Goal: Information Seeking & Learning: Find specific fact

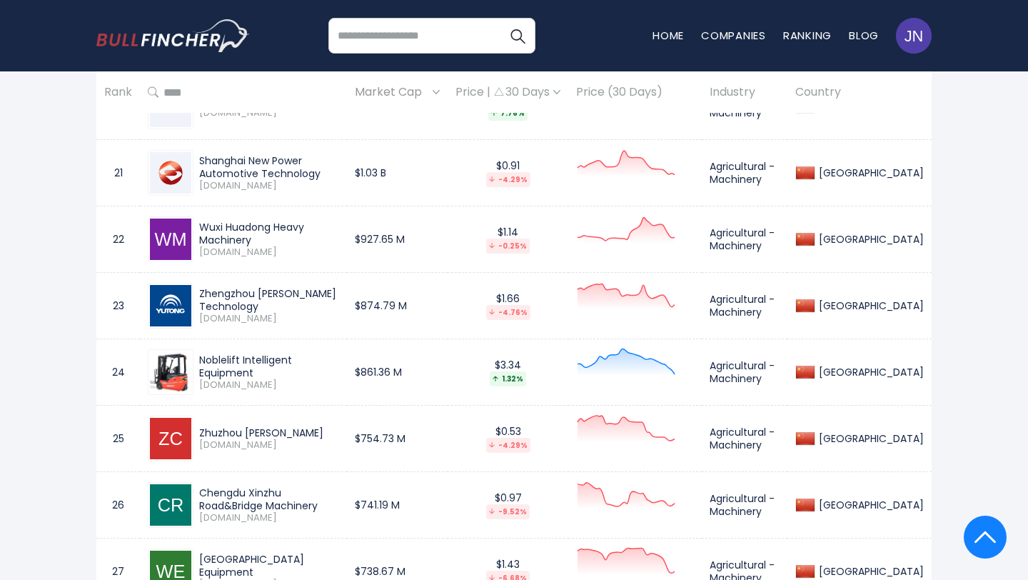
click at [328, 435] on div "Zhuzhou Tianqiao Crane" at bounding box center [269, 432] width 140 height 13
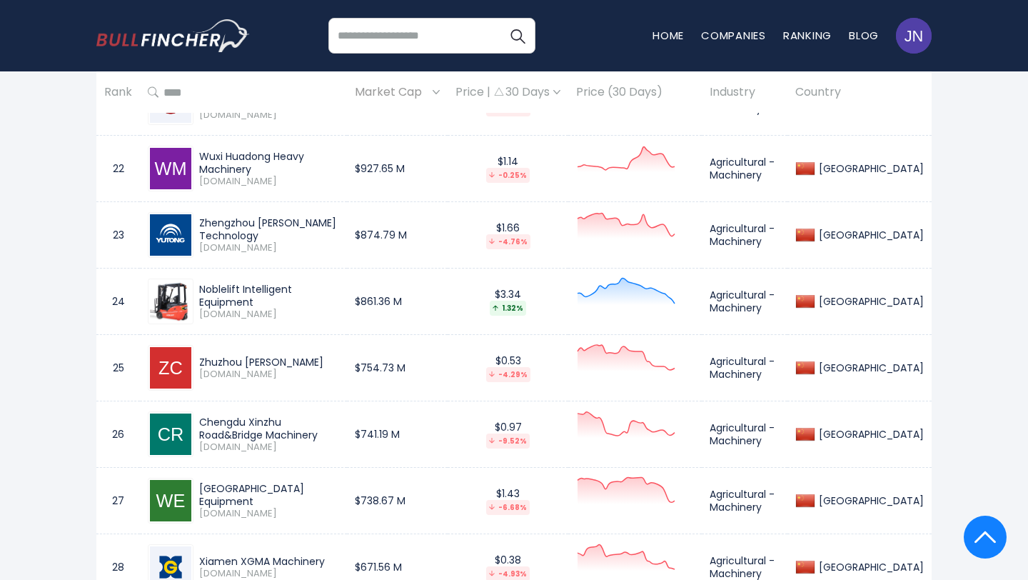
drag, startPoint x: 200, startPoint y: 419, endPoint x: 253, endPoint y: 431, distance: 54.1
click at [253, 431] on div "Chengdu Xinzhu Road&Bridge Machinery" at bounding box center [269, 429] width 140 height 26
copy div "Chengdu Xinzhu Road&Bridge Machinery"
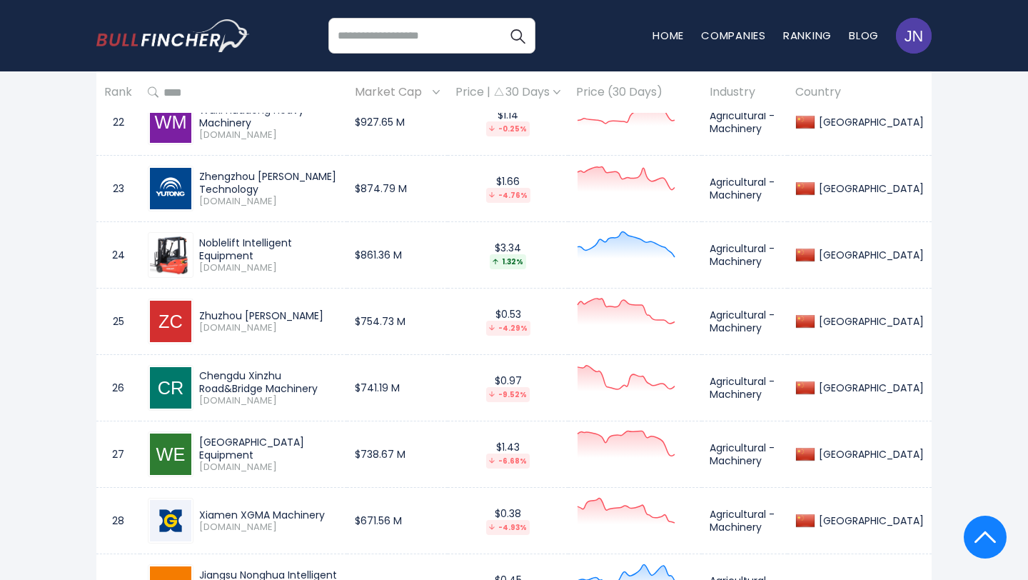
scroll to position [2158, 0]
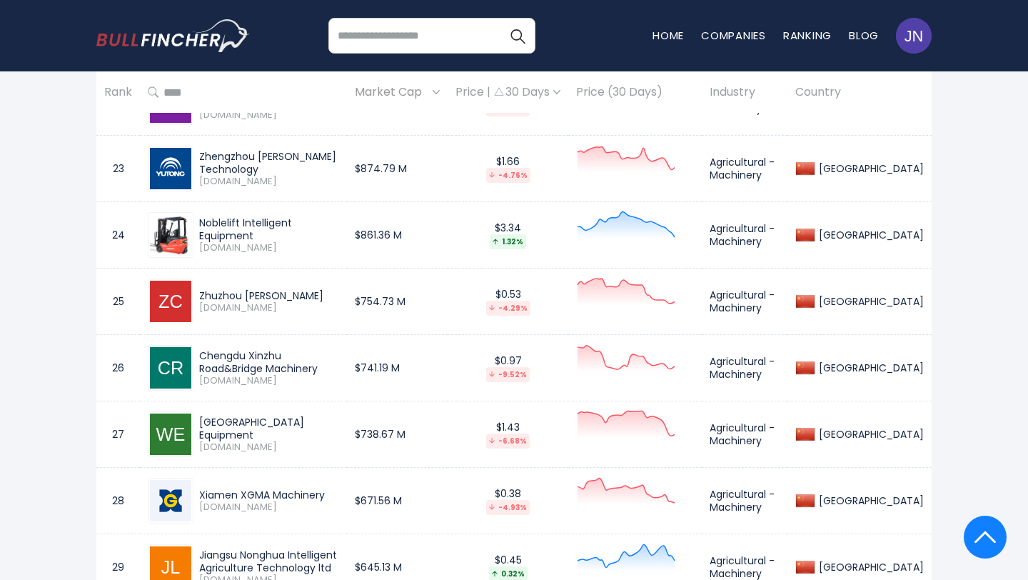
drag, startPoint x: 201, startPoint y: 426, endPoint x: 380, endPoint y: 428, distance: 179.2
click at [339, 428] on div "Weihai Guangtai Airport Equipment" at bounding box center [269, 429] width 140 height 26
copy div "Weihai Guangtai Airport Equipment"
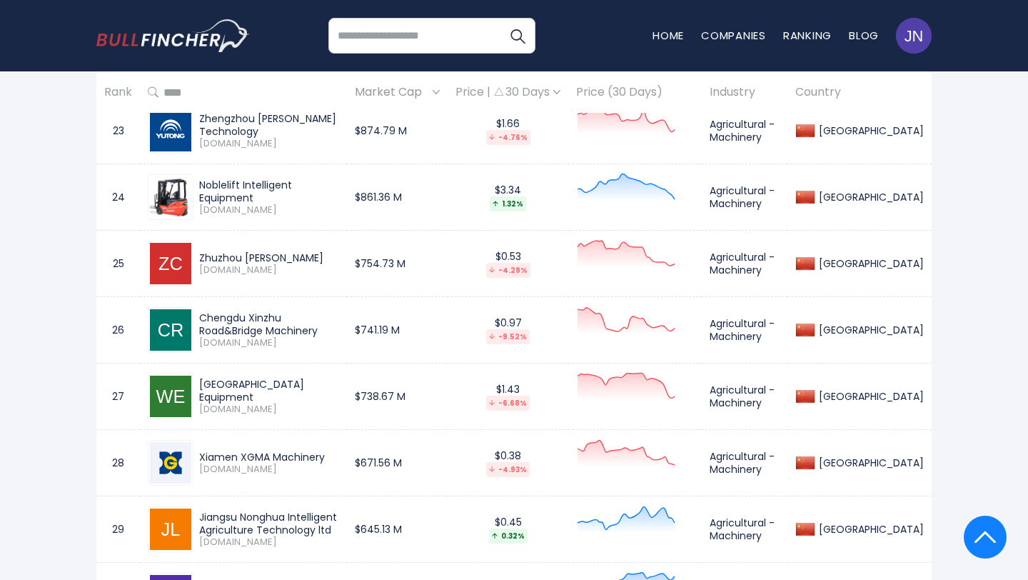
scroll to position [2213, 0]
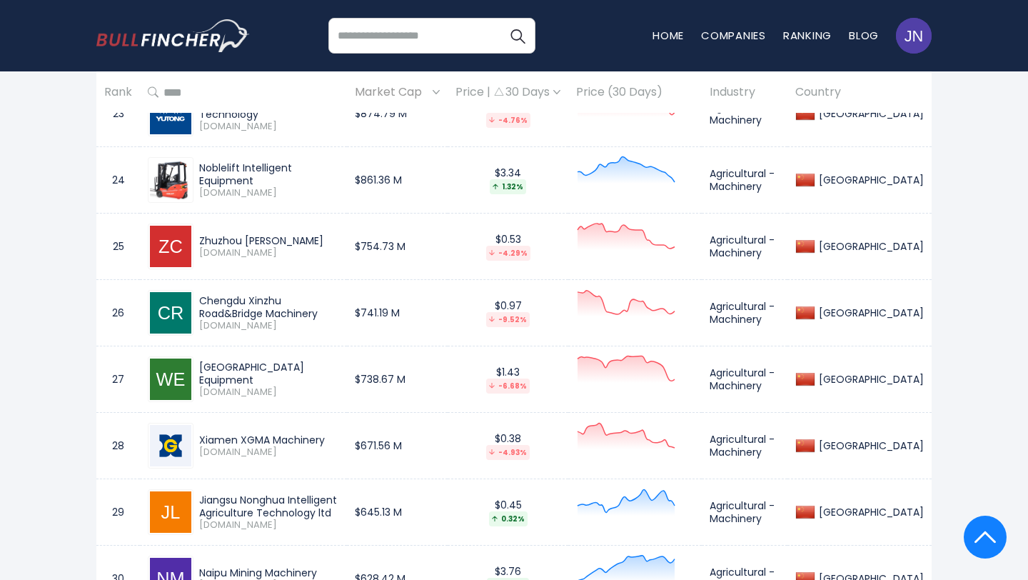
drag, startPoint x: 329, startPoint y: 440, endPoint x: 194, endPoint y: 441, distance: 135.0
click at [194, 441] on div "Xiamen XGMA Machinery 600815.SS" at bounding box center [266, 445] width 146 height 25
copy div "Xiamen XGMA Machinery"
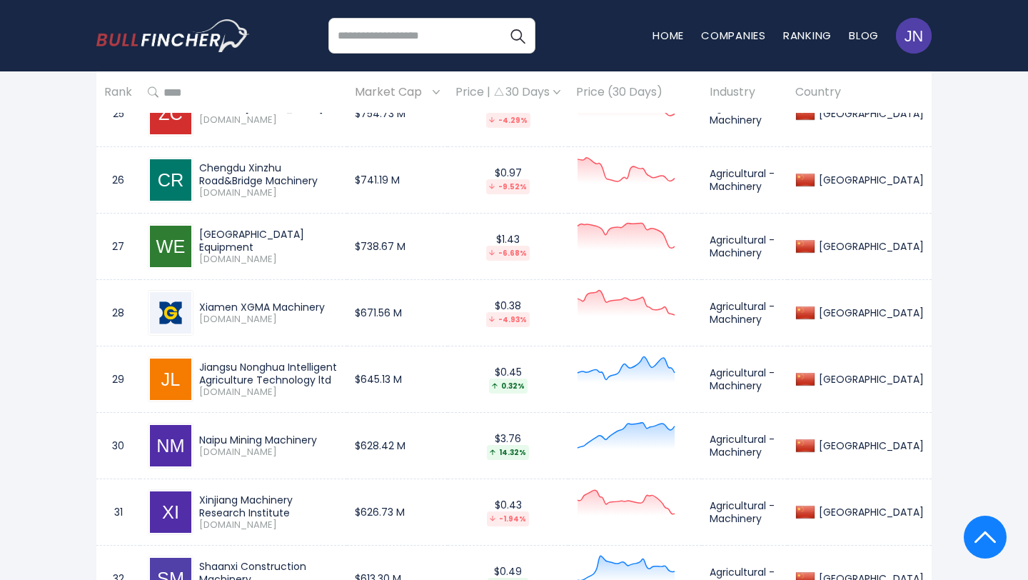
scroll to position [2362, 0]
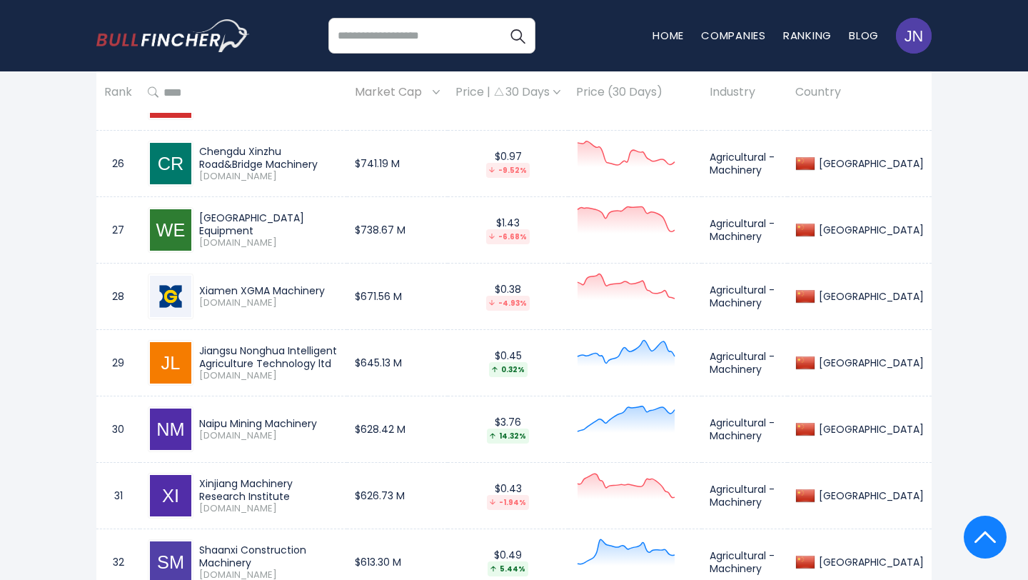
drag, startPoint x: 198, startPoint y: 348, endPoint x: 341, endPoint y: 358, distance: 143.2
click at [339, 358] on div "Jiangsu Nonghua Intelligent Agriculture Technology ltd 000816.SZ" at bounding box center [266, 363] width 146 height 38
copy div "Jiangsu Nonghua Intelligent Agriculture Technology ltd"
drag, startPoint x: 203, startPoint y: 416, endPoint x: 333, endPoint y: 418, distance: 130.0
click at [335, 421] on div "Naipu Mining Machinery" at bounding box center [269, 423] width 140 height 13
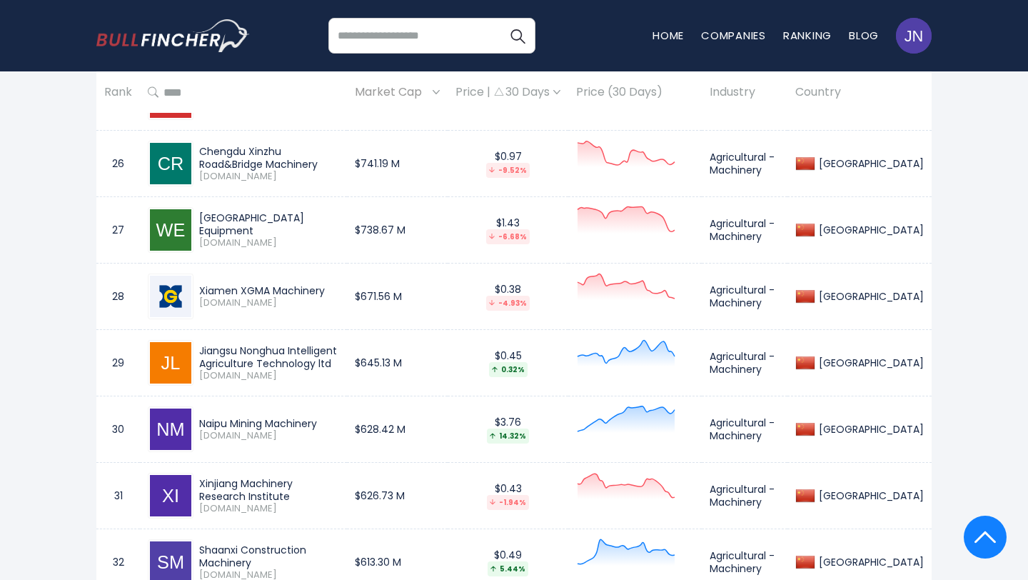
click at [333, 418] on div "Naipu Mining Machinery" at bounding box center [269, 423] width 140 height 13
drag, startPoint x: 198, startPoint y: 416, endPoint x: 325, endPoint y: 428, distance: 127.0
click at [325, 428] on div "Naipu Mining Machinery" at bounding box center [269, 423] width 140 height 13
copy div "Naipu Mining Machinery"
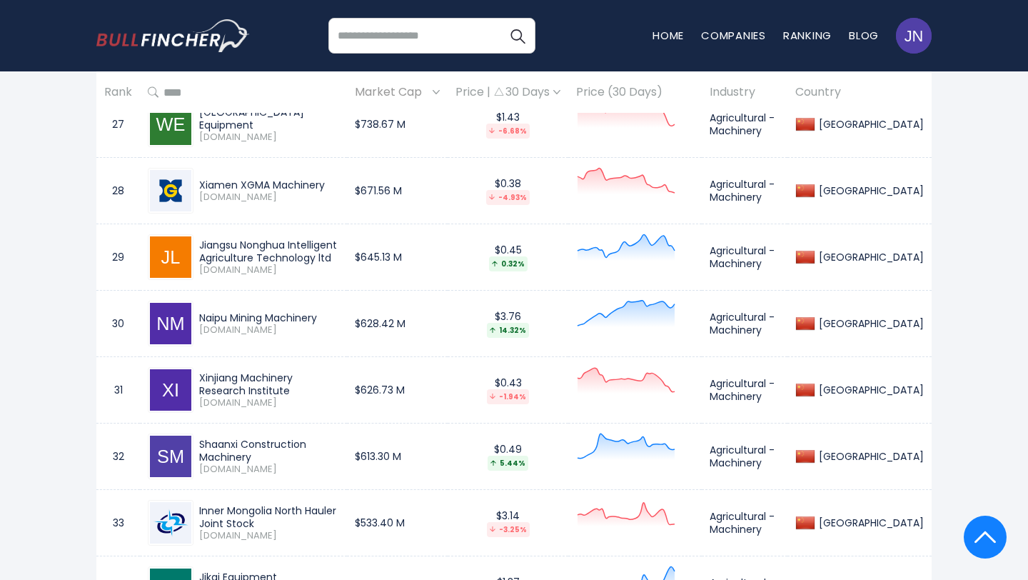
scroll to position [2473, 0]
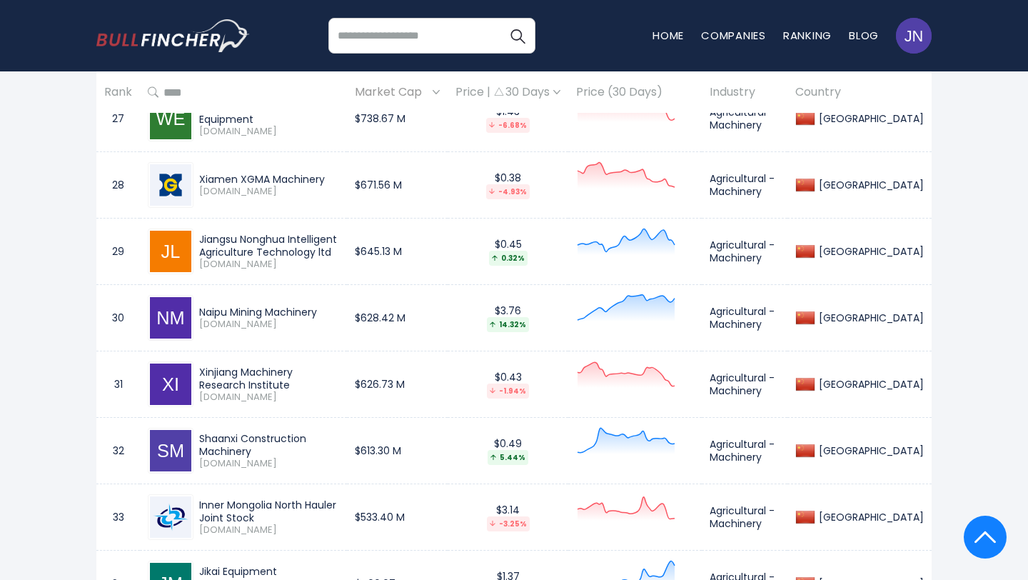
drag, startPoint x: 198, startPoint y: 376, endPoint x: 386, endPoint y: 376, distance: 188.5
click at [339, 376] on div "Xinjiang Machinery Research Institute 300159.SZ" at bounding box center [266, 385] width 146 height 38
copy div "Xinjiang Machinery Research Institute"
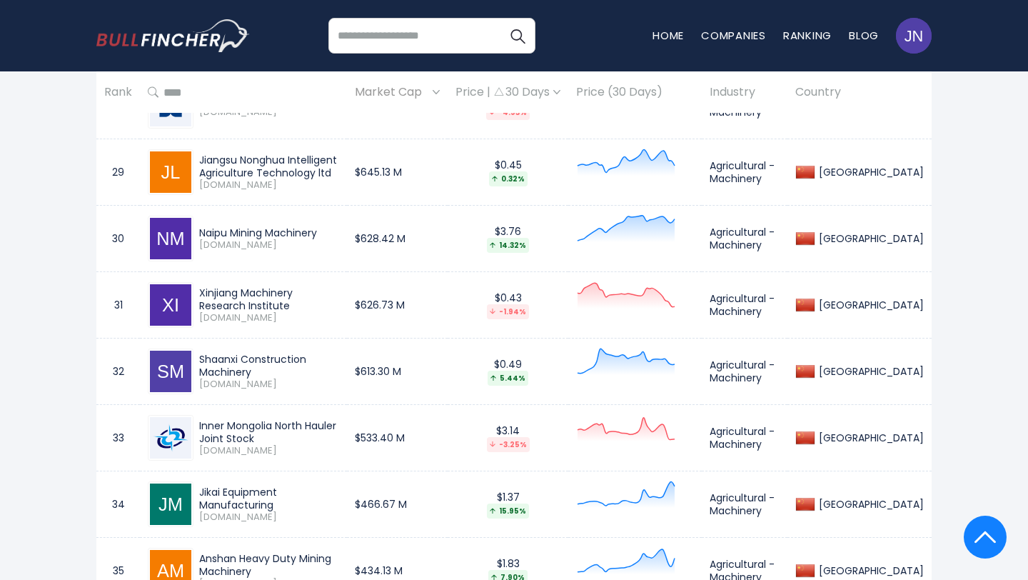
scroll to position [2577, 0]
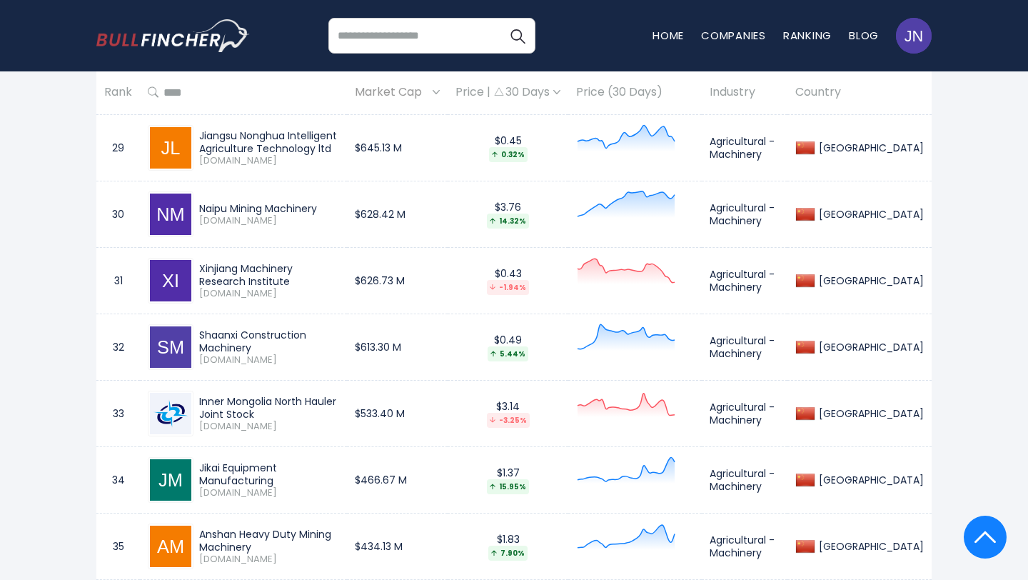
drag, startPoint x: 201, startPoint y: 338, endPoint x: 367, endPoint y: 346, distance: 166.5
click at [339, 349] on div "Shaanxi Construction Machinery 600984.SS" at bounding box center [266, 347] width 146 height 38
click at [339, 361] on div "Shaanxi Construction Machinery 600984.SS" at bounding box center [243, 347] width 191 height 46
click at [339, 340] on div "Shaanxi Construction Machinery" at bounding box center [269, 341] width 140 height 26
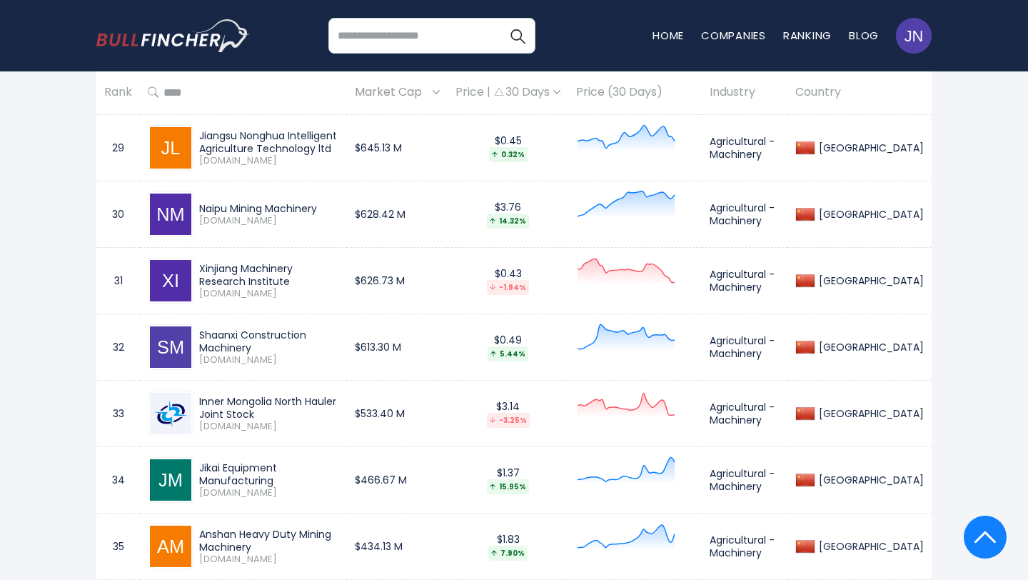
click at [339, 333] on div "Shaanxi Construction Machinery 600984.SS" at bounding box center [243, 347] width 191 height 46
click at [339, 332] on div "Shaanxi Construction Machinery 600984.SS" at bounding box center [243, 347] width 191 height 46
drag, startPoint x: 198, startPoint y: 337, endPoint x: 373, endPoint y: 348, distance: 175.3
click at [339, 349] on div "Shaanxi Construction Machinery 600984.SS" at bounding box center [266, 347] width 146 height 38
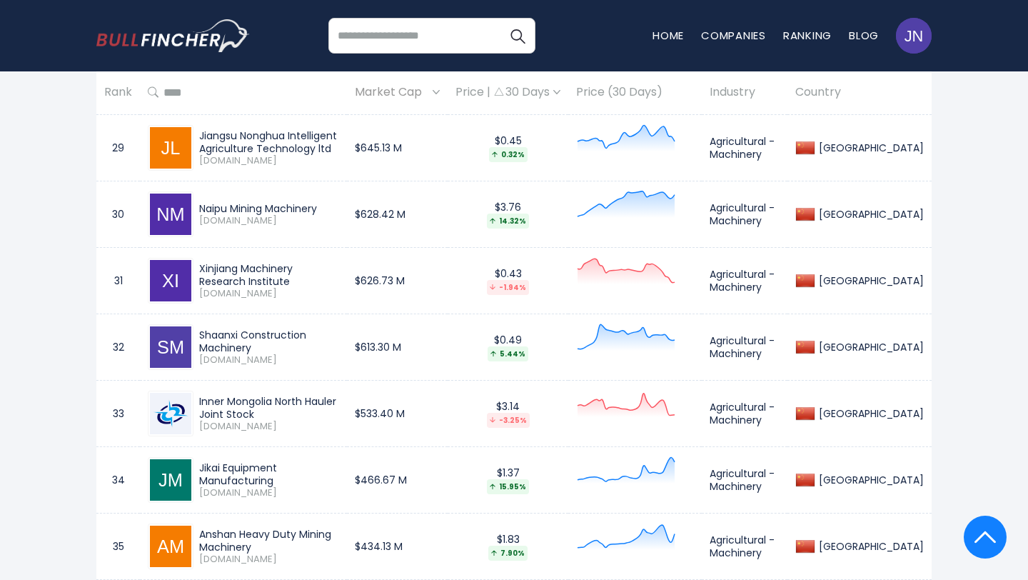
click at [339, 354] on span "600984.SS" at bounding box center [269, 360] width 140 height 12
drag, startPoint x: 198, startPoint y: 338, endPoint x: 373, endPoint y: 342, distance: 175.7
click at [339, 342] on div "Shaanxi Construction Machinery 600984.SS" at bounding box center [266, 347] width 146 height 38
copy div "Shaanxi Construction Machinery"
drag, startPoint x: 202, startPoint y: 393, endPoint x: 265, endPoint y: 411, distance: 65.3
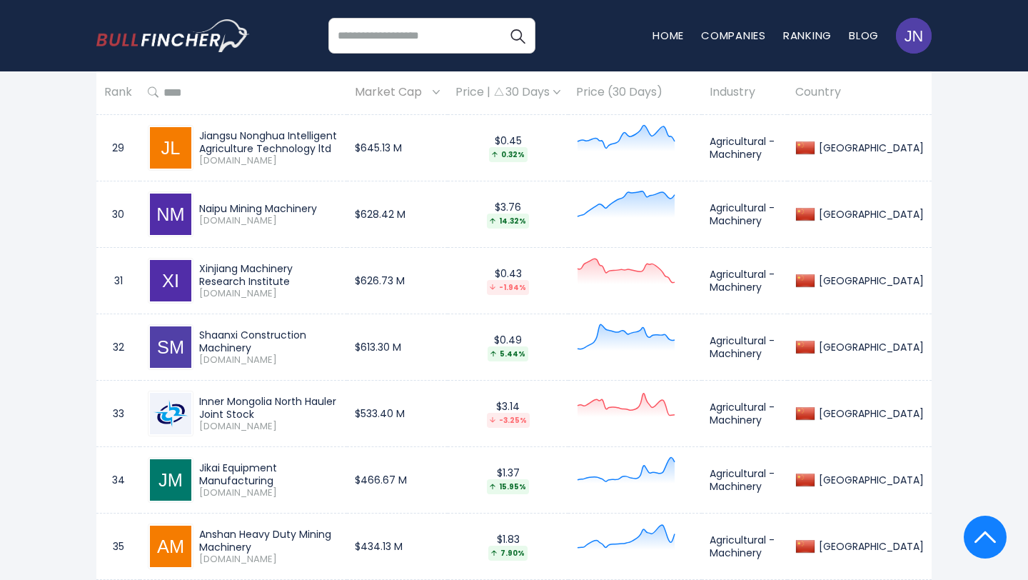
click at [265, 411] on div "Inner Mongolia North Hauler Joint Stock" at bounding box center [269, 408] width 140 height 26
copy div "nner Mongolia North Hauler Joint Stock"
drag, startPoint x: 201, startPoint y: 472, endPoint x: 380, endPoint y: 476, distance: 178.5
click at [339, 476] on div "Jikai Equipment Manufacturing" at bounding box center [269, 474] width 140 height 26
copy div "Jikai Equipment Manufacturing"
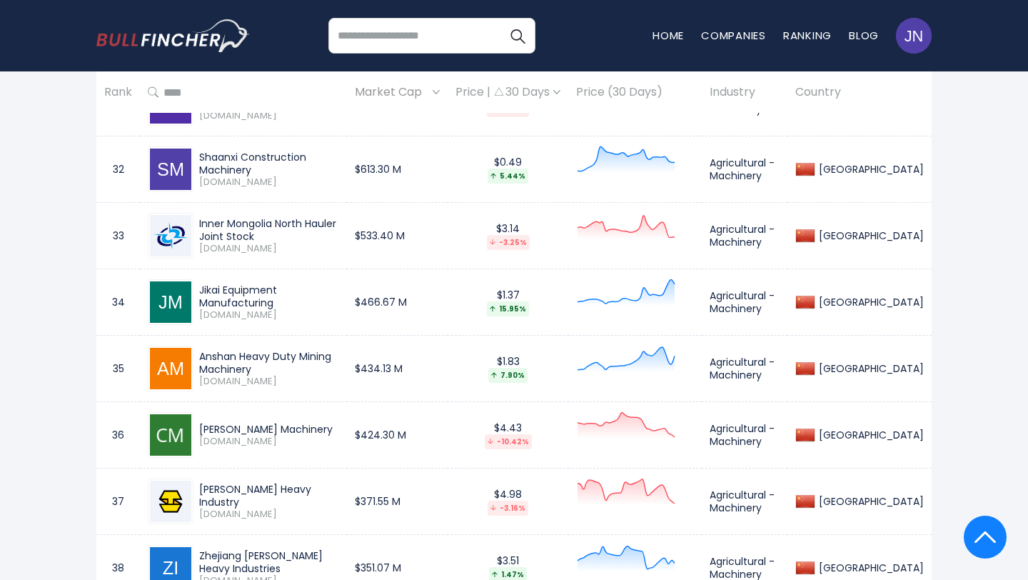
scroll to position [2770, 0]
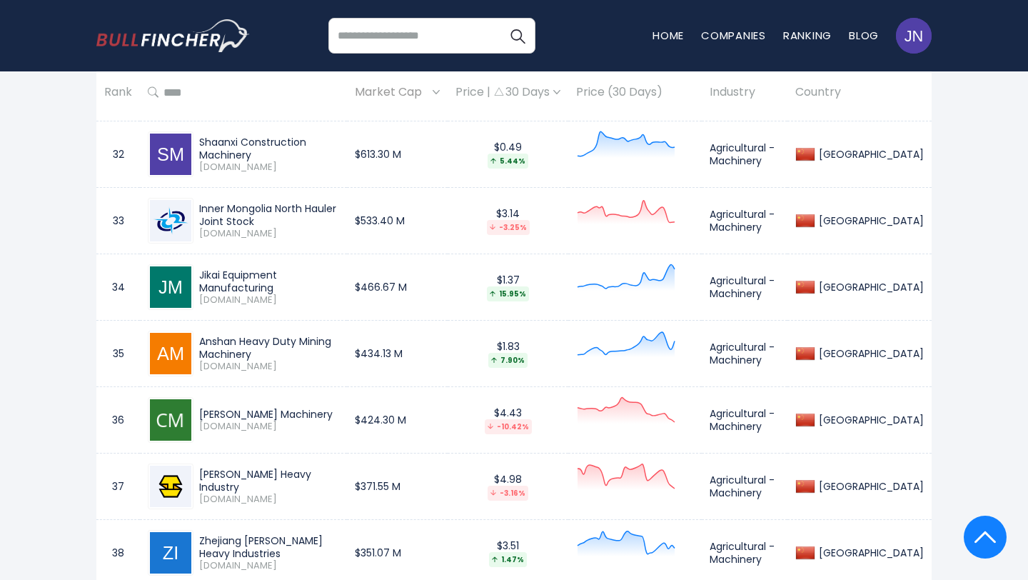
drag, startPoint x: 203, startPoint y: 343, endPoint x: 394, endPoint y: 343, distance: 191.4
click at [347, 343] on td "Anshan Heavy Duty Mining Machinery 002667.SZ" at bounding box center [243, 354] width 207 height 66
click at [347, 342] on td "Anshan Heavy Duty Mining Machinery 002667.SZ" at bounding box center [243, 354] width 207 height 66
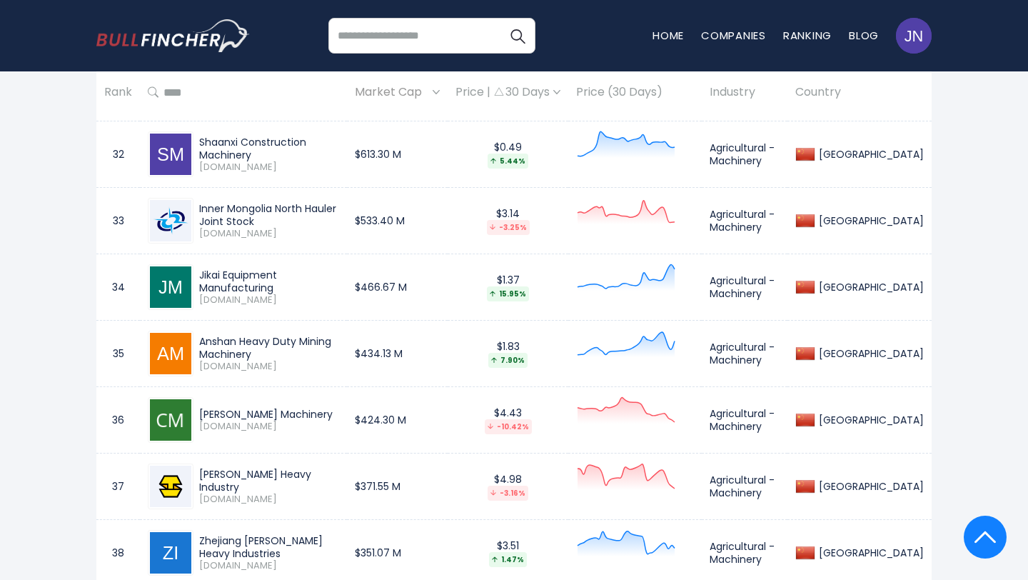
copy div "Anshan Heavy Duty Mining Machinery"
drag, startPoint x: 201, startPoint y: 409, endPoint x: 348, endPoint y: 408, distance: 147.8
click at [339, 410] on div "Chengdu Dahongli Machinery" at bounding box center [269, 414] width 140 height 13
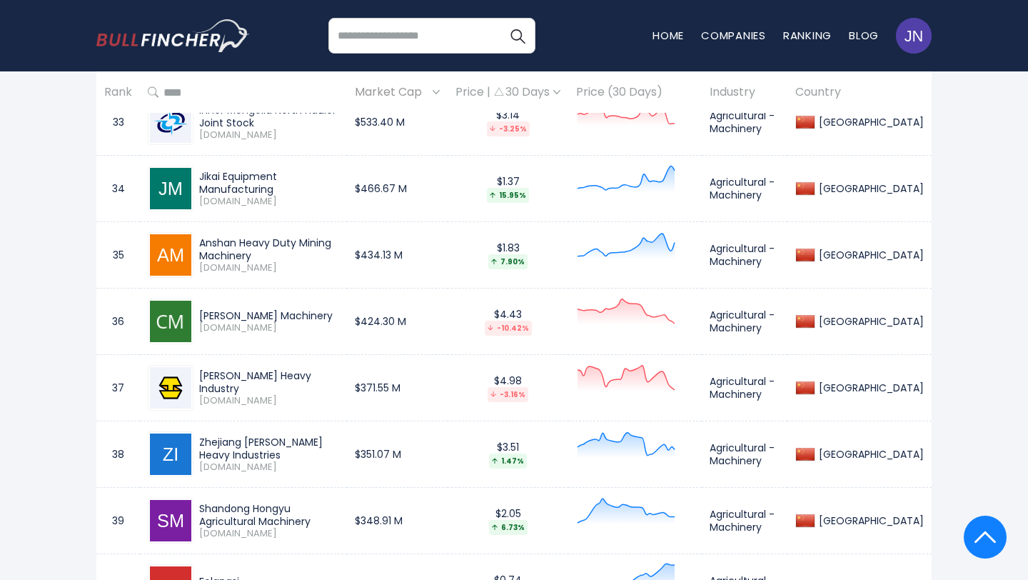
scroll to position [2879, 0]
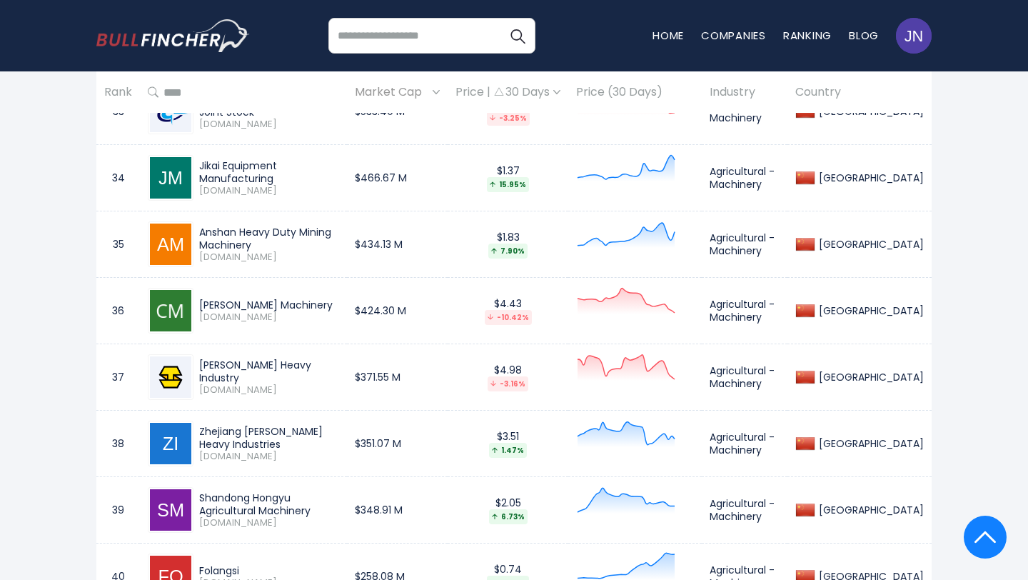
drag, startPoint x: 192, startPoint y: 364, endPoint x: 351, endPoint y: 368, distance: 159.3
click at [339, 370] on div "Anhui Tuoshan Heavy Industry 001226.SZ" at bounding box center [243, 377] width 191 height 46
drag, startPoint x: 196, startPoint y: 433, endPoint x: 387, endPoint y: 438, distance: 190.7
click at [339, 438] on div "Zhejiang Zhe Kuang Heavy Industries 300837.SZ" at bounding box center [266, 444] width 146 height 38
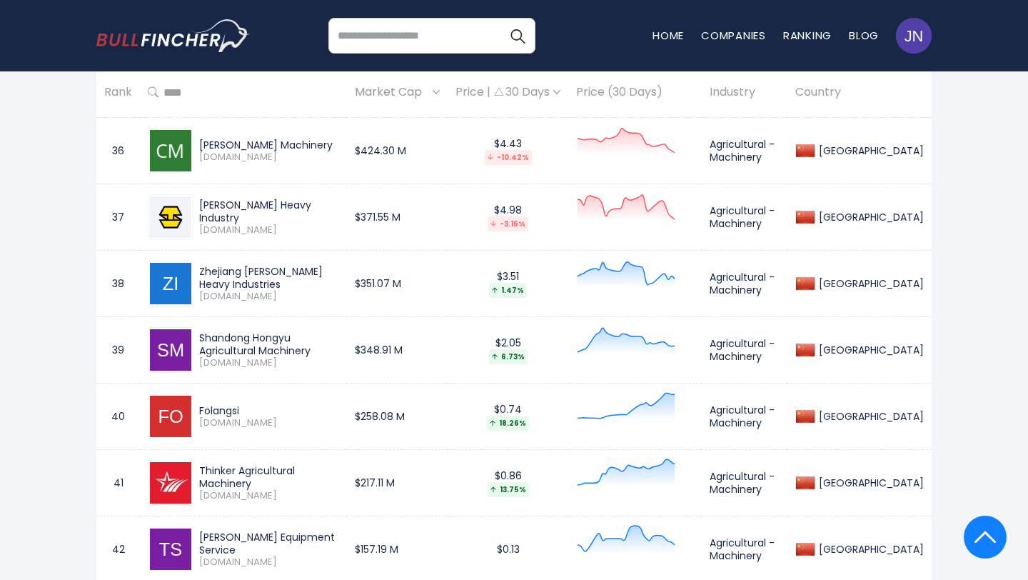
scroll to position [3042, 0]
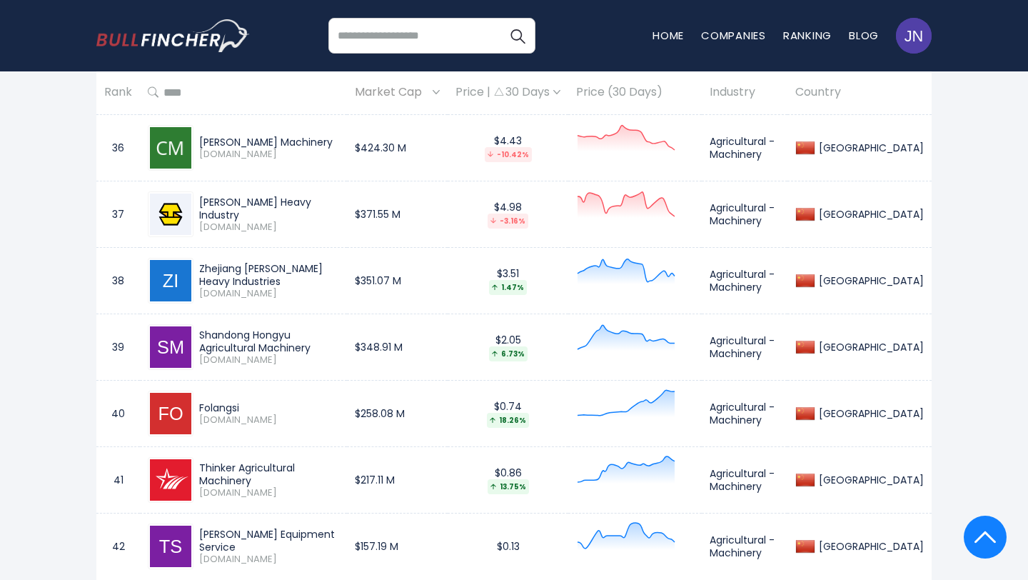
drag, startPoint x: 199, startPoint y: 333, endPoint x: 265, endPoint y: 343, distance: 66.4
click at [265, 344] on div "Shandong Hongyu Agricultural Machinery" at bounding box center [269, 341] width 140 height 26
drag, startPoint x: 251, startPoint y: 405, endPoint x: 194, endPoint y: 401, distance: 57.2
click at [194, 401] on div "Folangsi 2499.HK" at bounding box center [266, 413] width 146 height 25
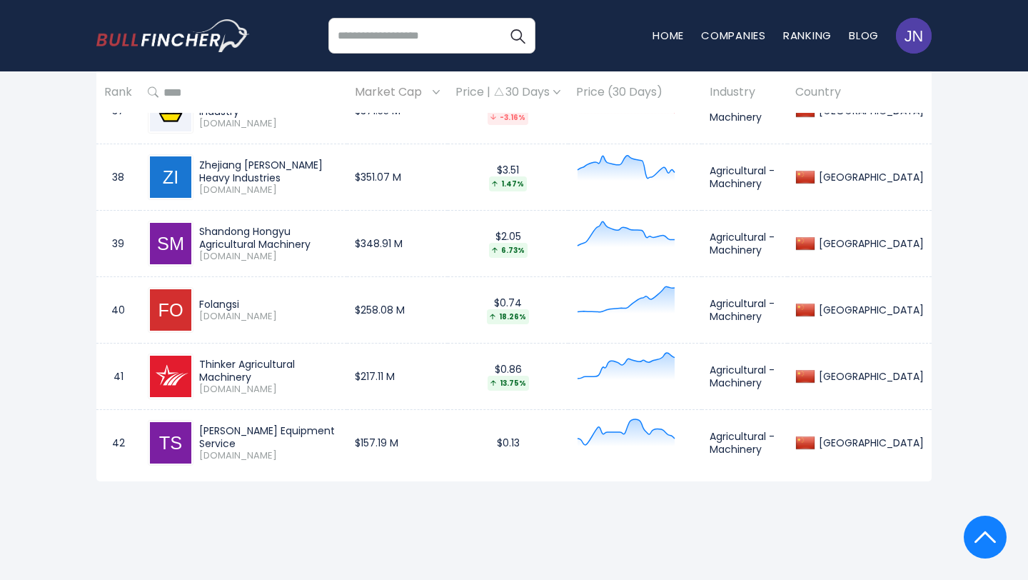
scroll to position [3156, 0]
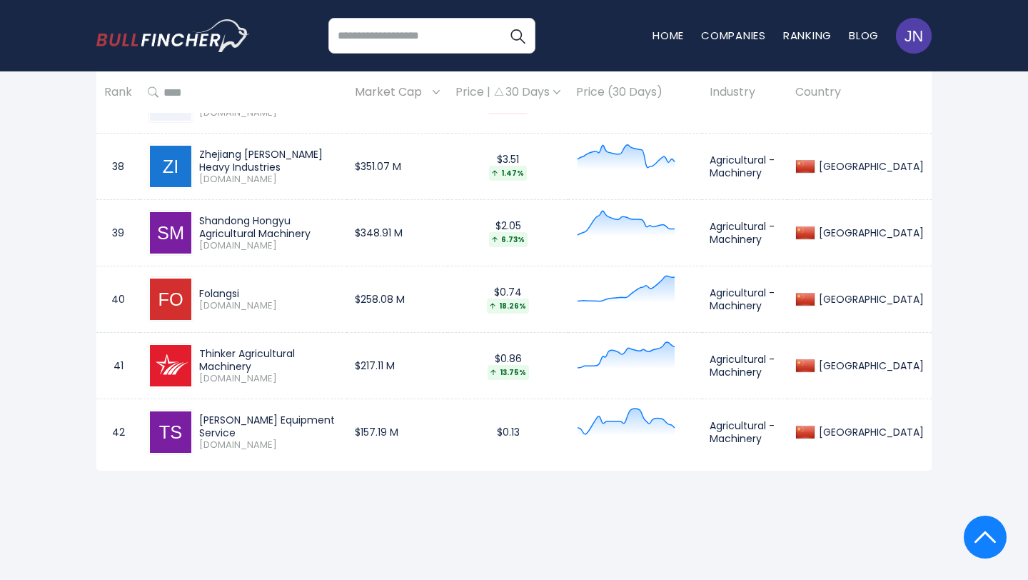
drag, startPoint x: 198, startPoint y: 358, endPoint x: 358, endPoint y: 353, distance: 160.7
click at [339, 353] on div "Thinker Agricultural Machinery 603789.SS" at bounding box center [266, 366] width 146 height 38
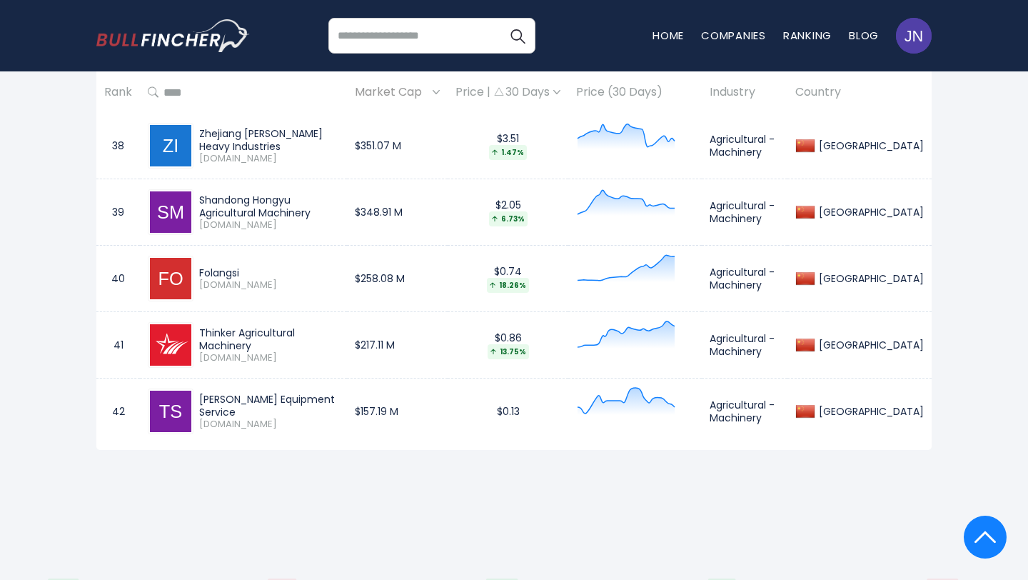
scroll to position [3179, 0]
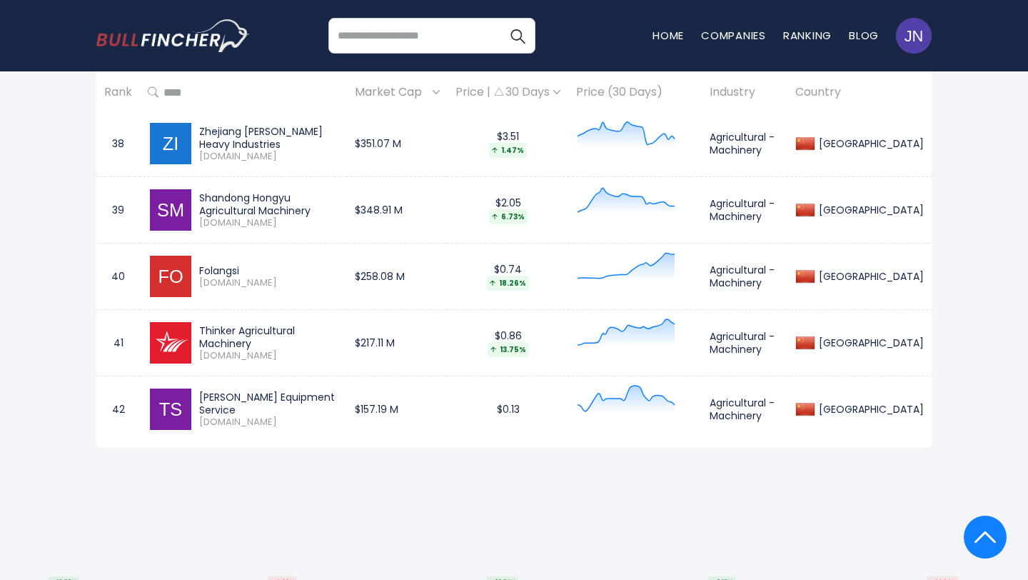
drag, startPoint x: 201, startPoint y: 396, endPoint x: 338, endPoint y: 403, distance: 137.3
click at [339, 404] on div "Tat Hong Equipment Service" at bounding box center [269, 404] width 140 height 26
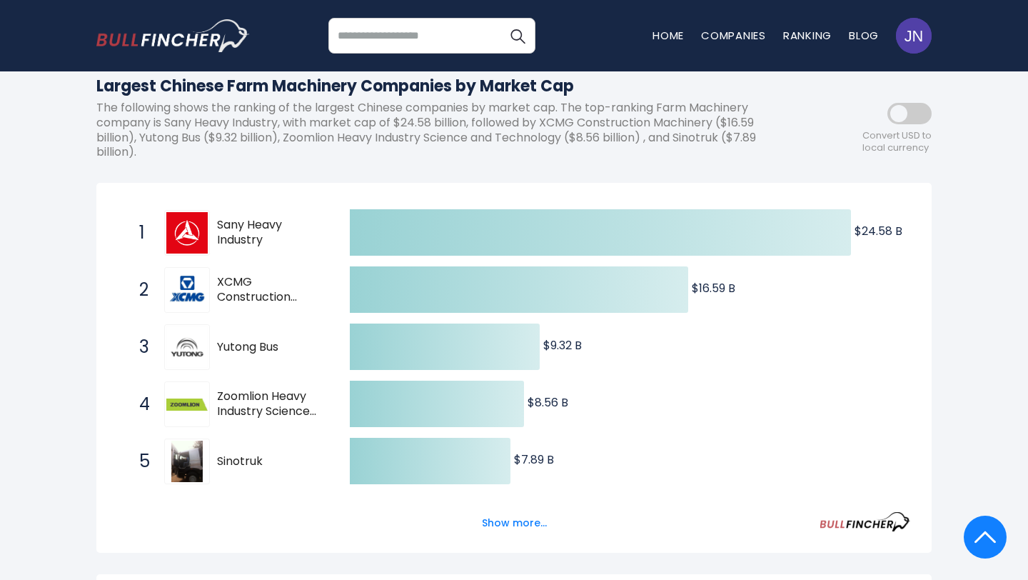
scroll to position [0, 0]
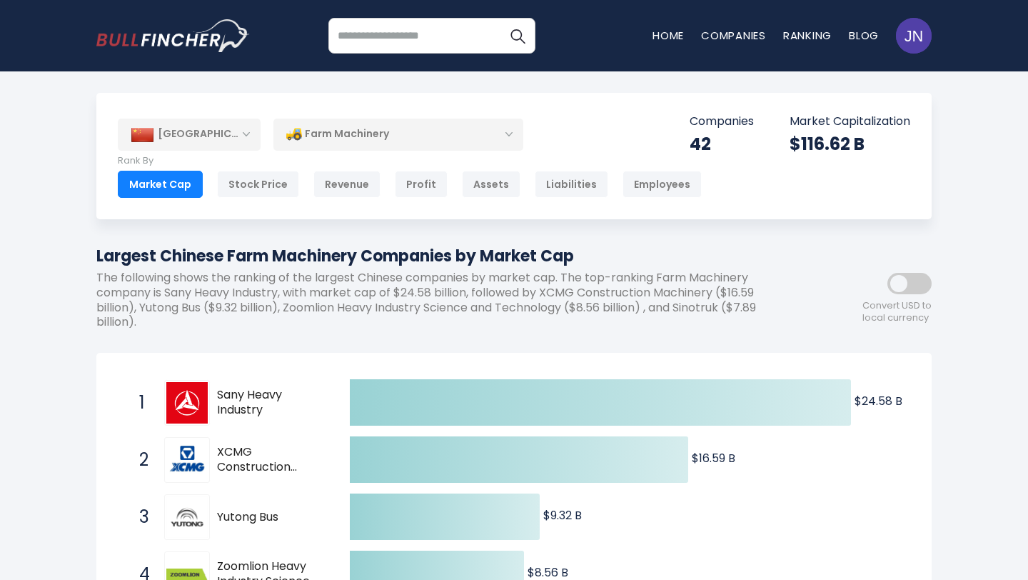
click at [383, 134] on div "Farm Machinery" at bounding box center [398, 134] width 250 height 33
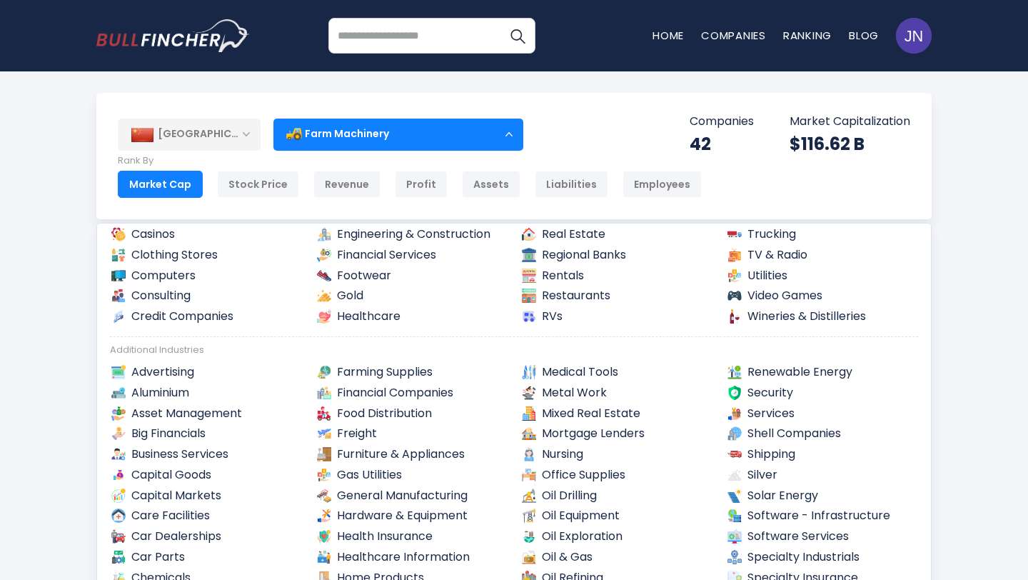
scroll to position [227, 0]
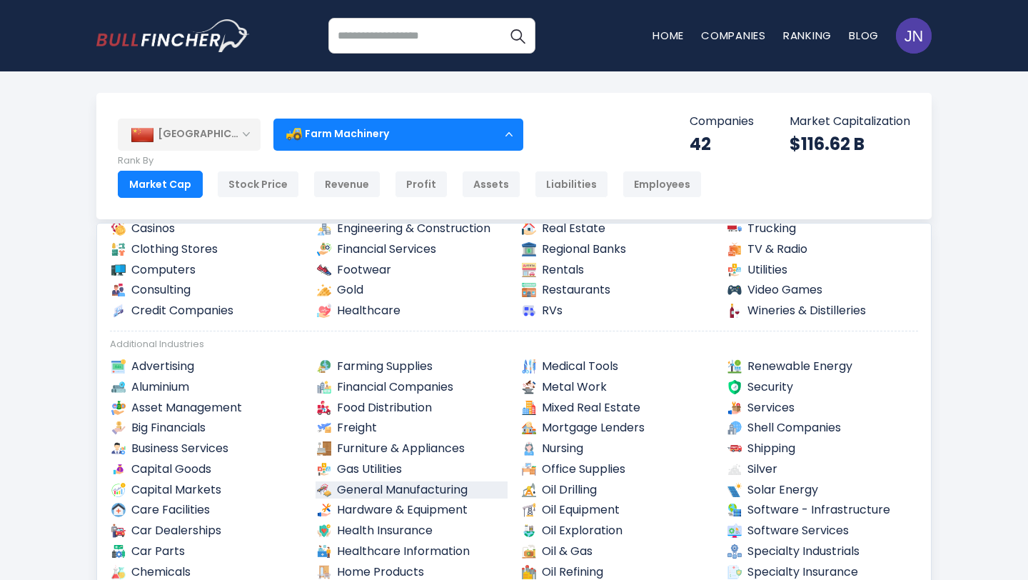
click at [421, 486] on link "General Manufacturing" at bounding box center [412, 490] width 193 height 18
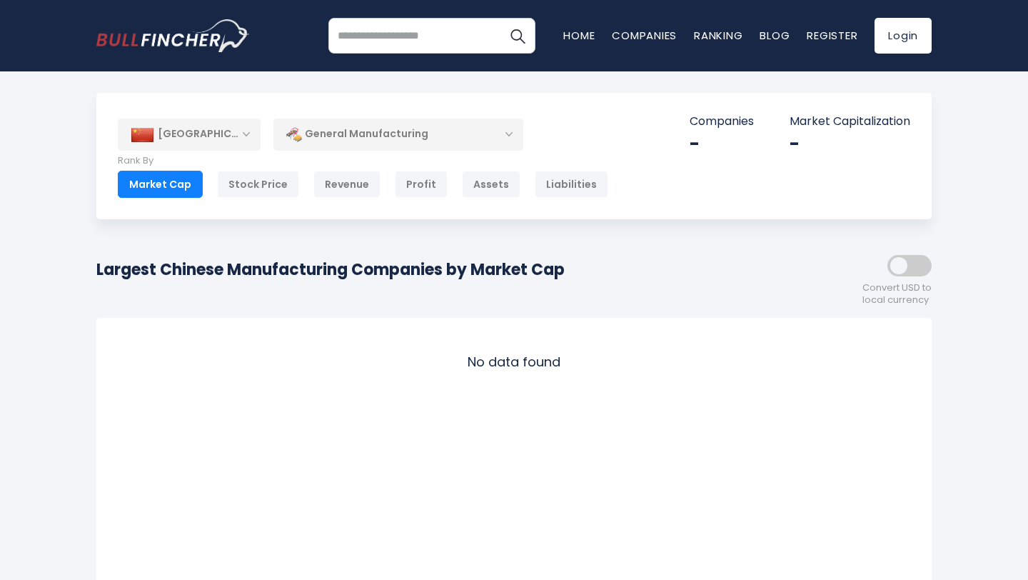
click at [386, 140] on div "General Manufacturing" at bounding box center [398, 134] width 250 height 33
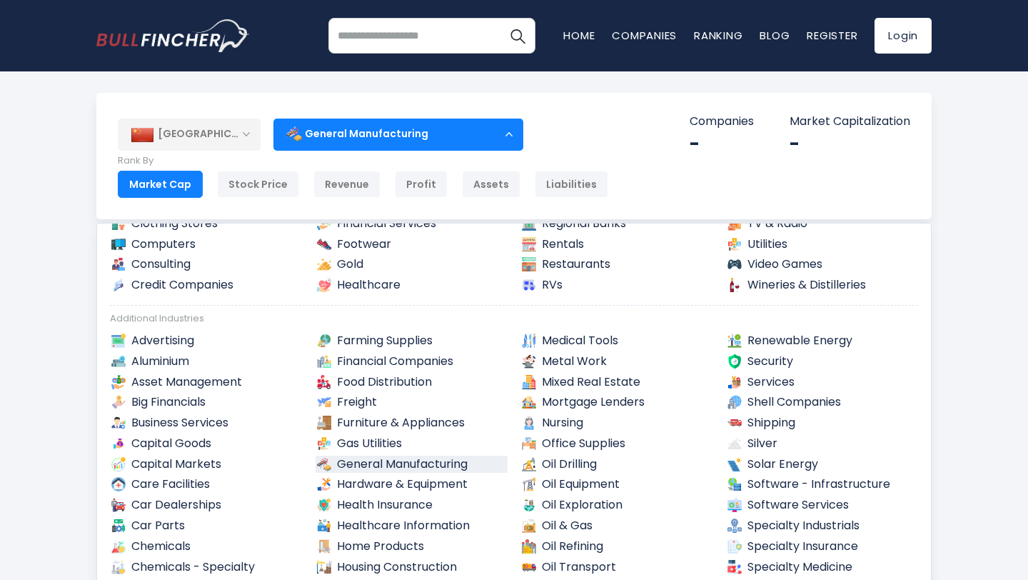
scroll to position [253, 0]
click at [384, 338] on link "Farming Supplies" at bounding box center [412, 340] width 193 height 18
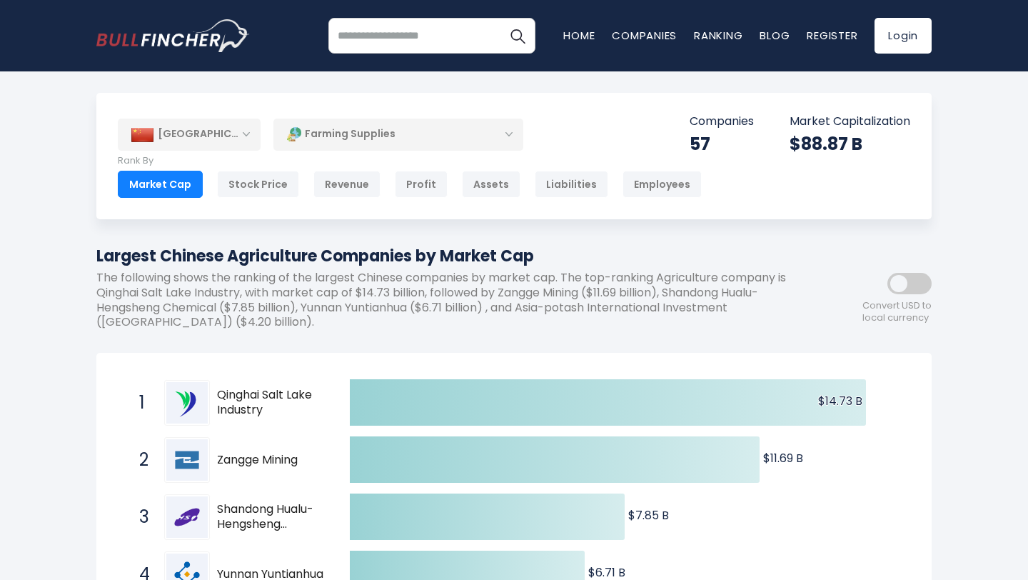
drag, startPoint x: 213, startPoint y: 388, endPoint x: 271, endPoint y: 398, distance: 58.0
click at [271, 398] on div "1 Qinghai Salt Lake Industry 000792.SZ" at bounding box center [228, 403] width 193 height 46
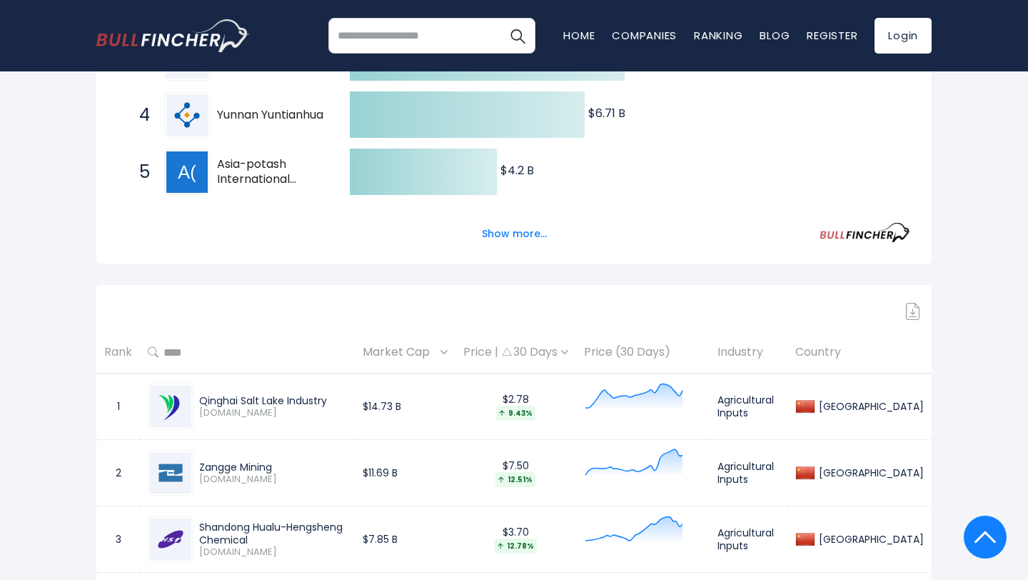
scroll to position [486, 0]
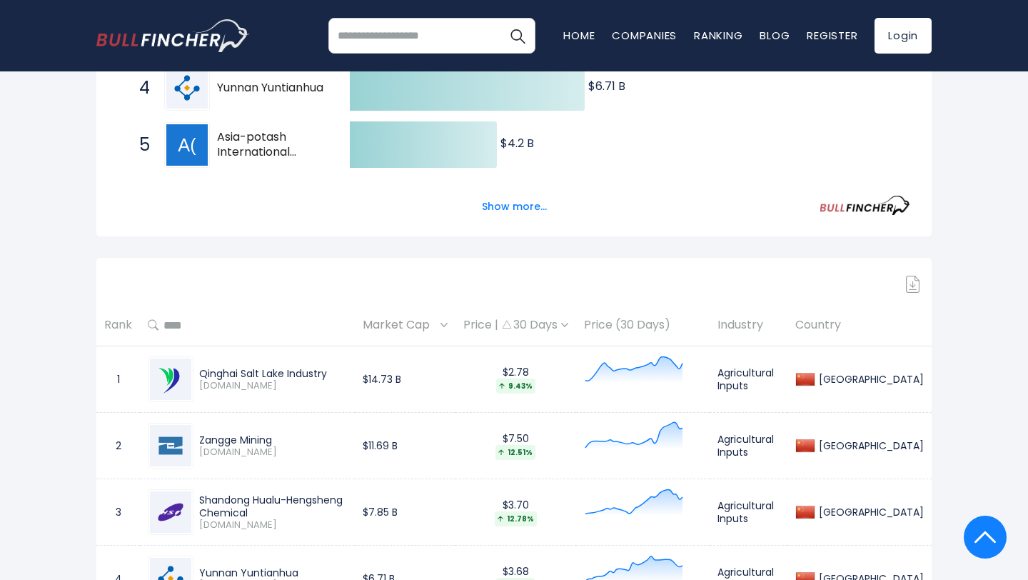
drag, startPoint x: 196, startPoint y: 367, endPoint x: 328, endPoint y: 371, distance: 132.9
click at [330, 371] on div "Qinghai Salt Lake Industry 000792.SZ" at bounding box center [270, 379] width 154 height 25
copy div "Qinghai Salt Lake Industry"
drag, startPoint x: 286, startPoint y: 432, endPoint x: 207, endPoint y: 434, distance: 79.3
click at [207, 434] on div "Zangge Mining 000408.SZ" at bounding box center [247, 446] width 199 height 46
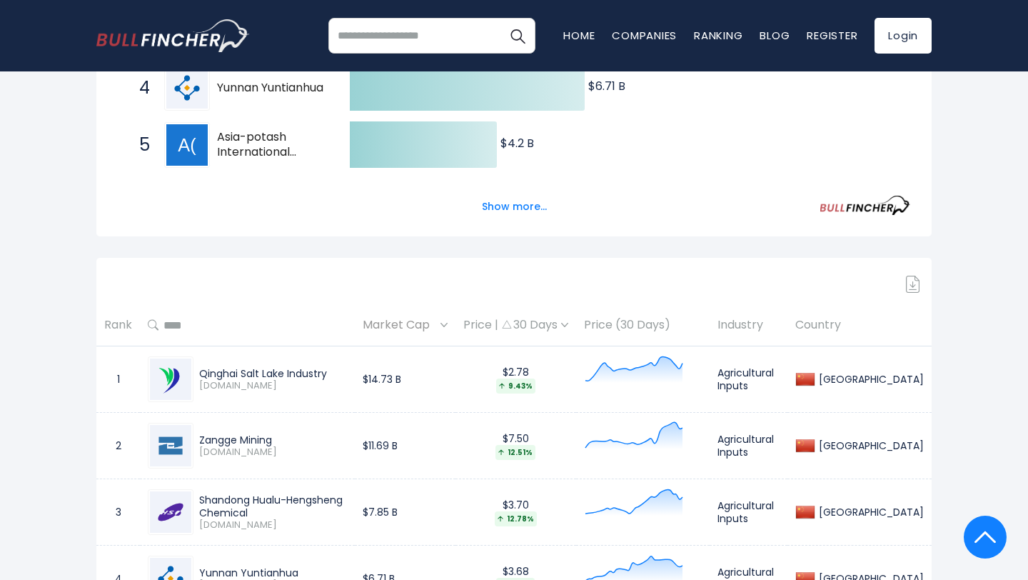
click at [314, 431] on div "Zangge Mining 000408.SZ" at bounding box center [247, 446] width 199 height 46
drag, startPoint x: 196, startPoint y: 438, endPoint x: 287, endPoint y: 433, distance: 90.9
click at [288, 435] on div "Zangge Mining 000408.SZ" at bounding box center [270, 445] width 154 height 25
copy div "Zangge Mining"
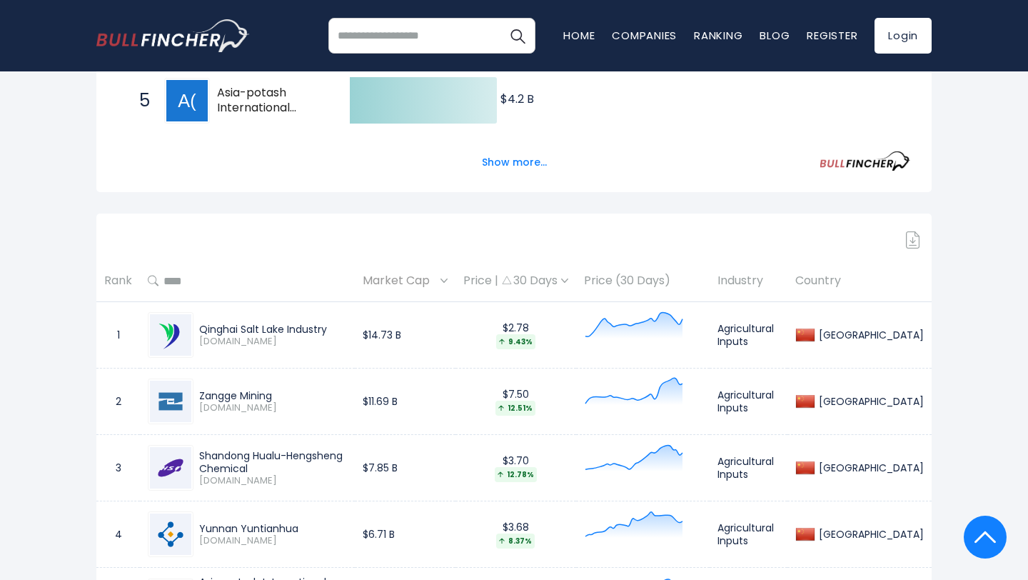
scroll to position [570, 0]
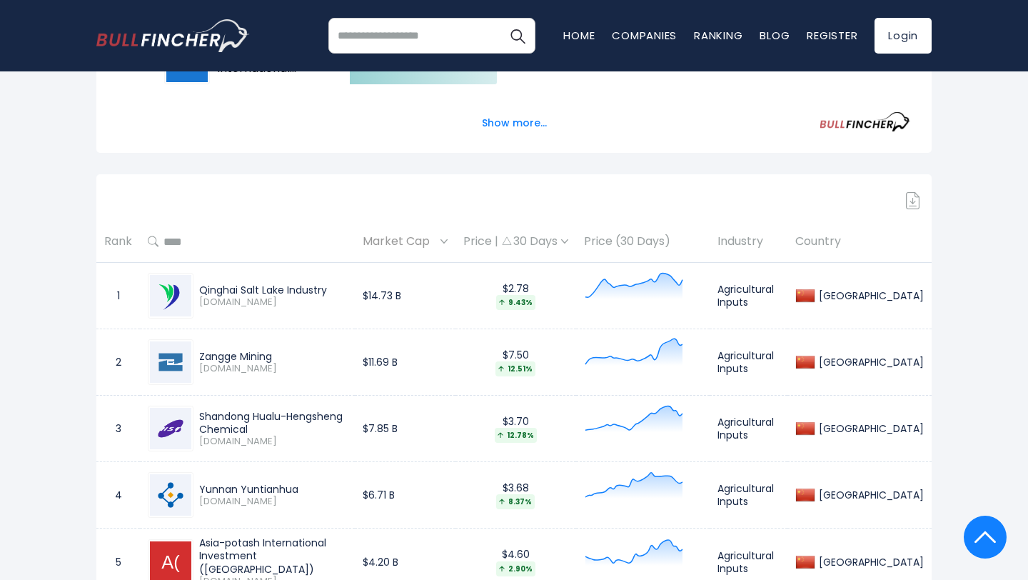
drag, startPoint x: 192, startPoint y: 418, endPoint x: 402, endPoint y: 423, distance: 210.0
click at [347, 423] on div "Shandong Hualu-Hengsheng Chemical 600426.SS" at bounding box center [247, 429] width 199 height 46
copy div "Shandong Hualu-Hengsheng Chemical"
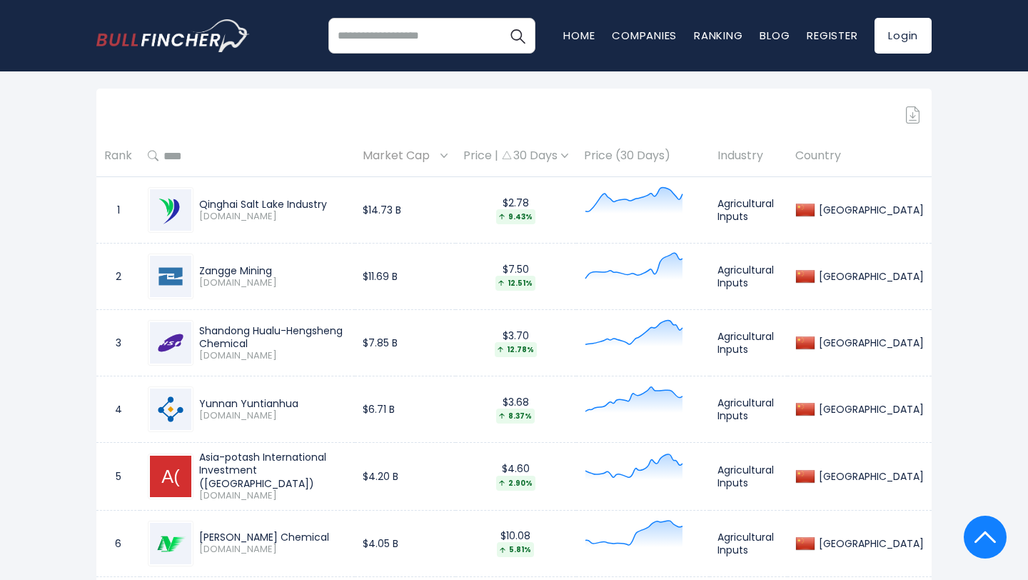
scroll to position [663, 0]
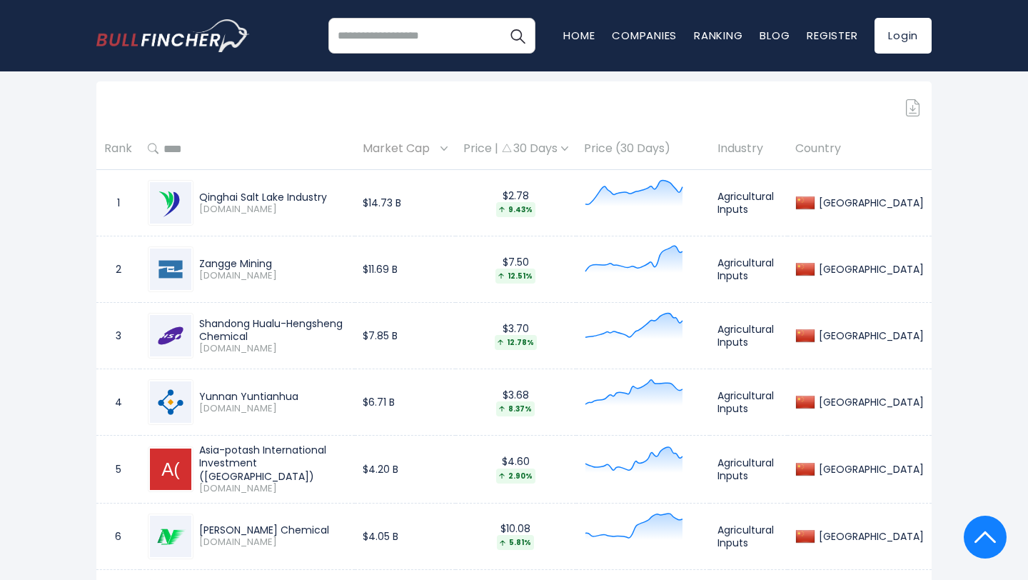
drag, startPoint x: 300, startPoint y: 389, endPoint x: 200, endPoint y: 393, distance: 100.0
click at [200, 393] on div "Yunnan Yuntianhua" at bounding box center [273, 396] width 148 height 13
copy div "Yunnan Yuntianhua"
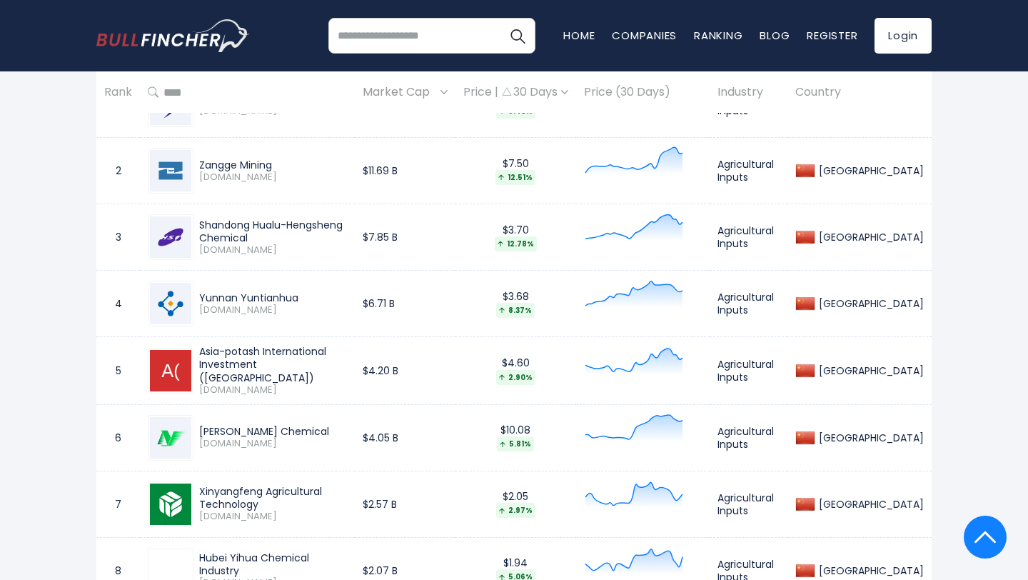
scroll to position [770, 0]
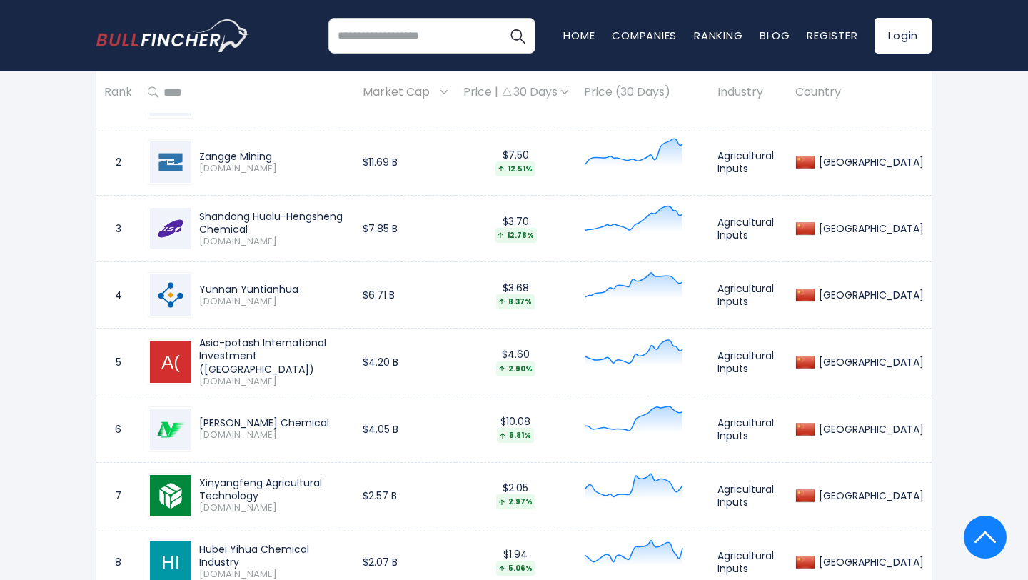
drag, startPoint x: 203, startPoint y: 349, endPoint x: 280, endPoint y: 358, distance: 77.6
click at [280, 358] on div "Asia-potash International Investment (Guangzhou)" at bounding box center [273, 355] width 148 height 39
copy div "sia-potash International Investment (Guangzhou)"
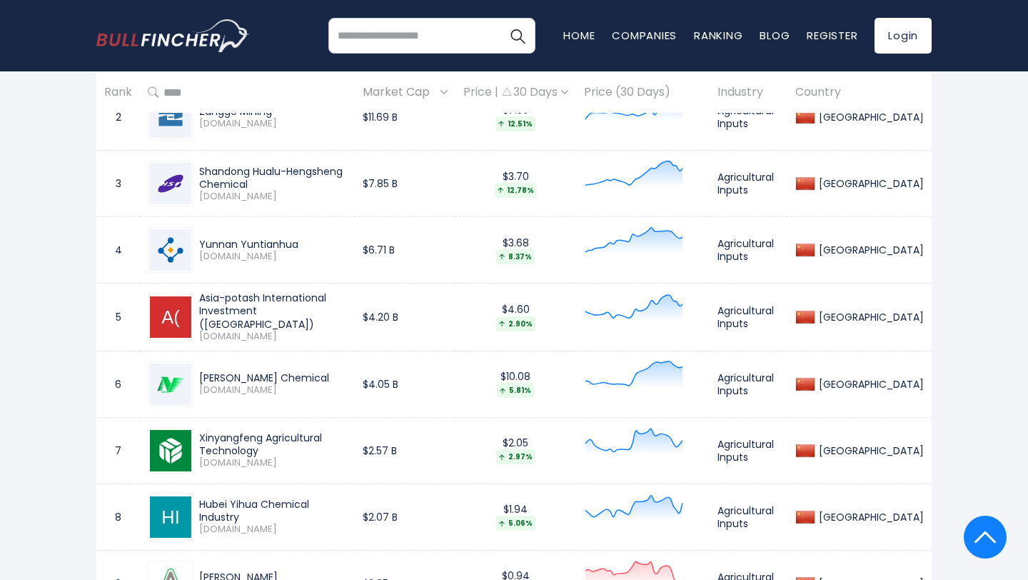
scroll to position [844, 0]
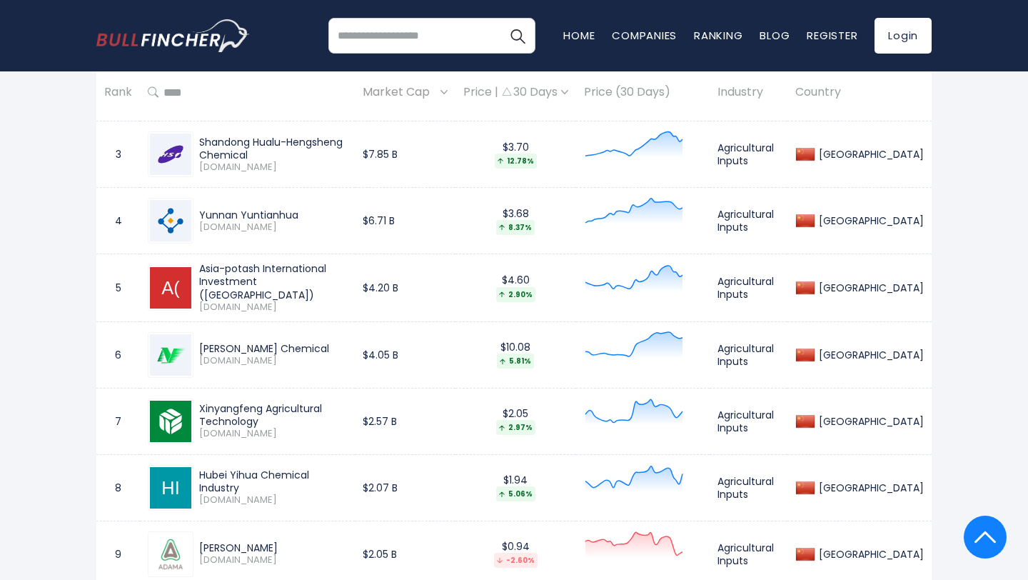
drag, startPoint x: 356, startPoint y: 345, endPoint x: 203, endPoint y: 346, distance: 152.1
click at [201, 344] on div "Jiangsu Yangnong Chemical" at bounding box center [273, 348] width 148 height 13
copy div "Jiangsu Yangnong Chemical"
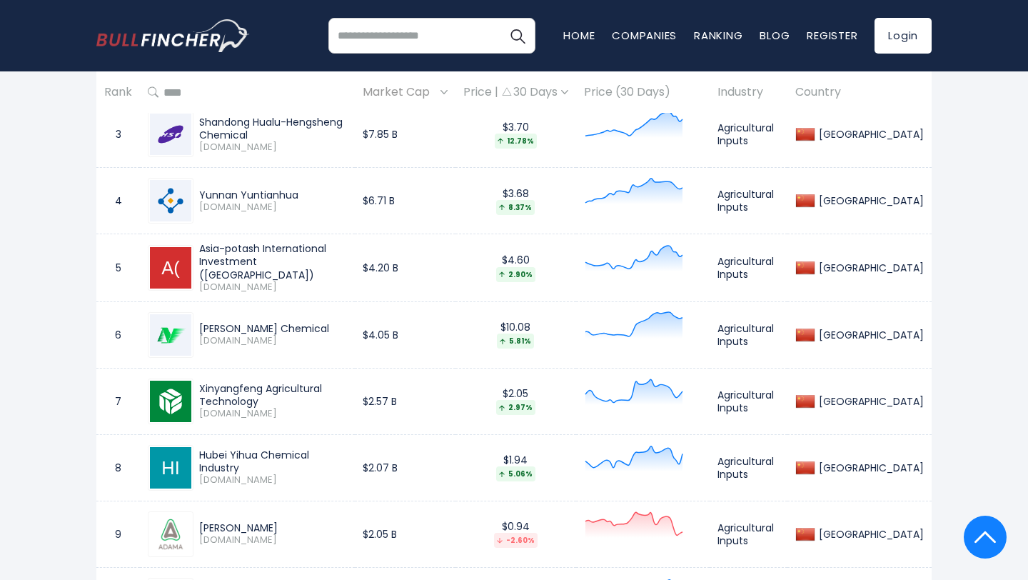
scroll to position [888, 0]
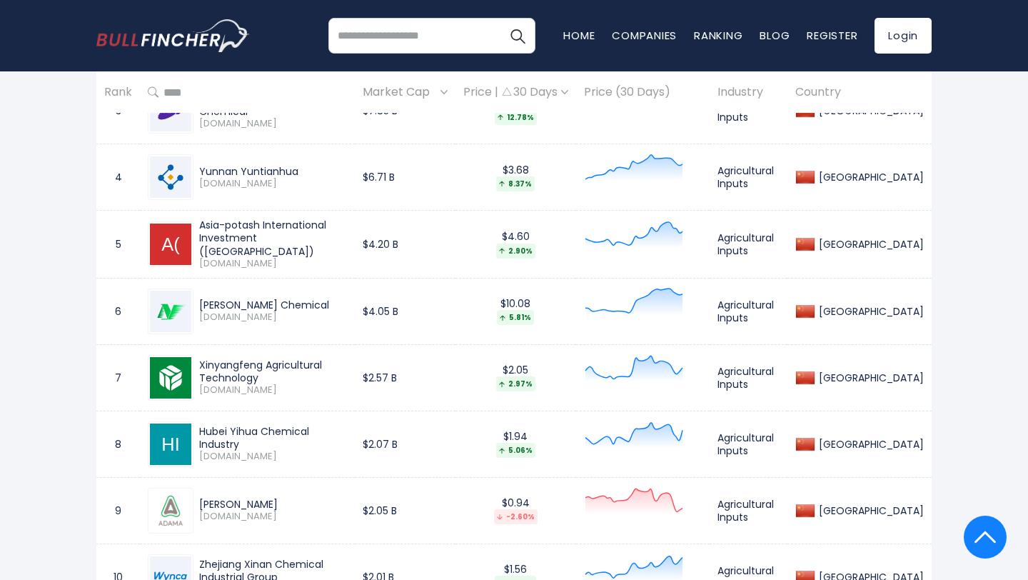
drag, startPoint x: 384, startPoint y: 368, endPoint x: 184, endPoint y: 370, distance: 200.6
click at [183, 370] on div "Xinyangfeng Agricultural Technology 000902.SZ" at bounding box center [247, 378] width 199 height 46
copy div "Xinyangfeng Agricultural Technology"
drag, startPoint x: 356, startPoint y: 436, endPoint x: 198, endPoint y: 435, distance: 157.1
click at [199, 435] on div "Hubei Yihua Chemical Industry" at bounding box center [273, 438] width 148 height 26
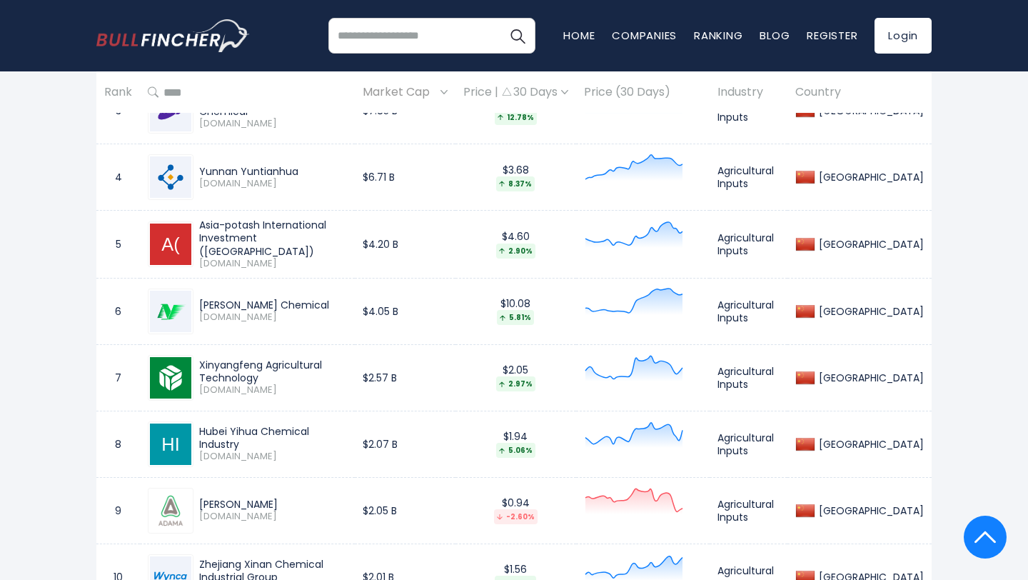
copy div "Hubei Yihua Chemical Industry"
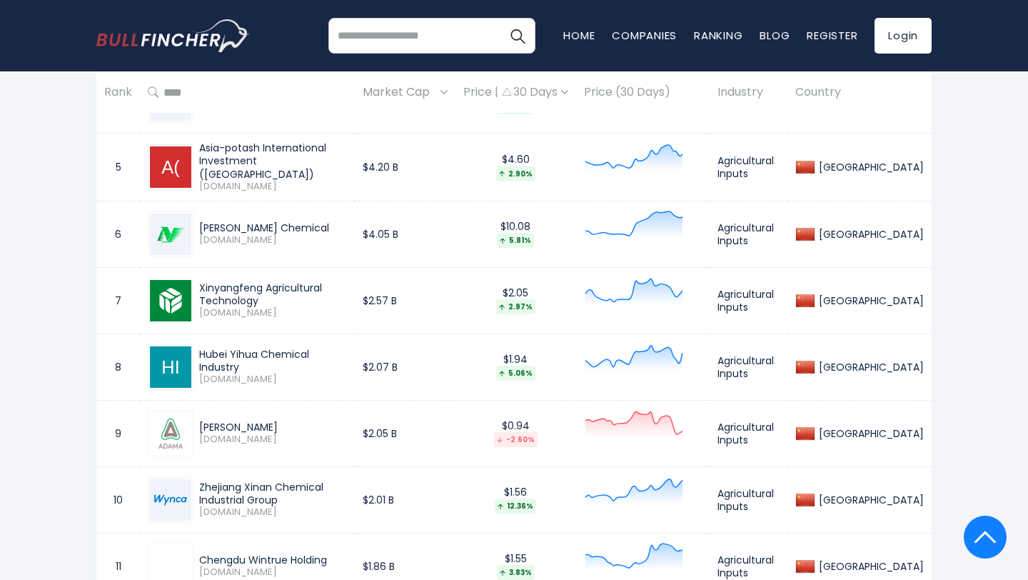
scroll to position [966, 0]
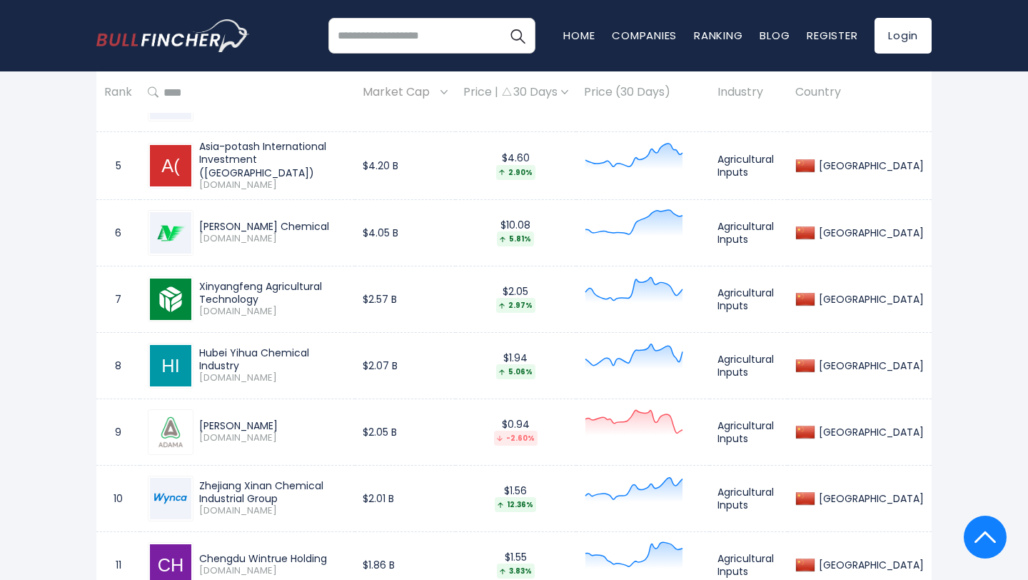
drag, startPoint x: 196, startPoint y: 423, endPoint x: 248, endPoint y: 423, distance: 51.4
click at [248, 423] on div "ADAMA 000553.SZ" at bounding box center [270, 431] width 154 height 25
copy div "ADAMA"
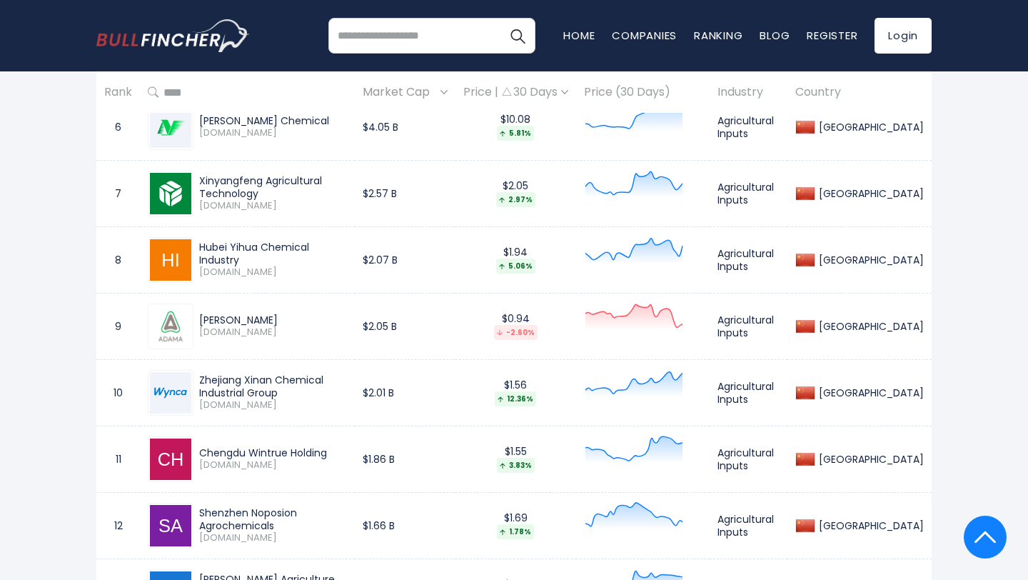
scroll to position [1130, 0]
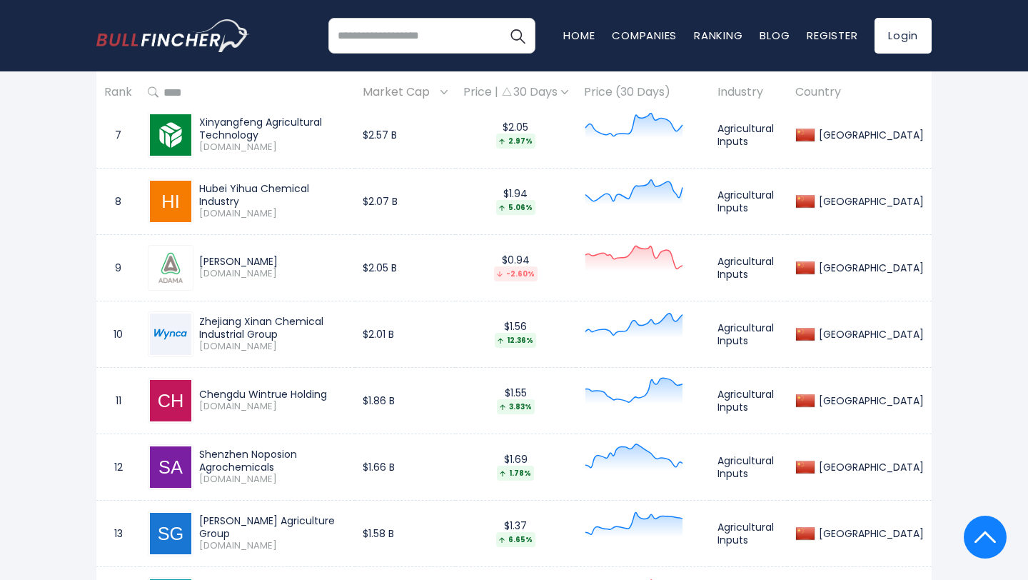
drag, startPoint x: 373, startPoint y: 322, endPoint x: 206, endPoint y: 329, distance: 167.2
click at [206, 329] on div "Zhejiang Xinan Chemical Industrial Group" at bounding box center [273, 328] width 148 height 26
click at [283, 343] on span "[DOMAIN_NAME]" at bounding box center [273, 347] width 148 height 12
drag, startPoint x: 199, startPoint y: 316, endPoint x: 241, endPoint y: 333, distance: 44.6
click at [241, 333] on div "Zhejiang Xinan Chemical Industrial Group" at bounding box center [273, 328] width 148 height 26
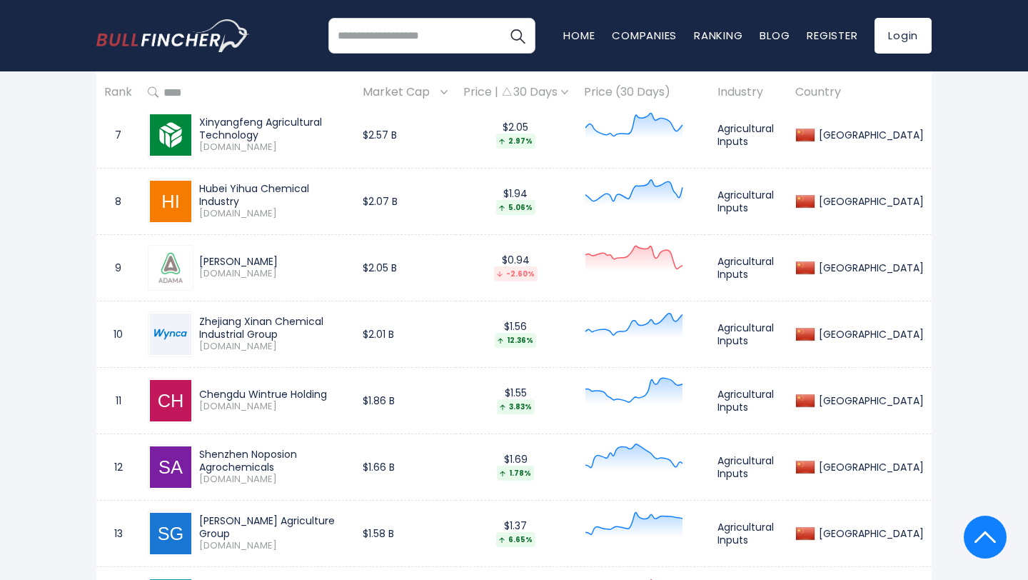
copy div "Zhejiang Xinan Chemical Industrial Group"
drag, startPoint x: 342, startPoint y: 392, endPoint x: 199, endPoint y: 387, distance: 142.9
click at [199, 388] on div "Chengdu Wintrue Holding" at bounding box center [273, 394] width 148 height 13
copy div "Chengdu Wintrue Holding"
drag, startPoint x: 376, startPoint y: 456, endPoint x: 207, endPoint y: 449, distance: 168.7
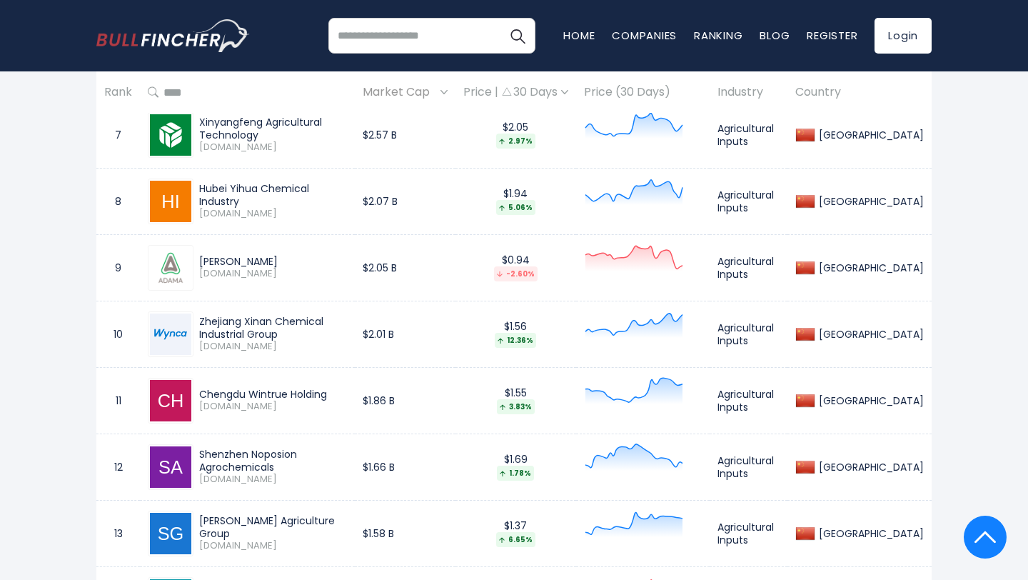
click at [207, 448] on div "Shenzhen Noposion Agrochemicals 002215.SZ" at bounding box center [247, 467] width 199 height 46
copy div "Shenzhen Noposion Agrochemicals"
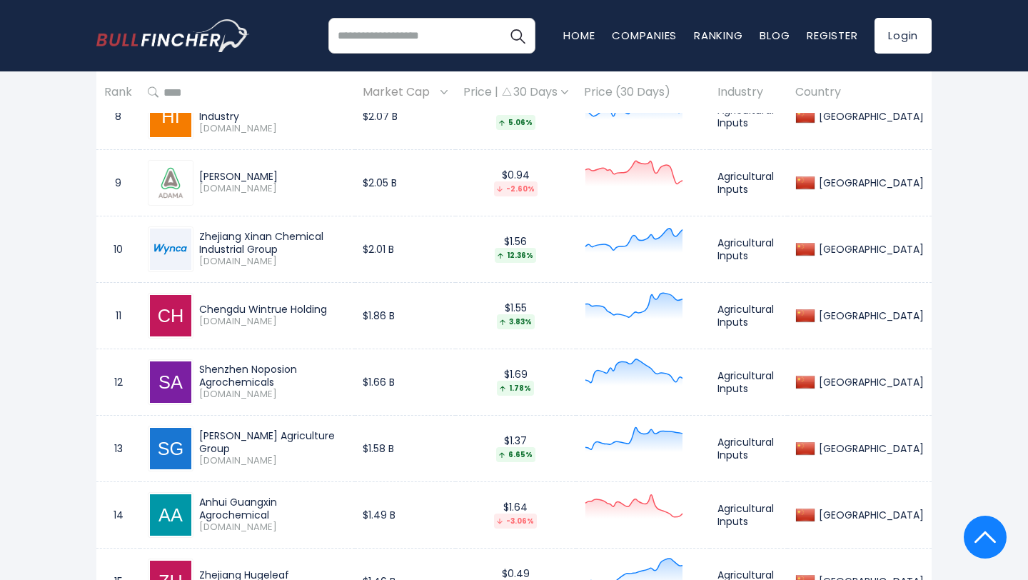
scroll to position [1217, 0]
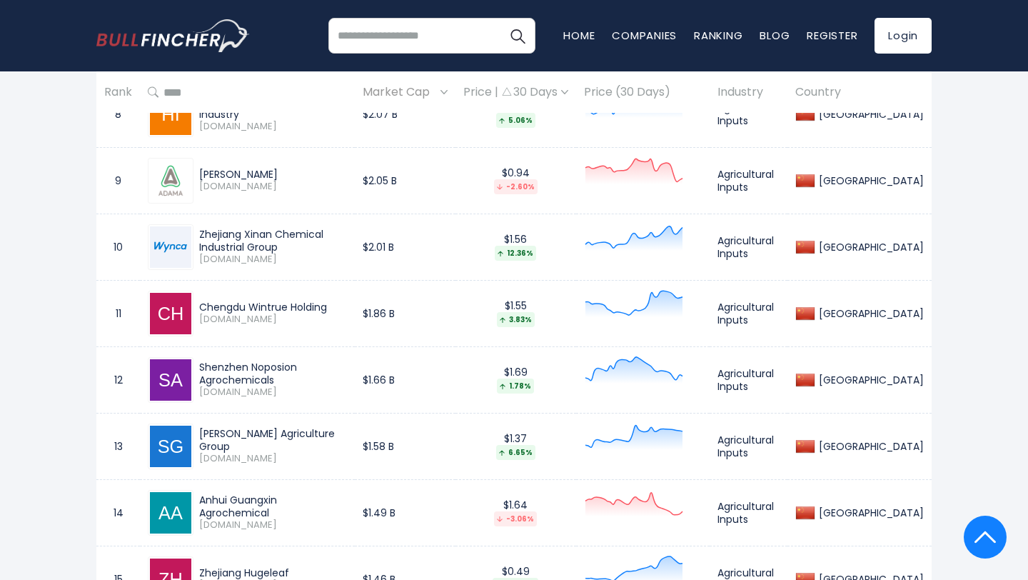
drag, startPoint x: 328, startPoint y: 436, endPoint x: 200, endPoint y: 432, distance: 128.6
click at [200, 431] on div "Stanley Agriculture Group" at bounding box center [273, 440] width 148 height 26
copy div "Stanley Agriculture Group"
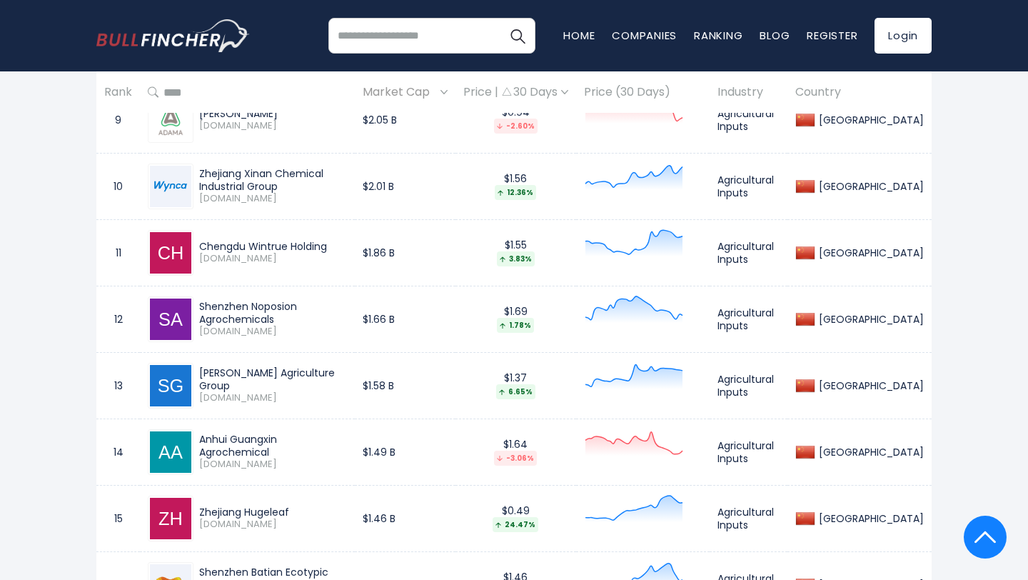
scroll to position [1302, 0]
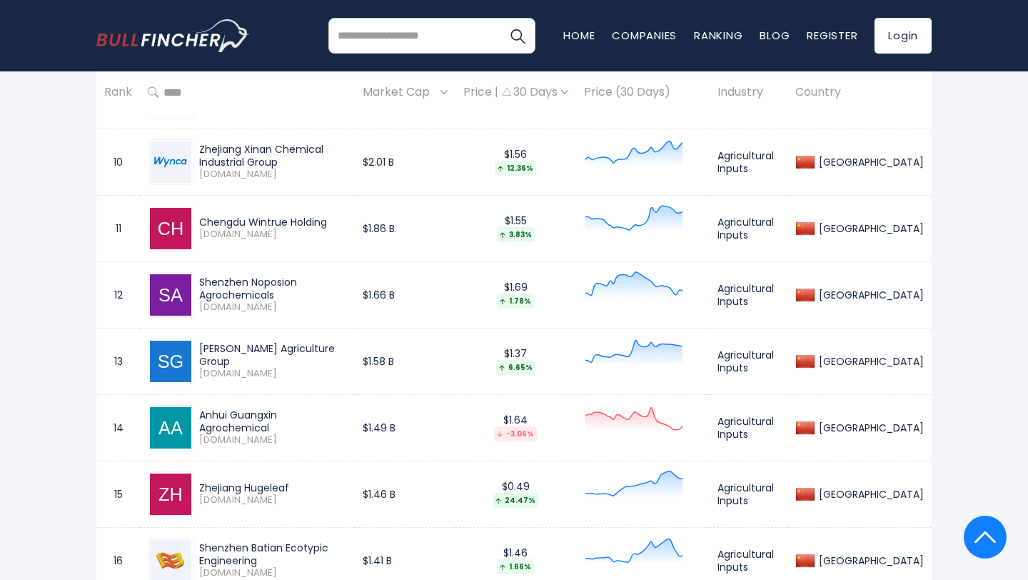
click at [347, 418] on div "Anhui Guangxin Agrochemical" at bounding box center [273, 421] width 148 height 26
copy div "Anhui Guangxin Agrochemical"
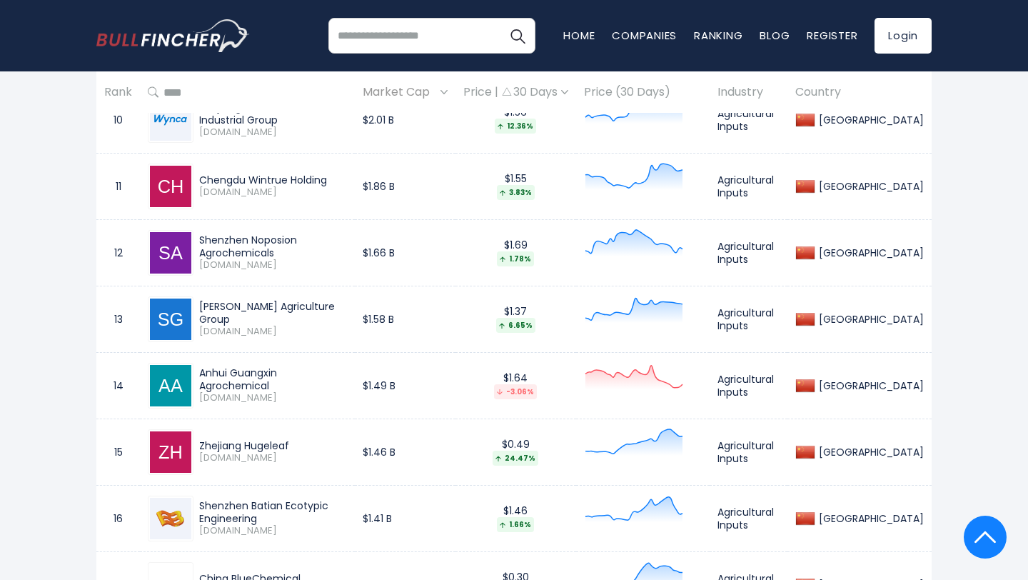
drag, startPoint x: 308, startPoint y: 449, endPoint x: 214, endPoint y: 436, distance: 94.4
click at [214, 436] on div "Zhejiang Hugeleaf 600226.SS" at bounding box center [247, 452] width 199 height 46
copy div "Zhejiang Hugeleaf"
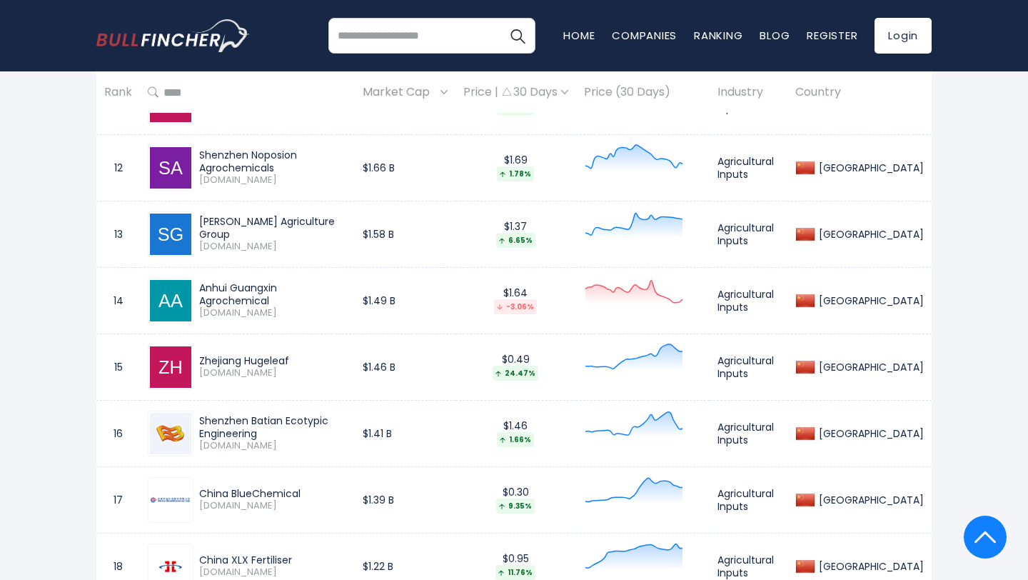
scroll to position [1454, 0]
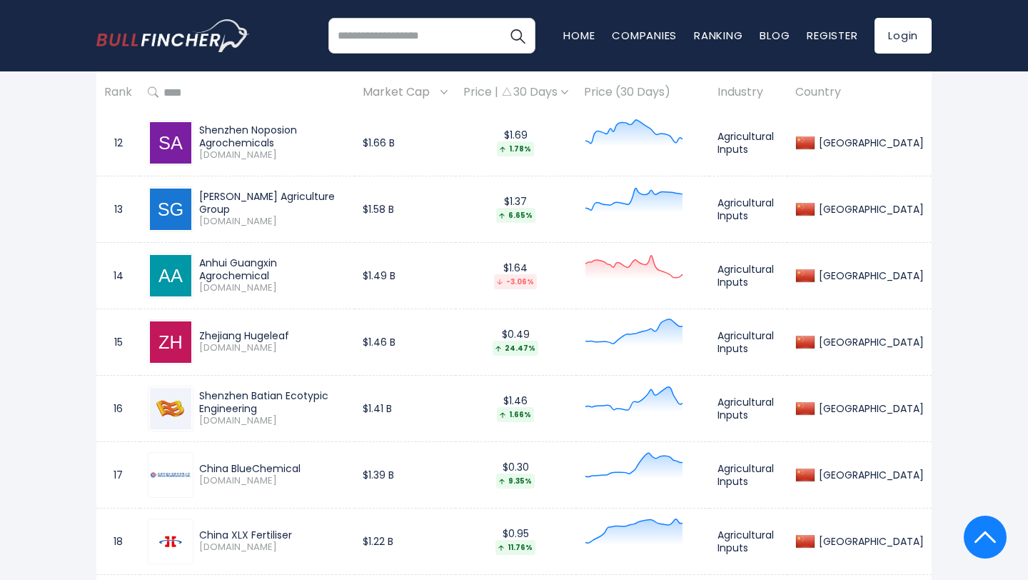
drag, startPoint x: 396, startPoint y: 398, endPoint x: 386, endPoint y: 398, distance: 9.3
click at [347, 398] on div "Shenzhen Batian Ecotypic Engineering" at bounding box center [273, 402] width 148 height 26
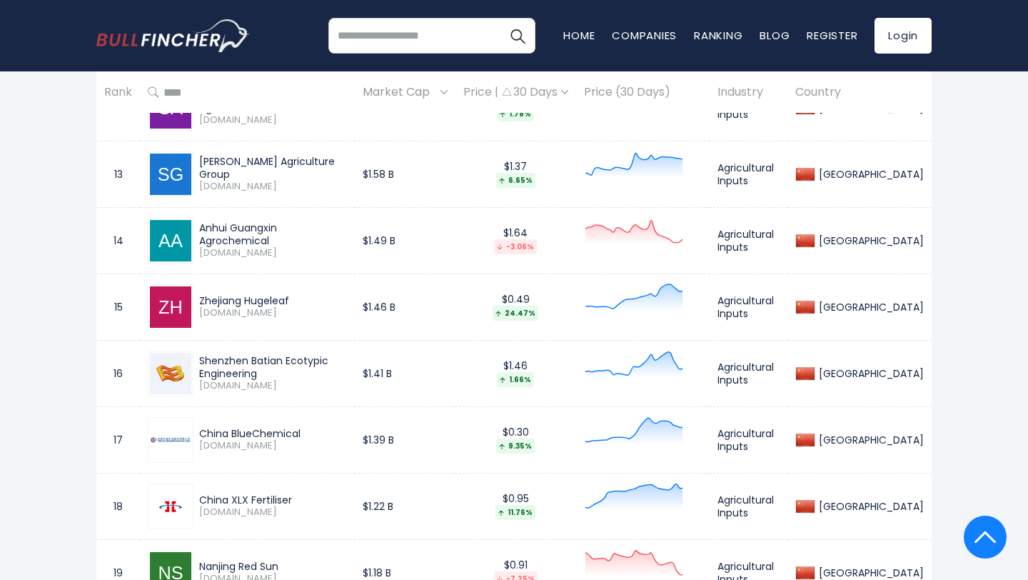
scroll to position [1547, 0]
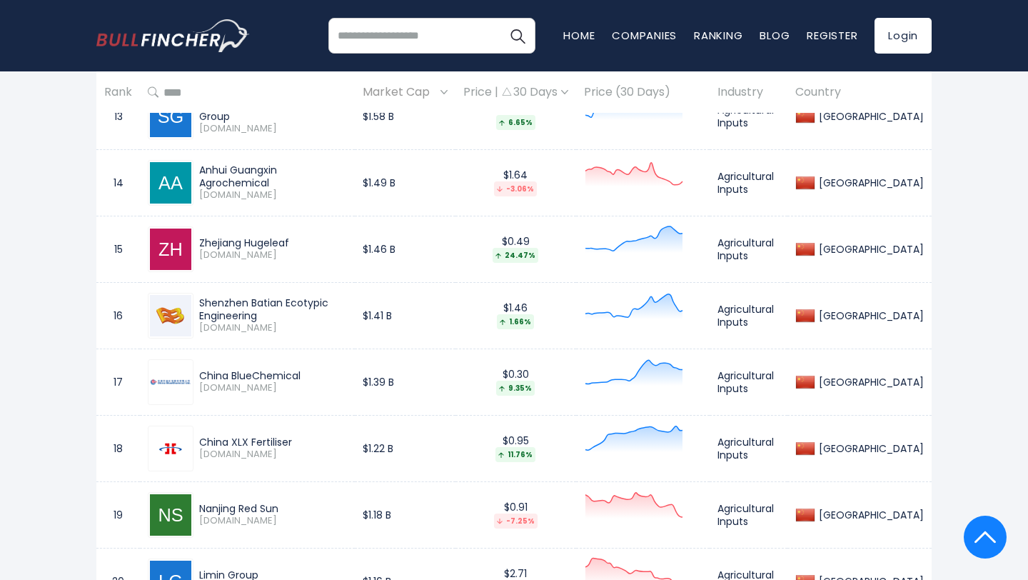
drag, startPoint x: 293, startPoint y: 438, endPoint x: 213, endPoint y: 434, distance: 80.1
click at [213, 436] on div "China XLX Fertiliser" at bounding box center [273, 442] width 148 height 13
copy div "China XLX Fertiliser"
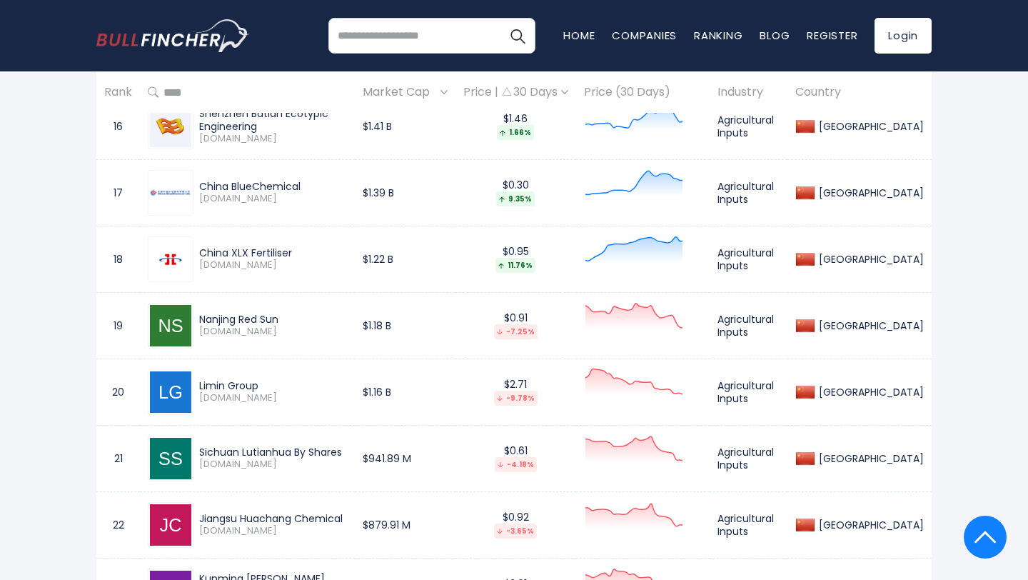
scroll to position [1751, 0]
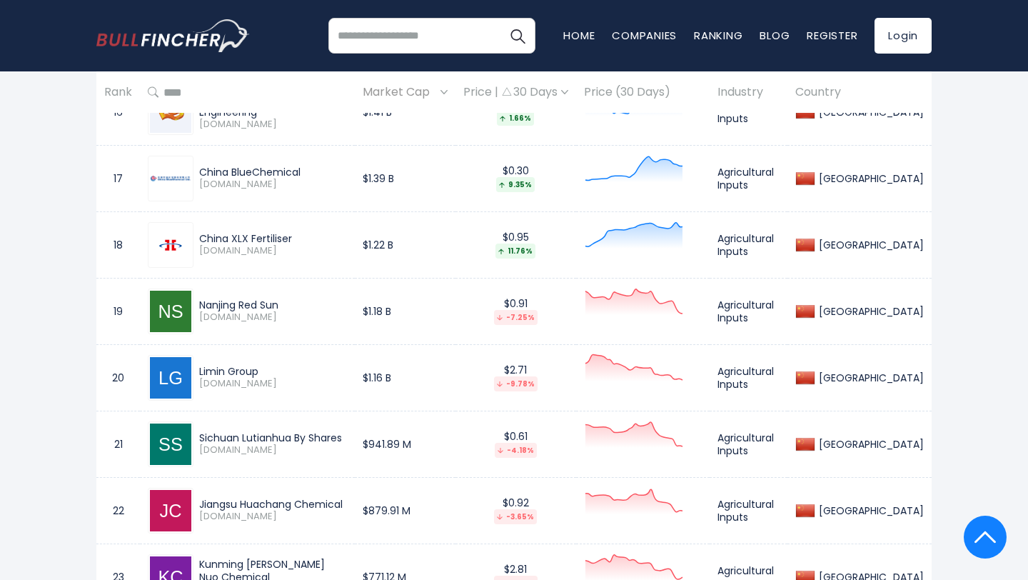
drag, startPoint x: 296, startPoint y: 299, endPoint x: 194, endPoint y: 301, distance: 101.4
click at [194, 301] on div "Nanjing Red Sun 000525.SZ" at bounding box center [270, 310] width 154 height 25
copy div "Nanjing Red Sun"
drag, startPoint x: 253, startPoint y: 369, endPoint x: 200, endPoint y: 367, distance: 52.9
click at [200, 367] on div "Limin Group" at bounding box center [273, 371] width 148 height 13
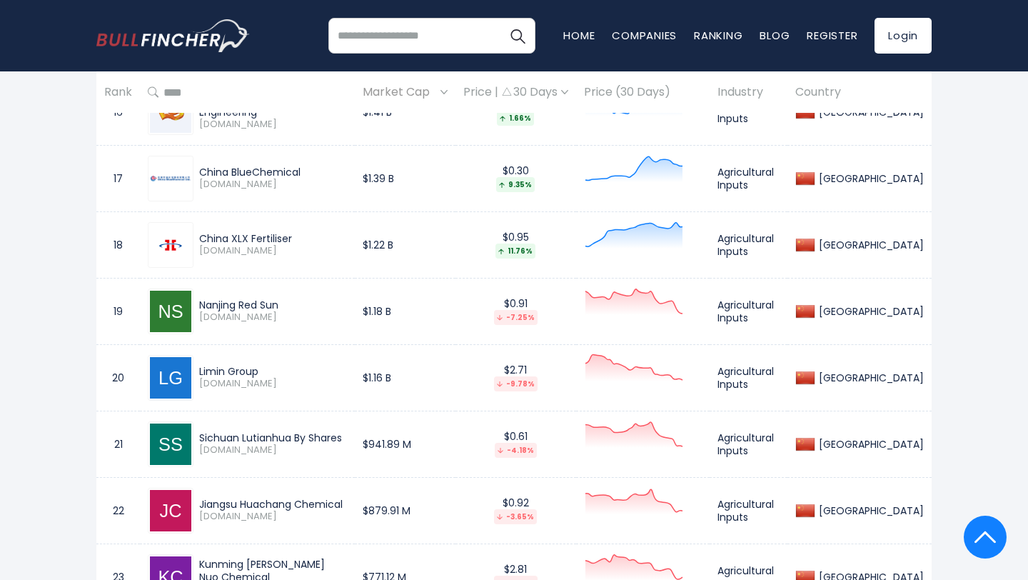
copy div "Limin Group"
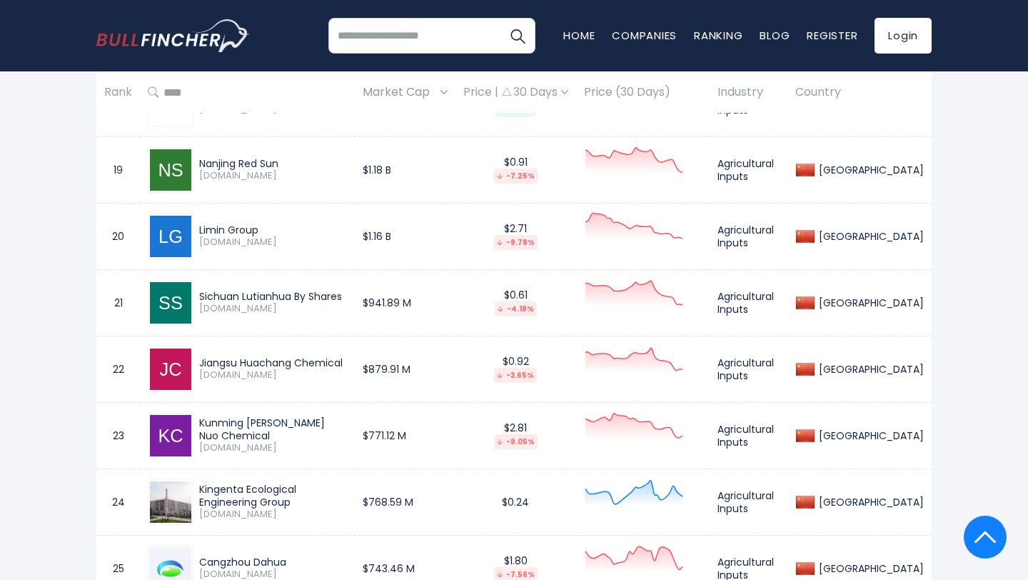
scroll to position [1894, 0]
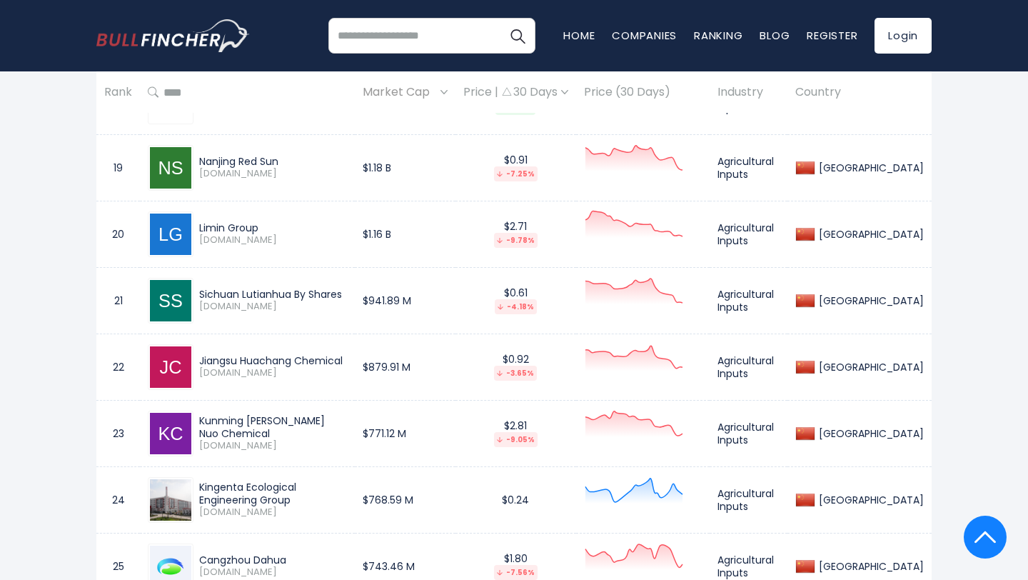
click at [347, 356] on div "Jiangsu Huachang Chemical" at bounding box center [273, 360] width 148 height 13
copy div "Jiangsu Huachang Chemical"
click at [347, 423] on div "Kunming Chuan Jin Nuo Chemical" at bounding box center [273, 427] width 148 height 26
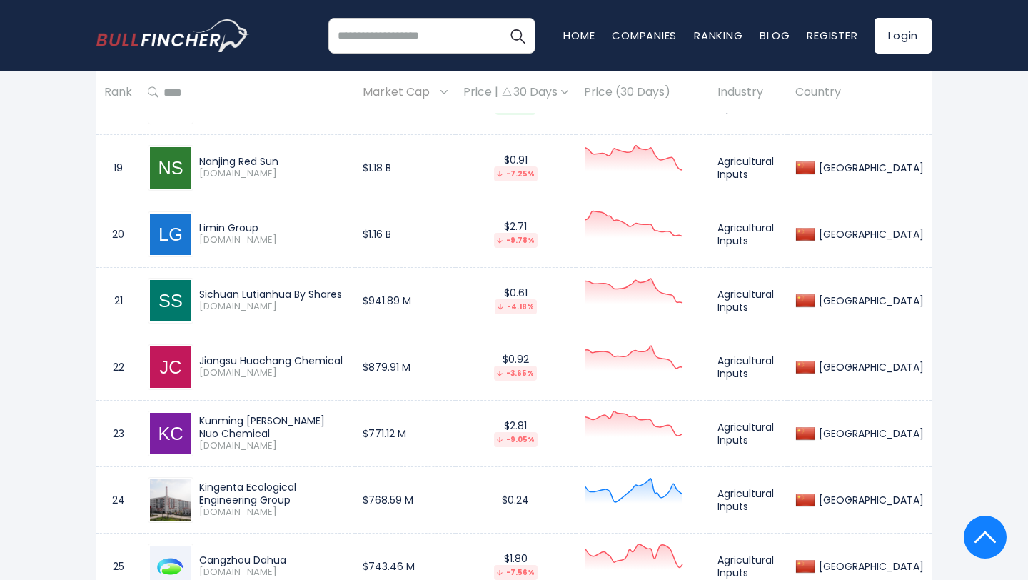
click at [347, 423] on div "Kunming Chuan Jin Nuo Chemical" at bounding box center [273, 427] width 148 height 26
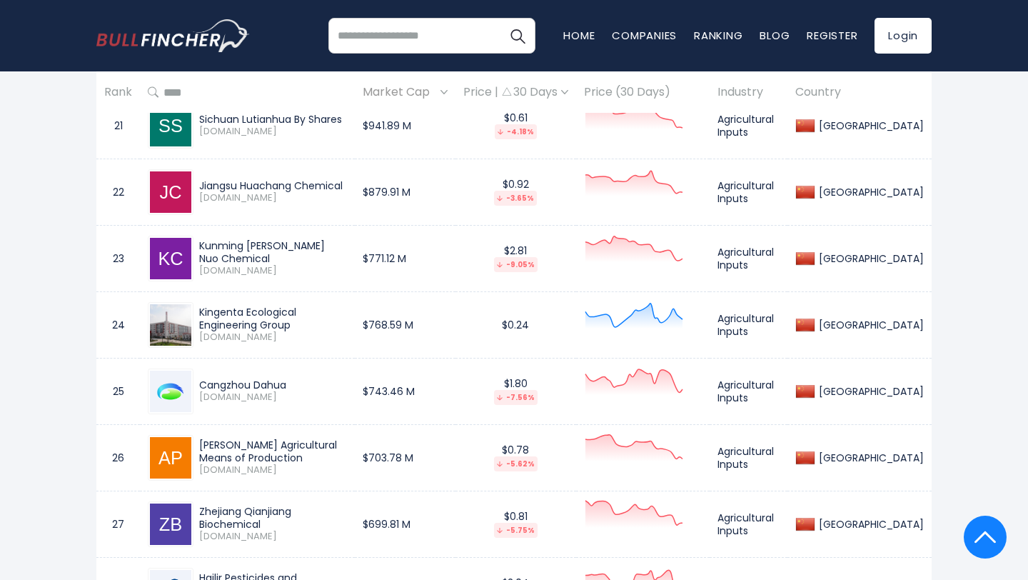
scroll to position [2071, 0]
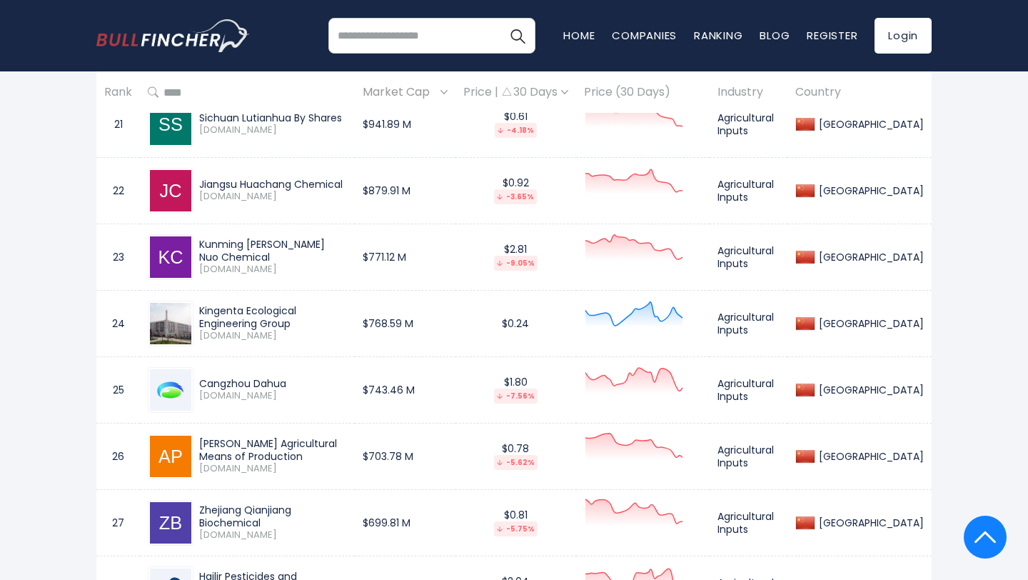
click at [286, 377] on div "Cangzhou Dahua" at bounding box center [273, 383] width 148 height 13
click at [263, 438] on div "Anhui Huilong Agricultural Means of Production" at bounding box center [273, 450] width 148 height 26
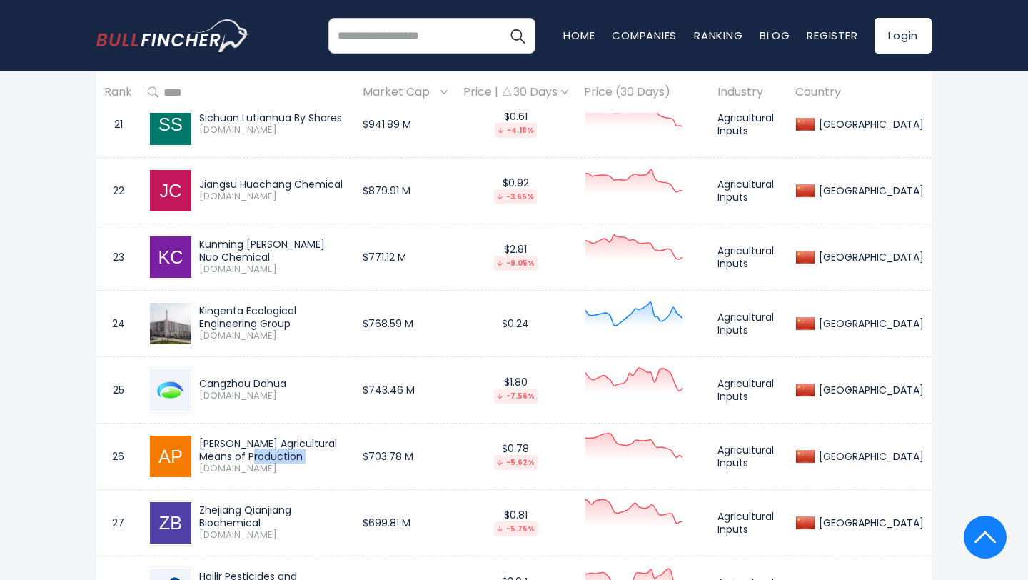
click at [263, 438] on div "Anhui Huilong Agricultural Means of Production" at bounding box center [273, 450] width 148 height 26
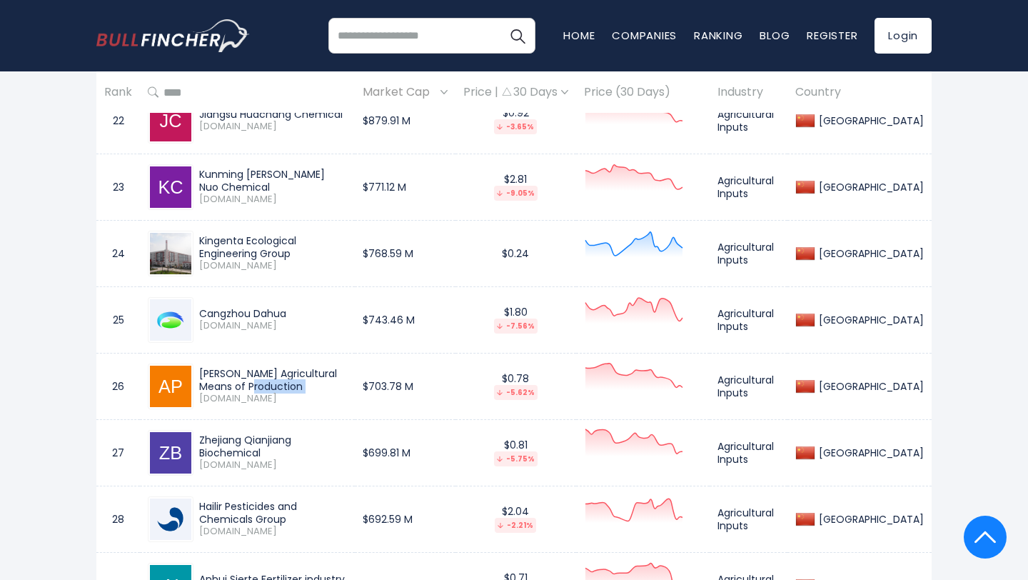
scroll to position [2161, 0]
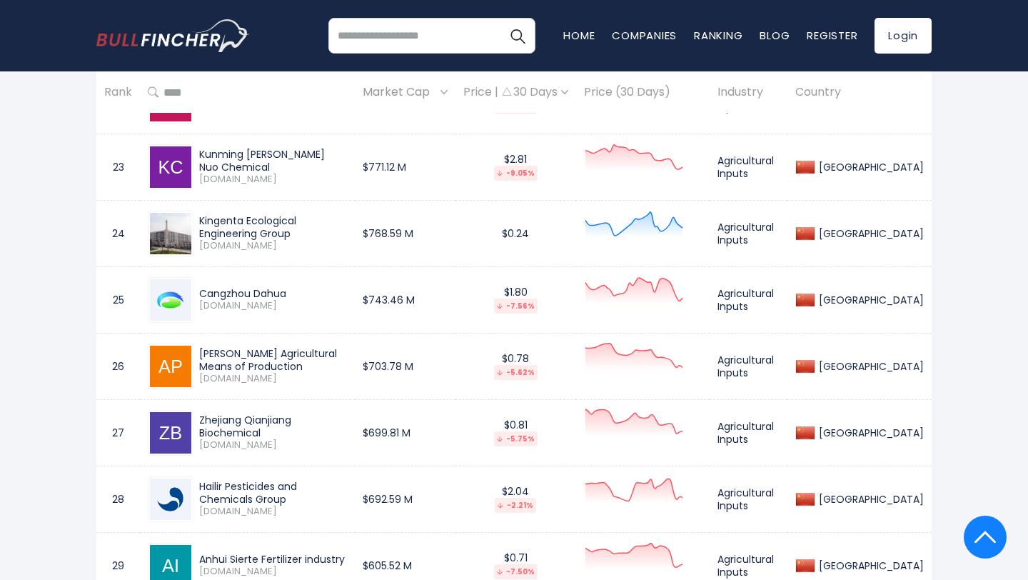
click at [347, 430] on div "Zhejiang Qianjiang Biochemical" at bounding box center [273, 426] width 148 height 26
click at [347, 429] on div "Zhejiang Qianjiang Biochemical" at bounding box center [273, 426] width 148 height 26
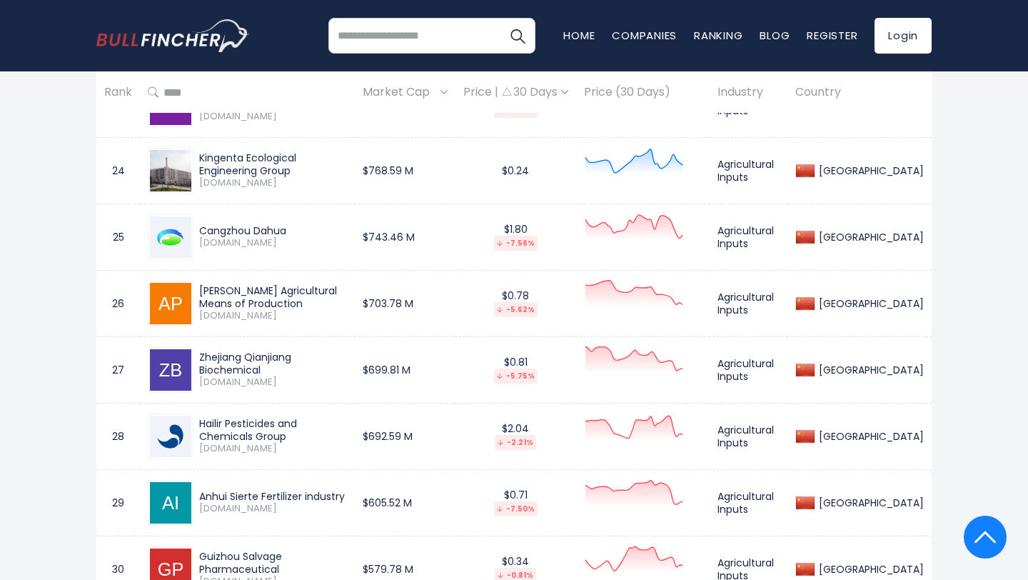
scroll to position [2235, 0]
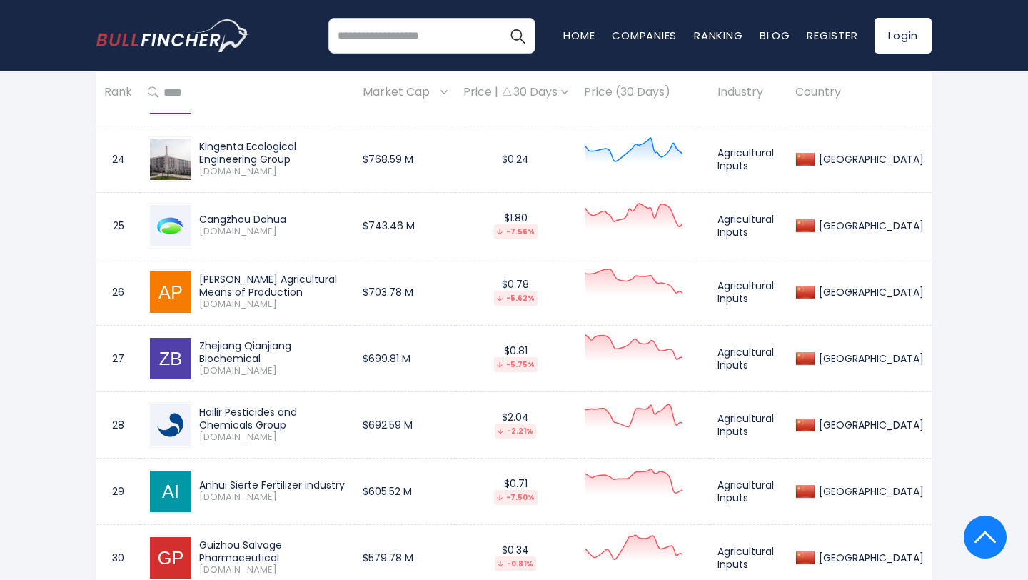
click at [347, 414] on div "Hailir Pesticides and Chemicals Group" at bounding box center [273, 419] width 148 height 26
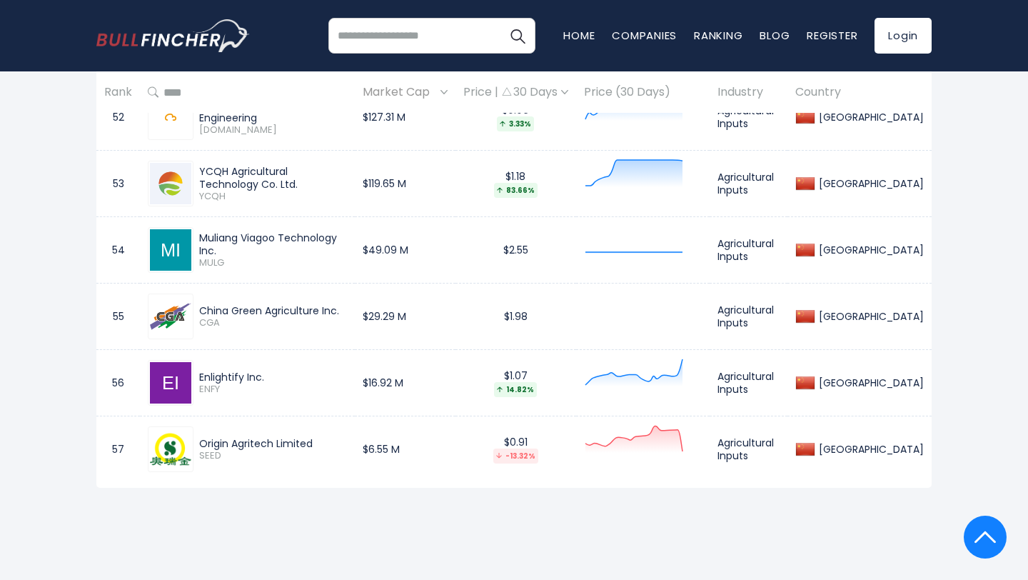
scroll to position [4143, 0]
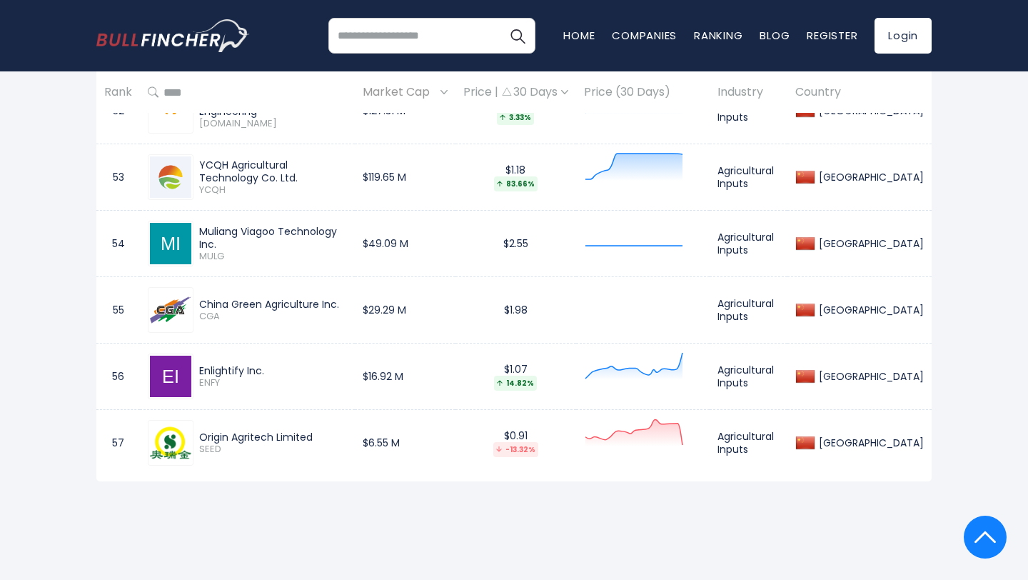
click at [333, 431] on div "Origin Agritech Limited" at bounding box center [273, 437] width 148 height 13
drag, startPoint x: 201, startPoint y: 297, endPoint x: 343, endPoint y: 300, distance: 142.8
click at [343, 300] on div "China Green Agriculture Inc." at bounding box center [273, 304] width 148 height 13
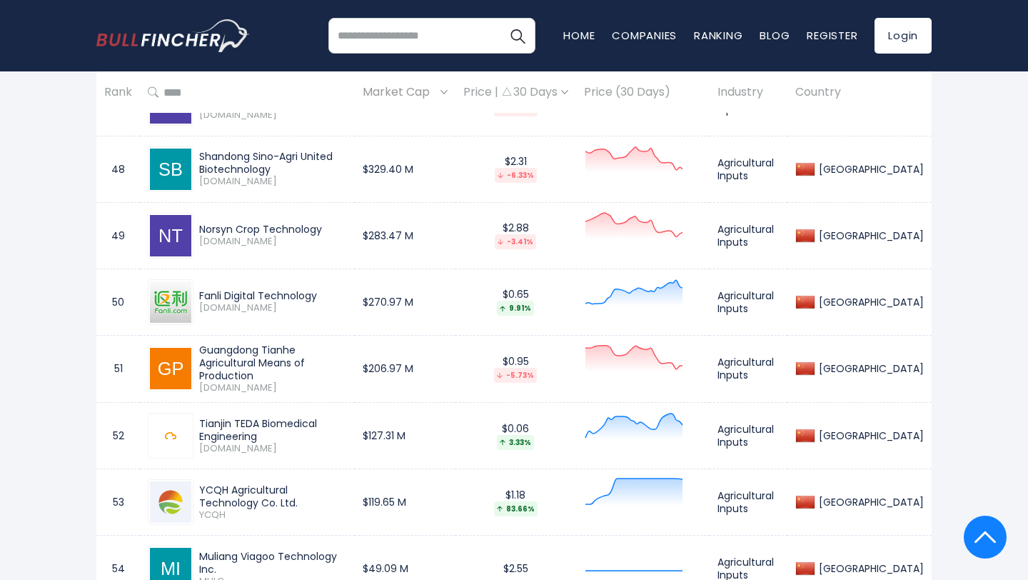
scroll to position [3782, 0]
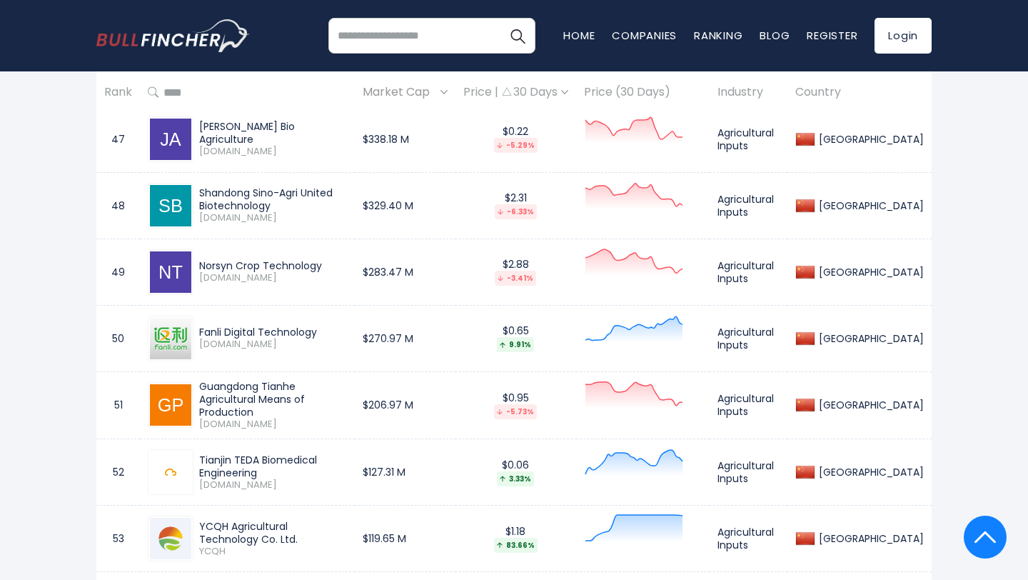
drag, startPoint x: 198, startPoint y: 185, endPoint x: 271, endPoint y: 200, distance: 74.4
click at [271, 201] on div "Shandong Sino-Agri United Biotechnology 003042.SZ" at bounding box center [270, 205] width 154 height 38
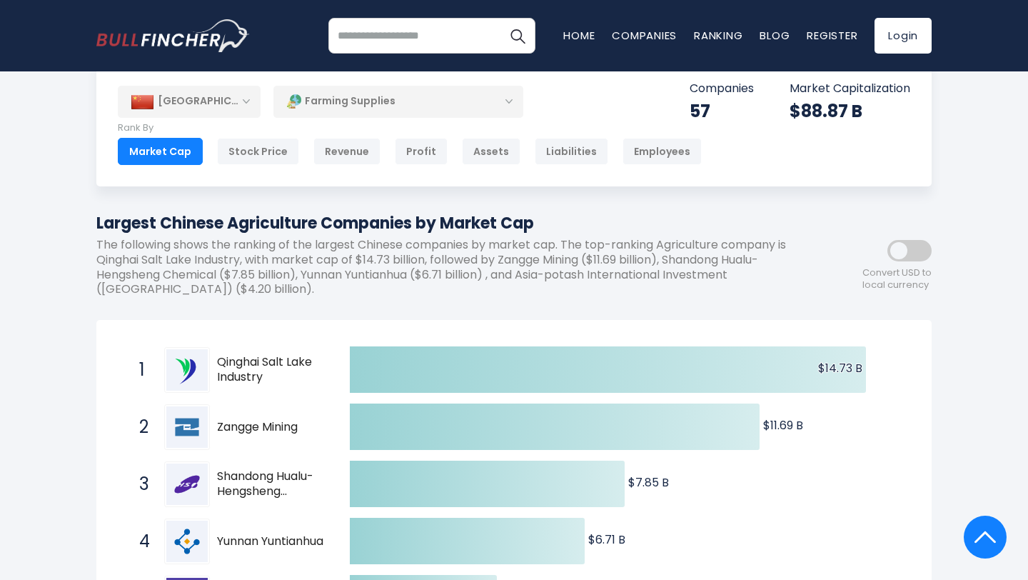
scroll to position [0, 0]
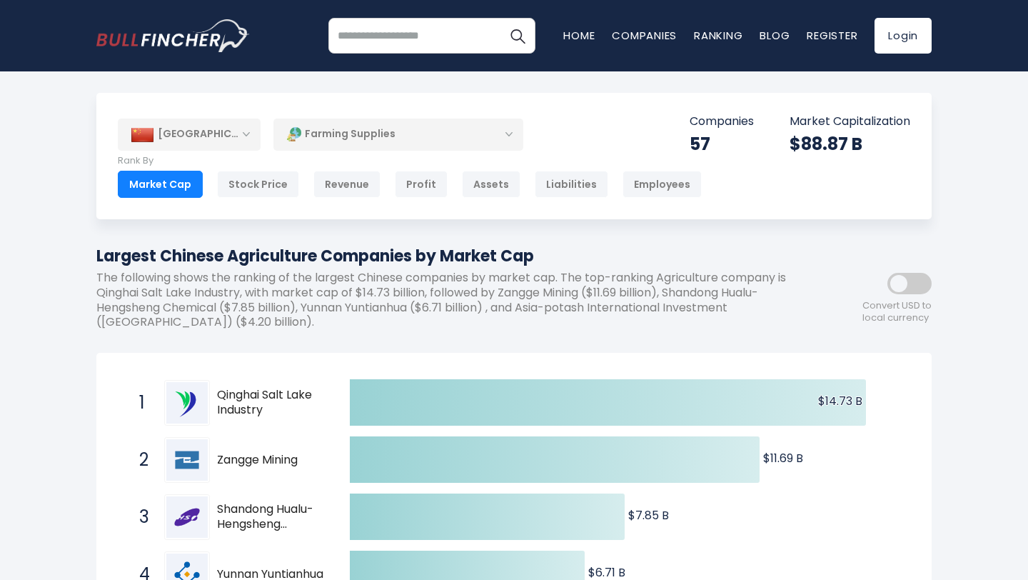
click at [382, 131] on div "Farming Supplies" at bounding box center [398, 134] width 250 height 33
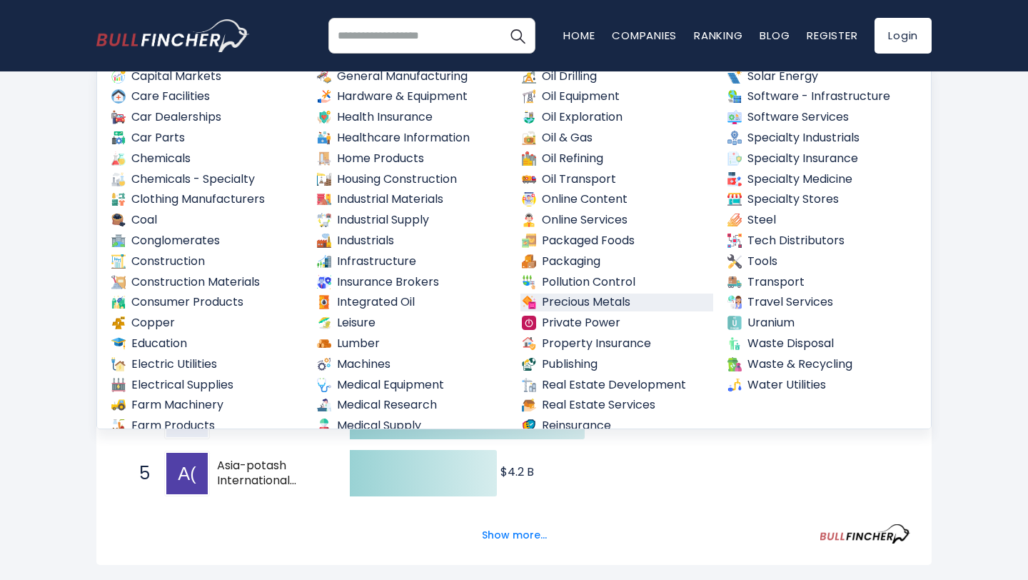
scroll to position [452, 0]
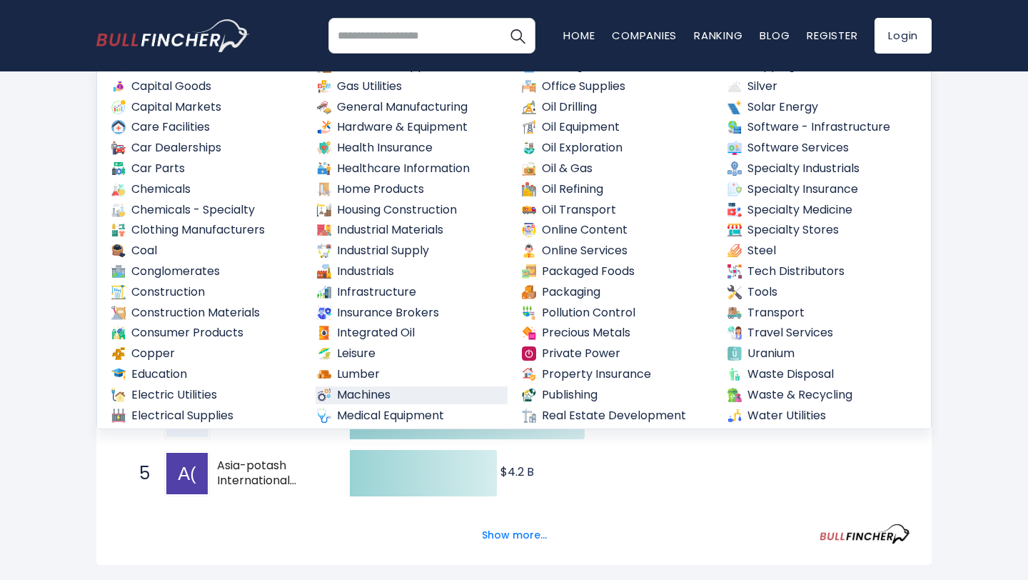
click at [381, 401] on link "Machines" at bounding box center [412, 395] width 193 height 18
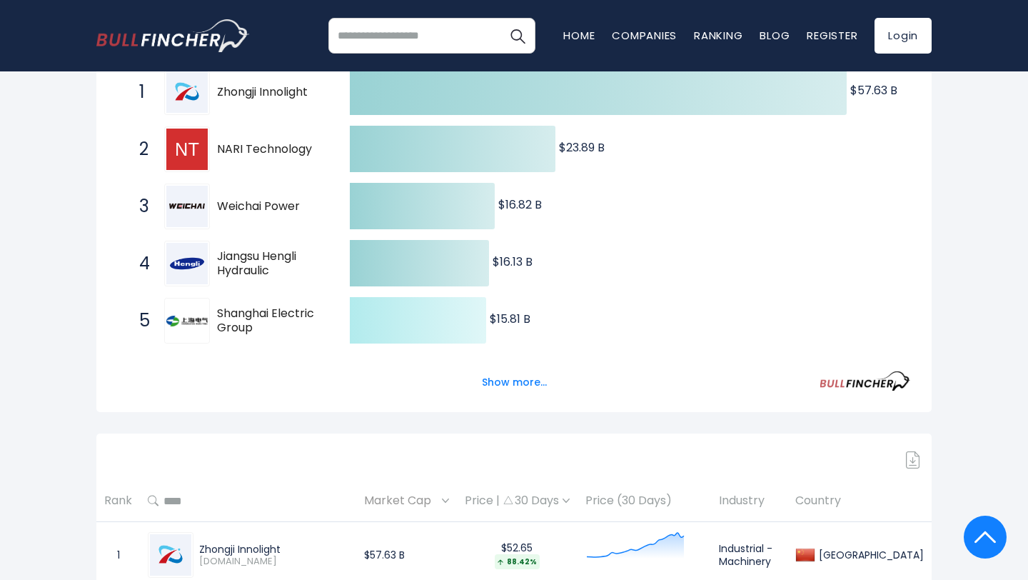
scroll to position [301, 0]
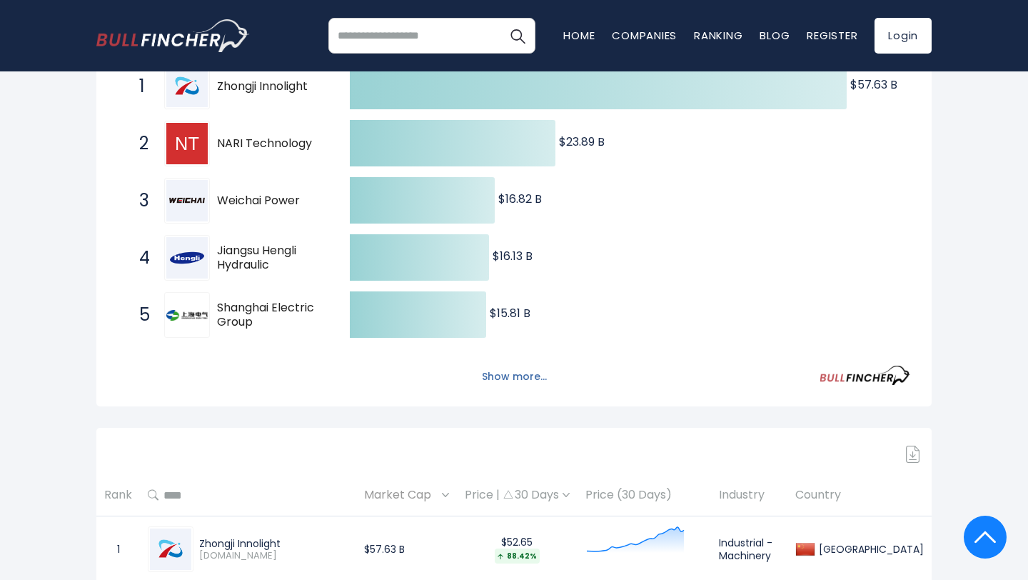
click at [491, 376] on button "Show more..." at bounding box center [514, 377] width 82 height 24
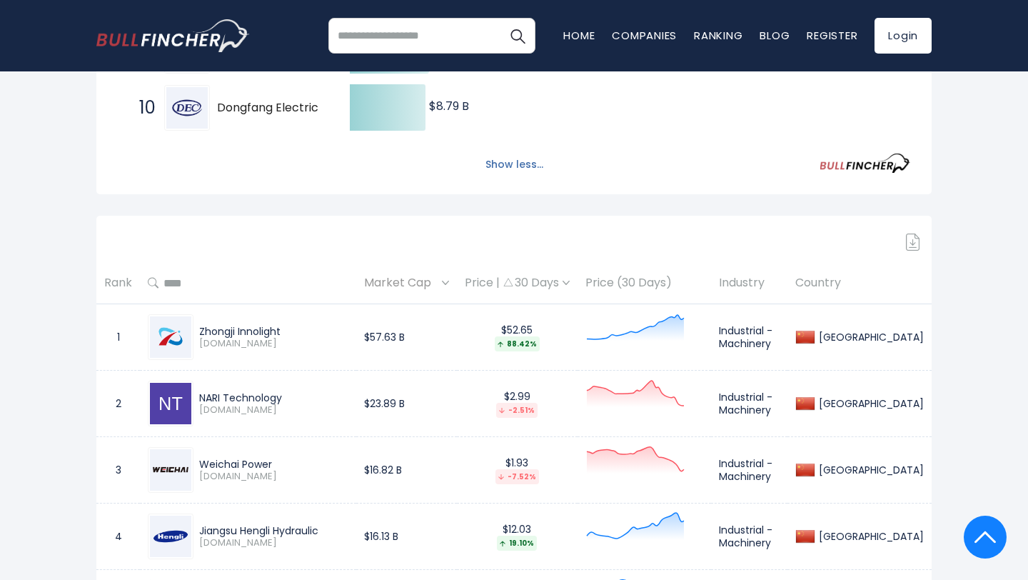
scroll to position [798, 0]
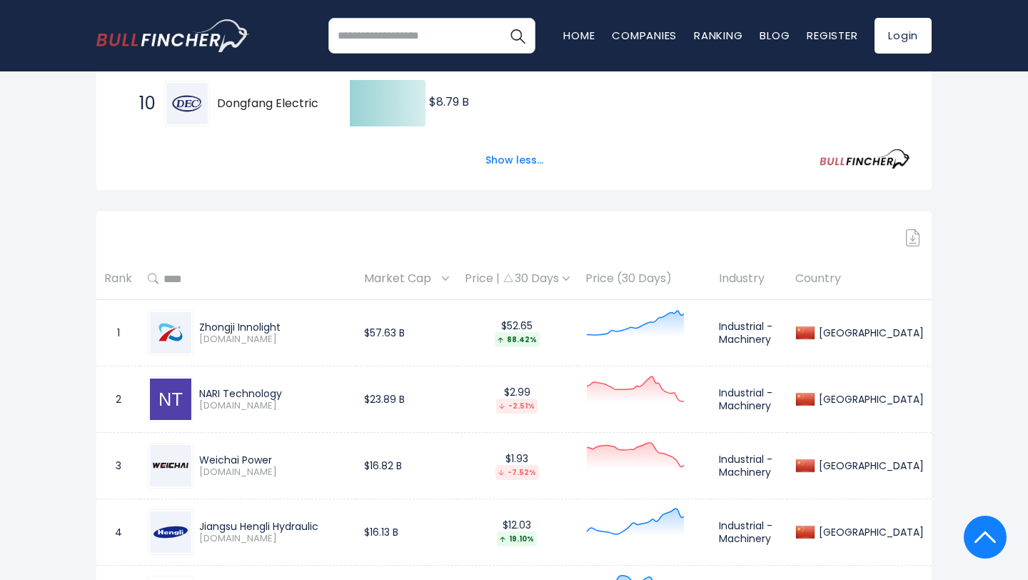
drag, startPoint x: 293, startPoint y: 323, endPoint x: 287, endPoint y: 329, distance: 8.6
click at [287, 328] on div "Zhongji Innolight" at bounding box center [273, 327] width 149 height 13
click at [287, 329] on div "Zhongji Innolight" at bounding box center [273, 327] width 149 height 13
click at [286, 321] on div "Zhongji Innolight" at bounding box center [273, 327] width 149 height 13
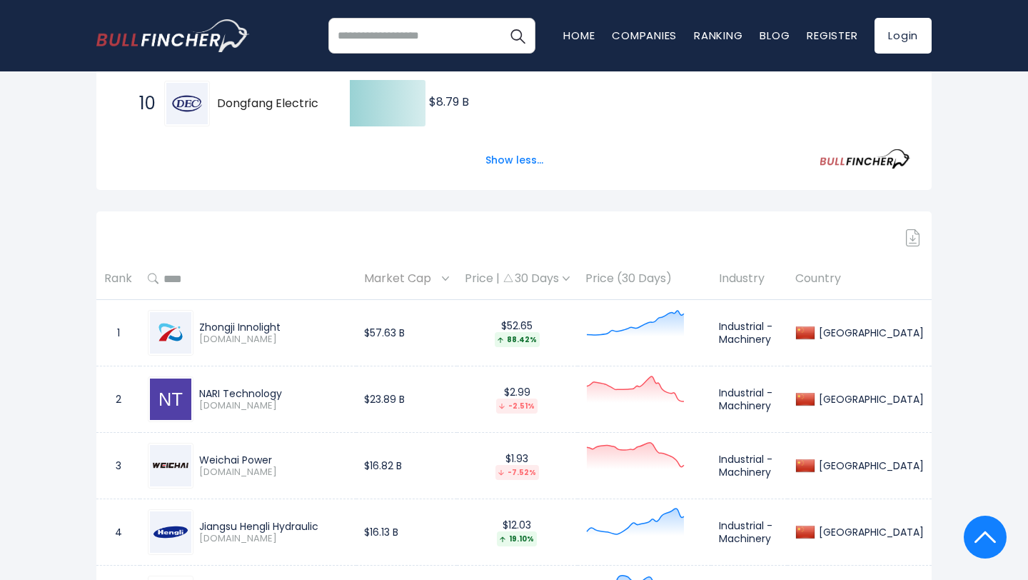
click at [286, 321] on div "Zhongji Innolight" at bounding box center [273, 327] width 149 height 13
copy div "Zhongji Innolight"
click at [301, 390] on div "NARI Technology" at bounding box center [273, 393] width 149 height 13
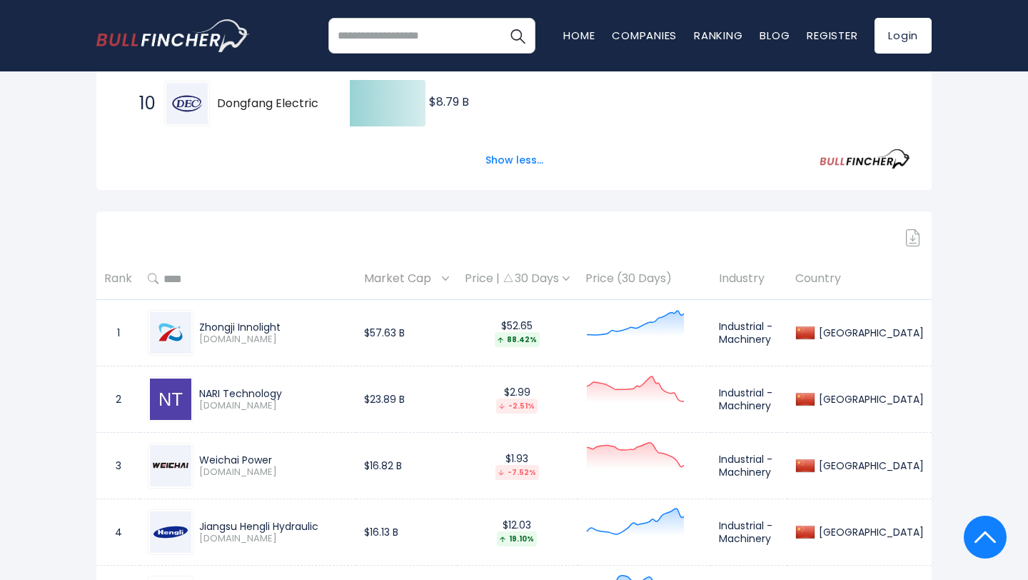
copy div "NARI Technology"
click at [277, 457] on div "Weichai Power" at bounding box center [273, 459] width 149 height 13
click at [277, 456] on div "Weichai Power" at bounding box center [273, 459] width 149 height 13
copy div "Weichai Power"
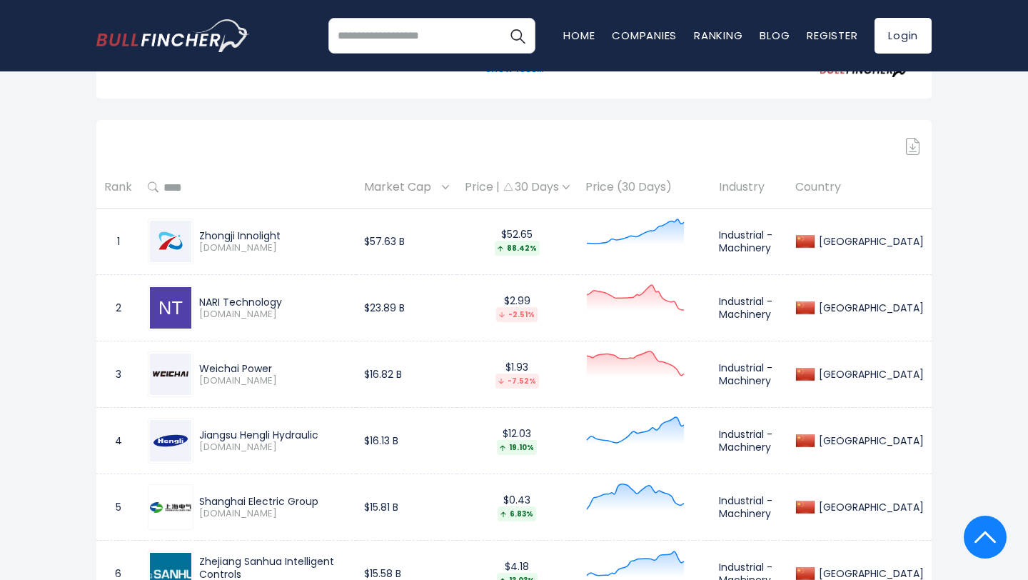
scroll to position [918, 0]
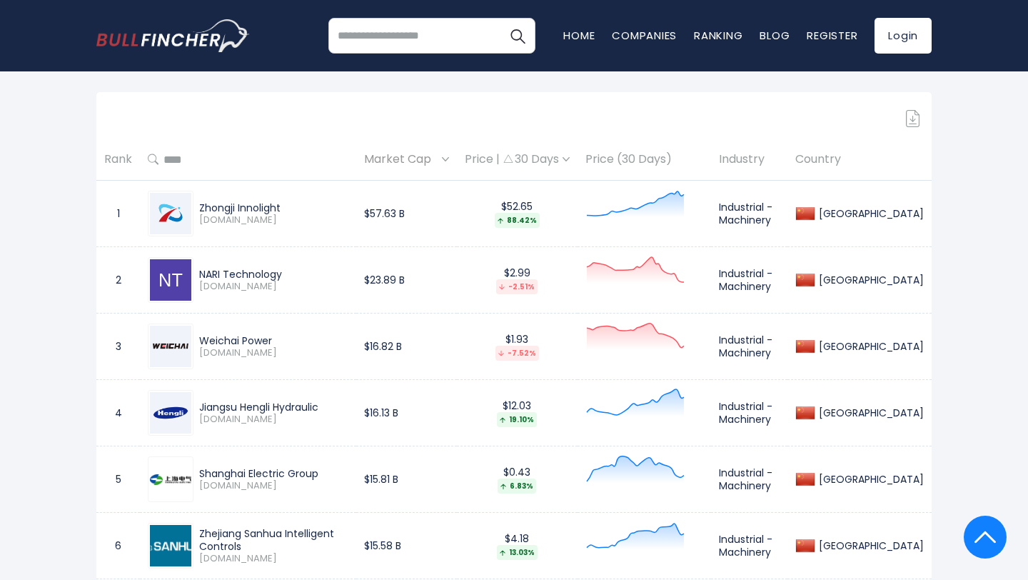
click at [326, 469] on div "Shanghai Electric Group" at bounding box center [273, 473] width 149 height 13
copy div "Shanghai Electric Group"
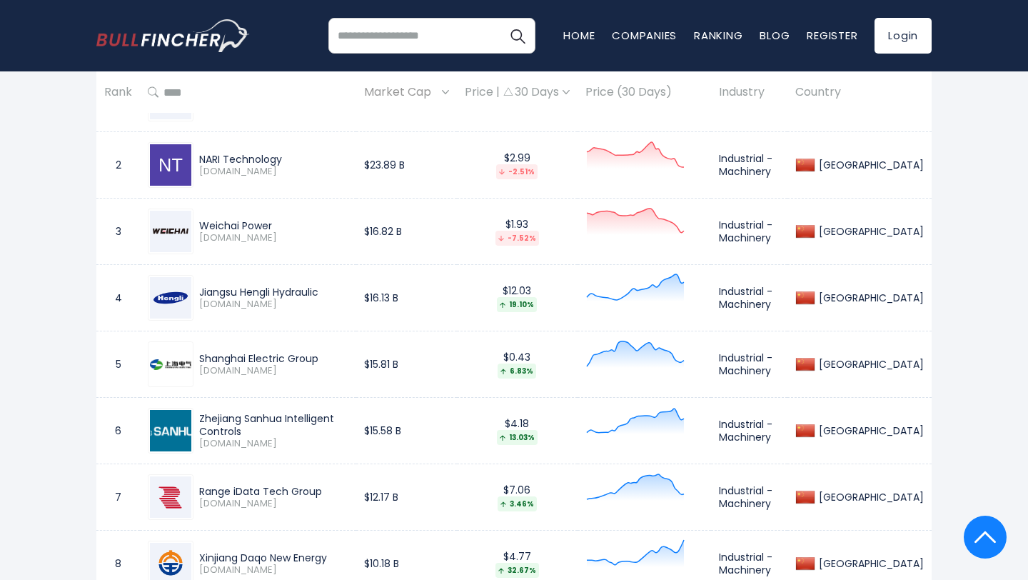
scroll to position [1036, 0]
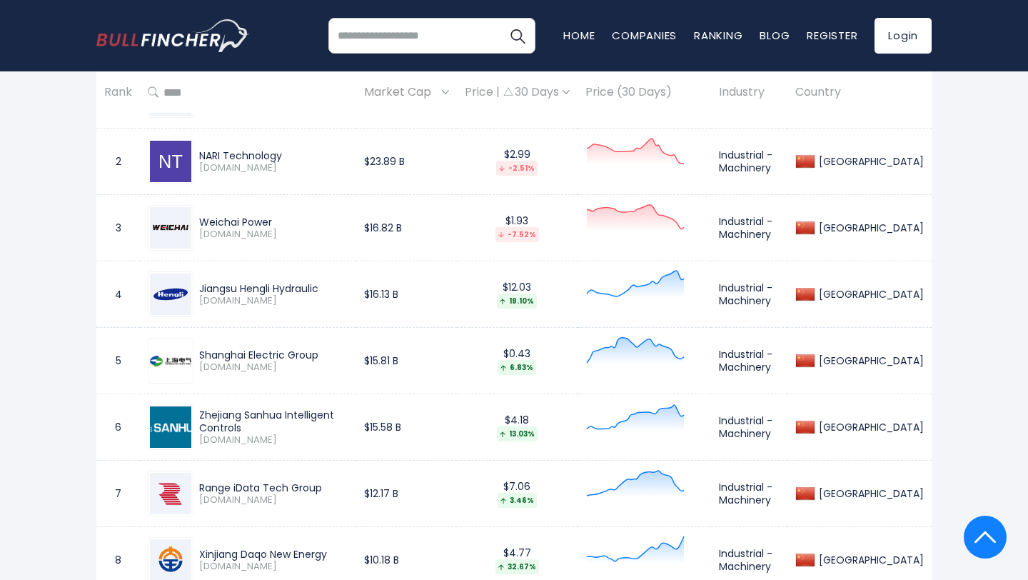
click at [348, 415] on div "Zhejiang Sanhua Intelligent Controls" at bounding box center [273, 421] width 149 height 26
click at [348, 414] on div "Zhejiang Sanhua Intelligent Controls" at bounding box center [273, 421] width 149 height 26
copy div "Zhejiang Sanhua Intelligent Controls"
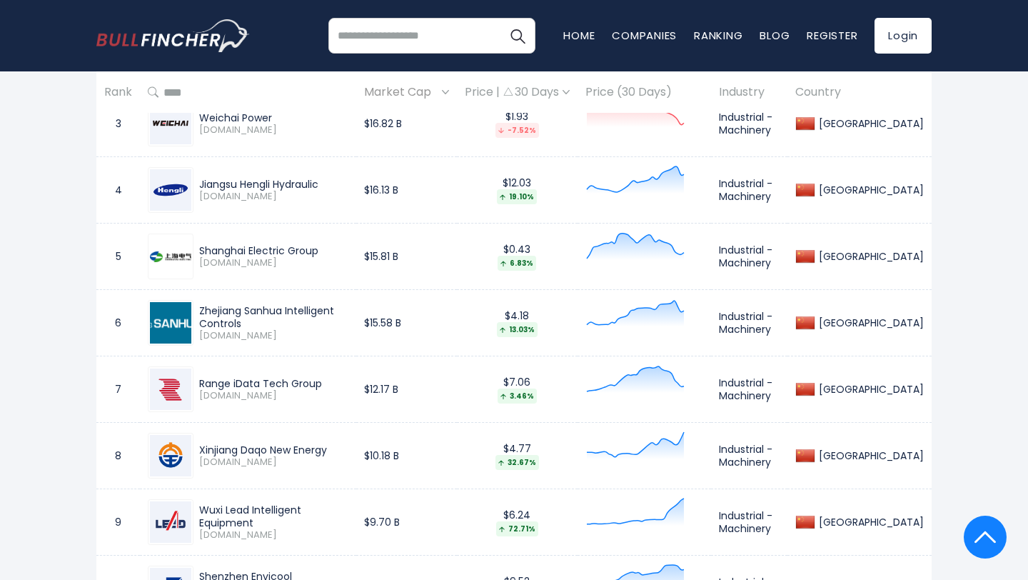
drag, startPoint x: 336, startPoint y: 446, endPoint x: 183, endPoint y: 452, distance: 153.6
click at [183, 452] on div "Xinjiang Daqo New Energy 688303.SS" at bounding box center [248, 456] width 201 height 46
copy div "Xinjiang Daqo New Energy"
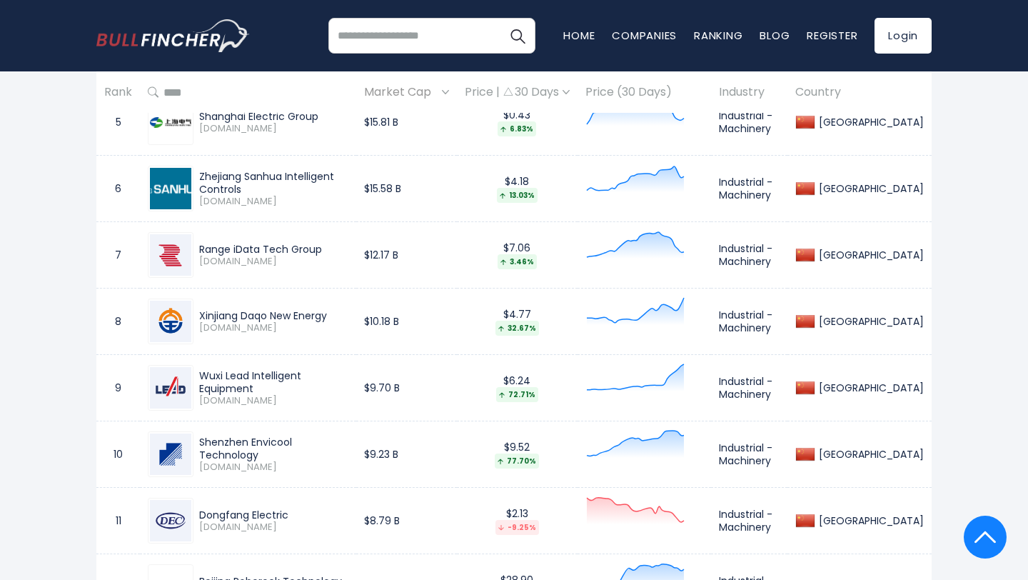
scroll to position [1277, 0]
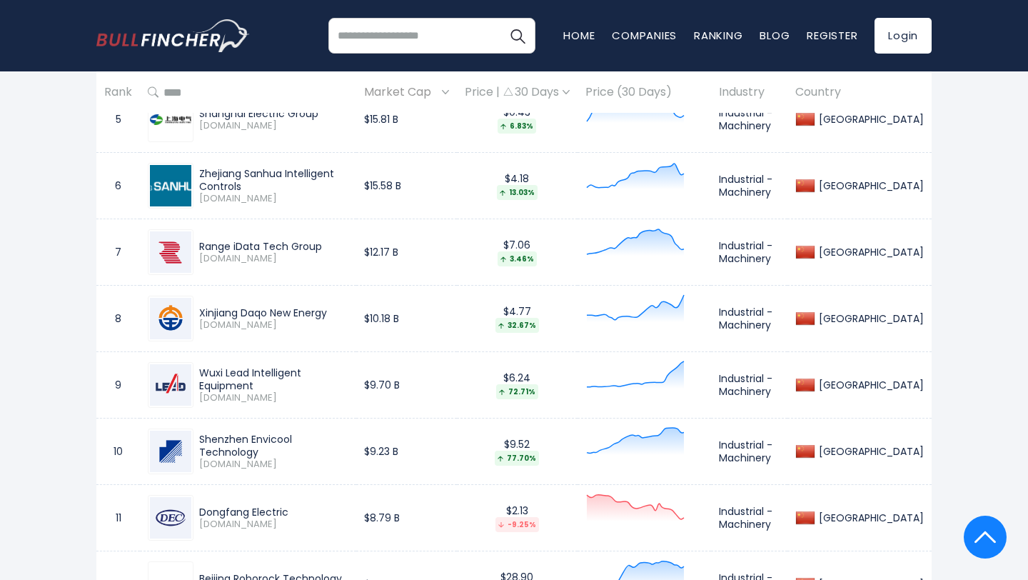
click at [348, 376] on div "Wuxi Lead Intelligent Equipment" at bounding box center [273, 379] width 149 height 26
copy div "Wuxi Lead Intelligent Equipment"
click at [348, 441] on div "Shenzhen Envicool Technology" at bounding box center [273, 446] width 149 height 26
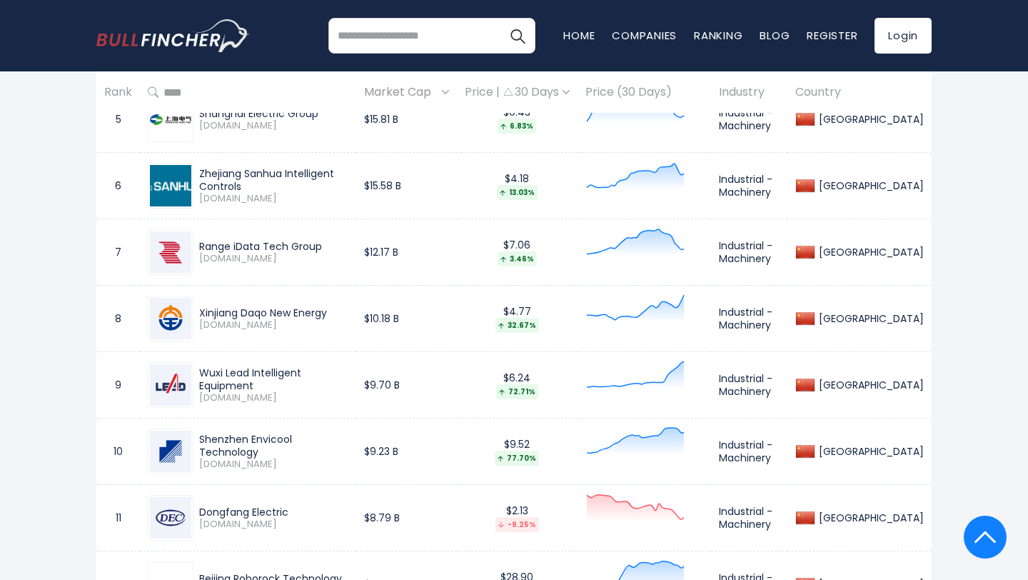
click at [348, 441] on div "Shenzhen Envicool Technology" at bounding box center [273, 446] width 149 height 26
copy div "Shenzhen Envicool Technology"
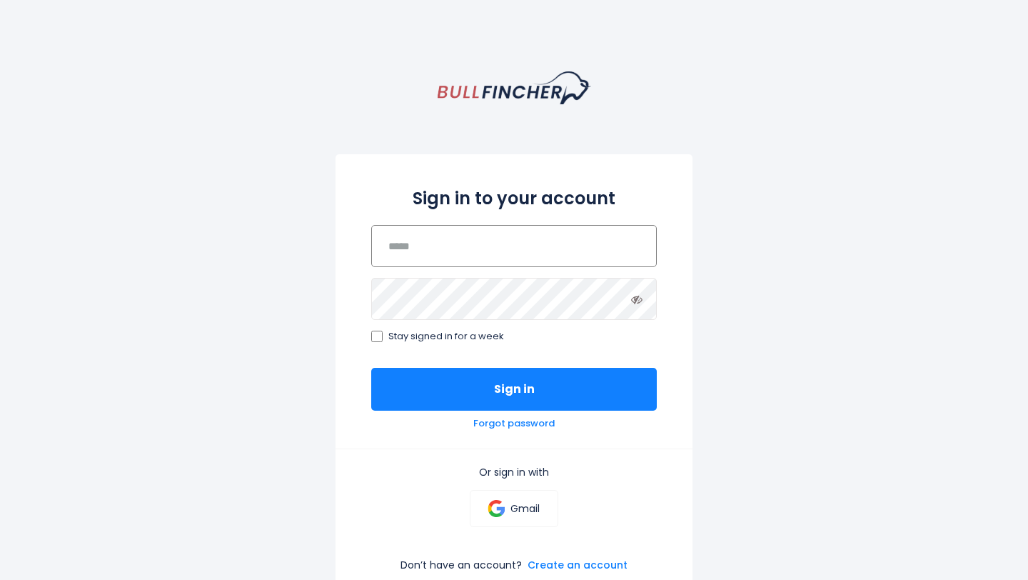
click at [461, 243] on input "email" at bounding box center [514, 246] width 286 height 42
type input "**********"
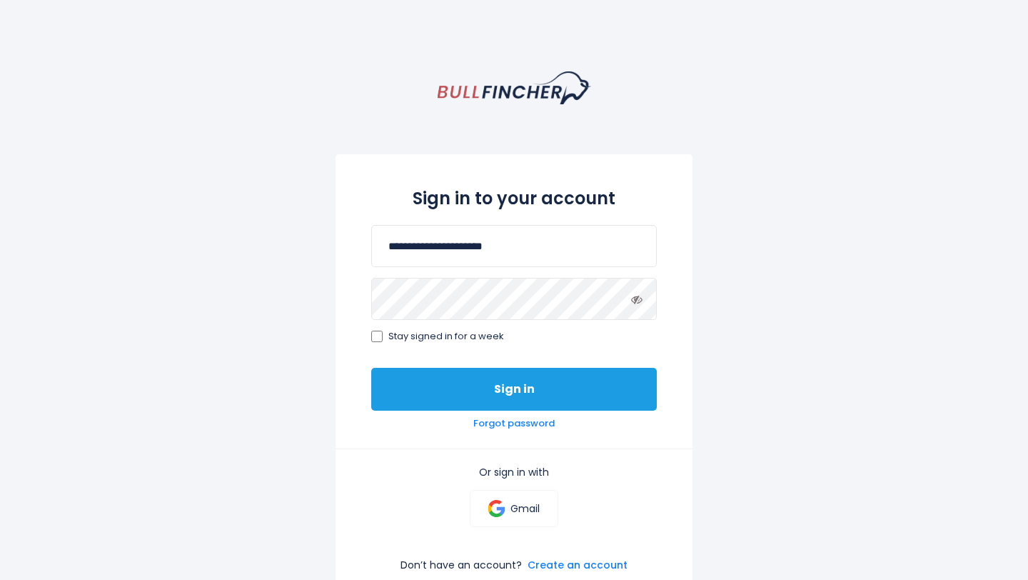
click at [412, 381] on button "Sign in" at bounding box center [514, 389] width 286 height 43
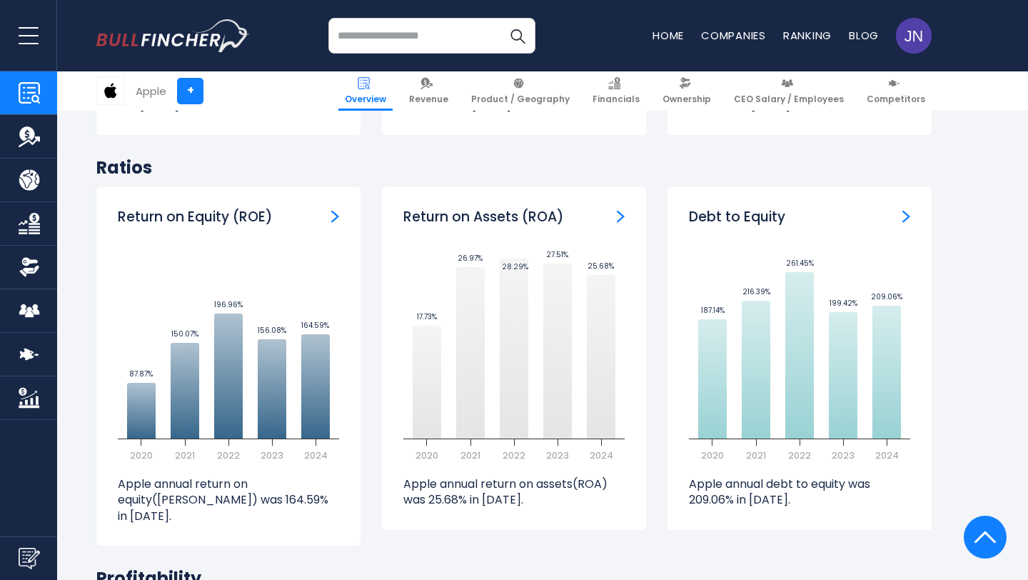
scroll to position [2891, 0]
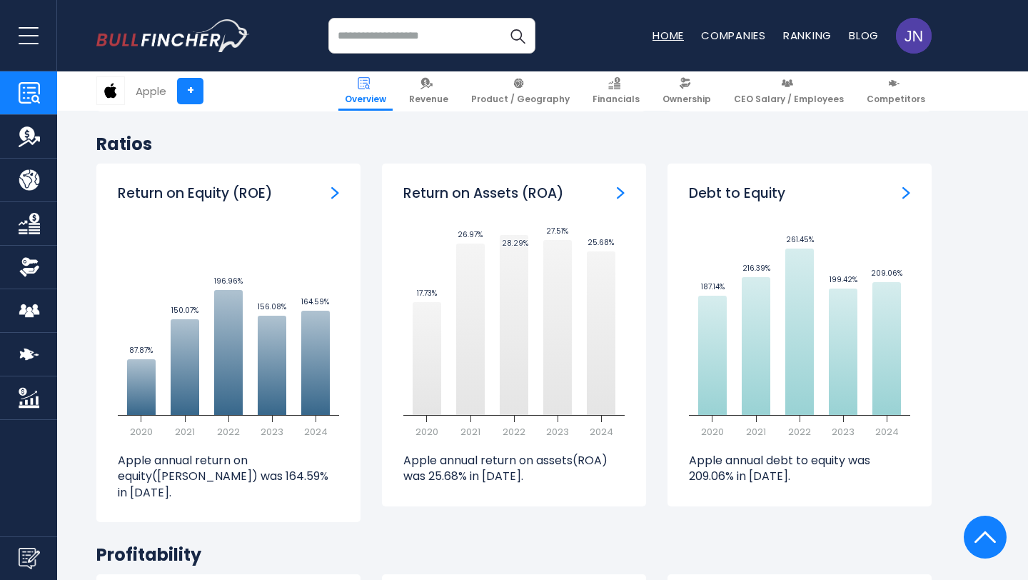
click at [655, 31] on link "Home" at bounding box center [668, 35] width 31 height 15
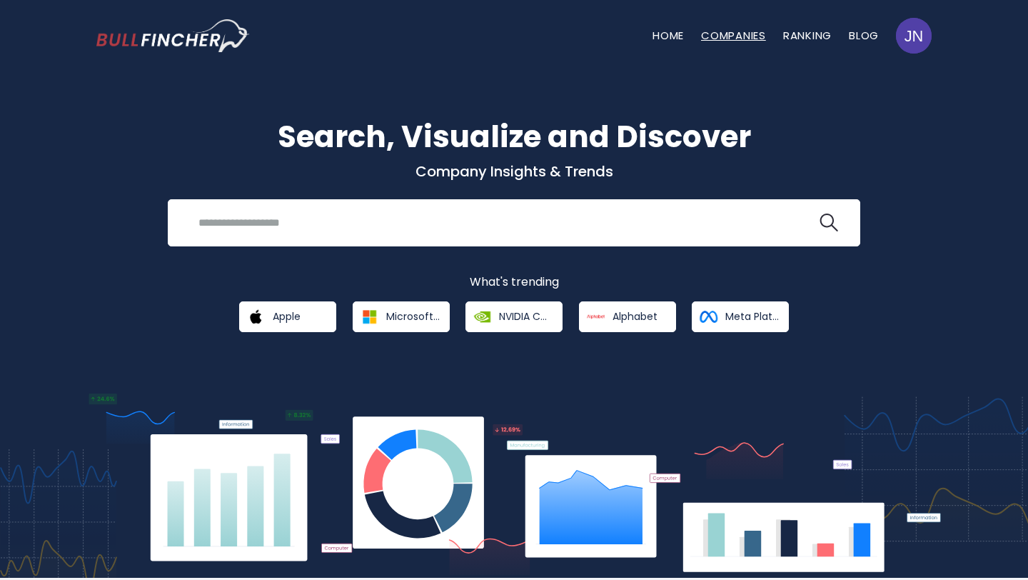
click at [728, 34] on link "Companies" at bounding box center [733, 35] width 65 height 15
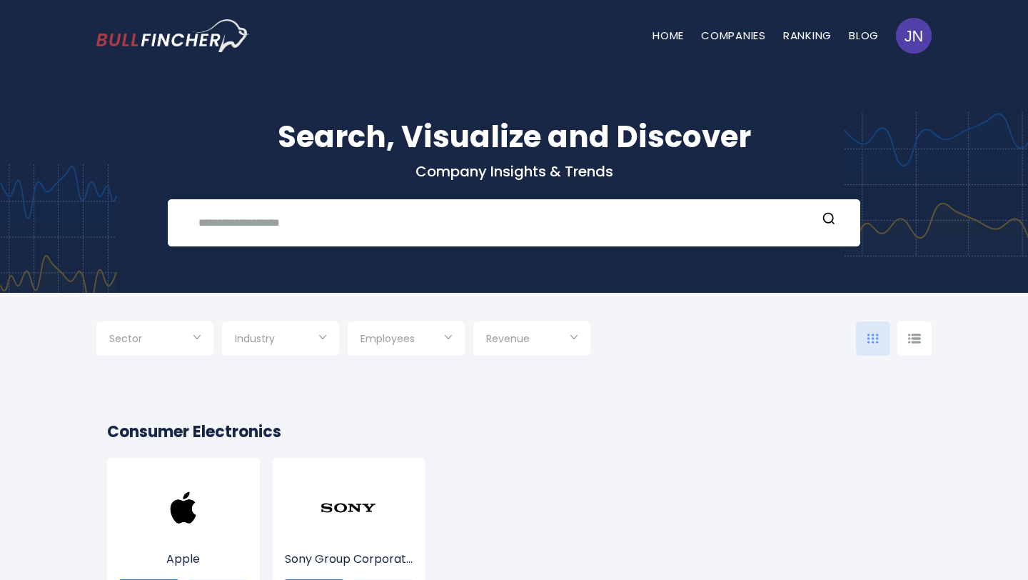
click at [197, 338] on div "Sector" at bounding box center [154, 338] width 117 height 34
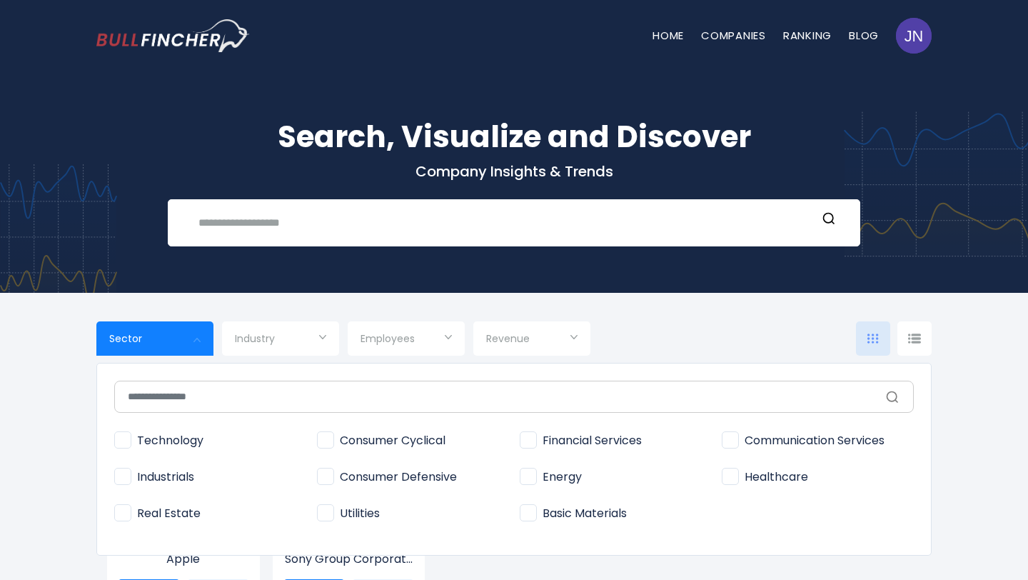
click at [311, 332] on div at bounding box center [514, 290] width 1028 height 580
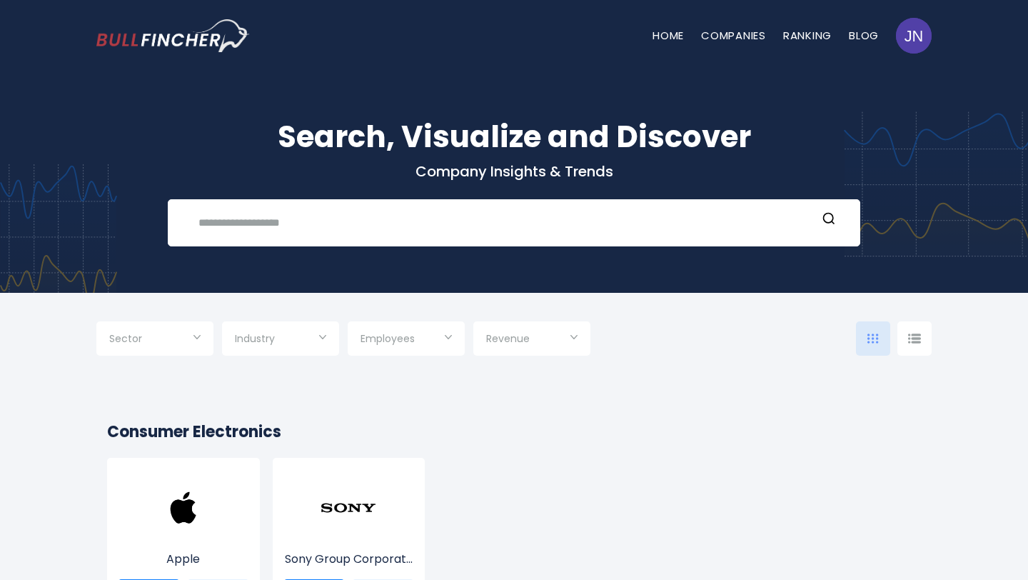
click at [423, 333] on input "Selection" at bounding box center [406, 340] width 91 height 26
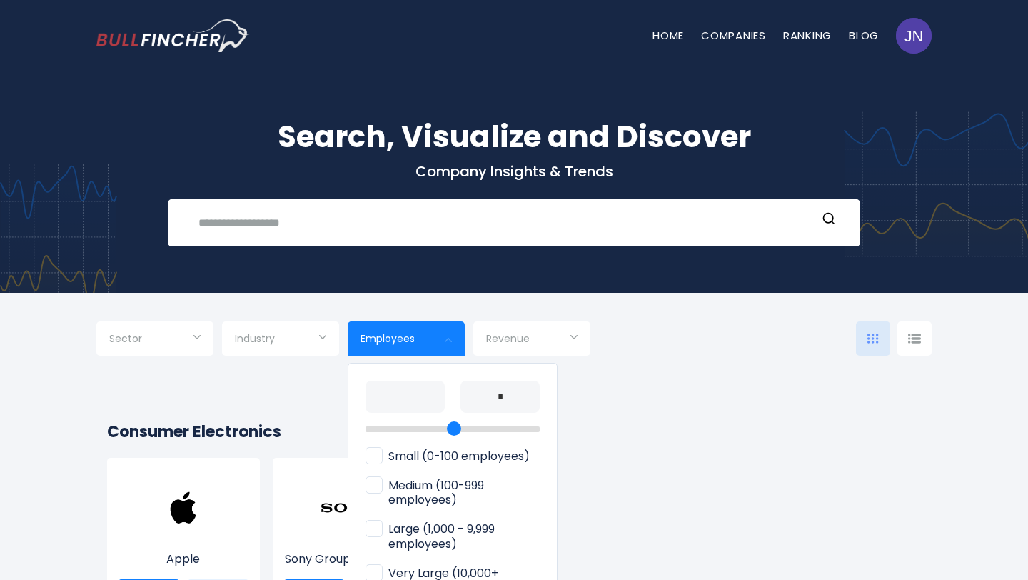
click at [536, 336] on div at bounding box center [514, 290] width 1028 height 580
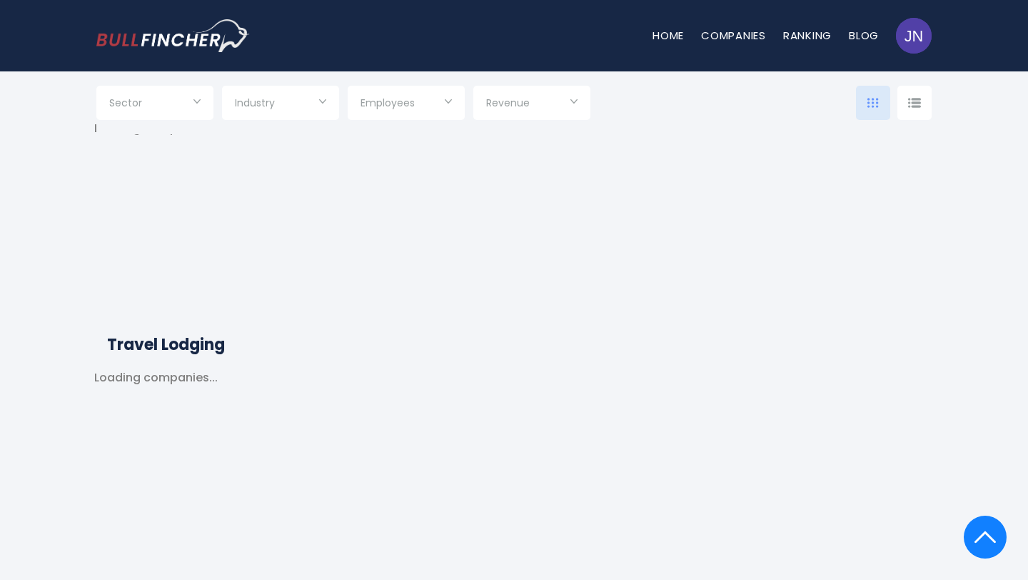
scroll to position [5752, 0]
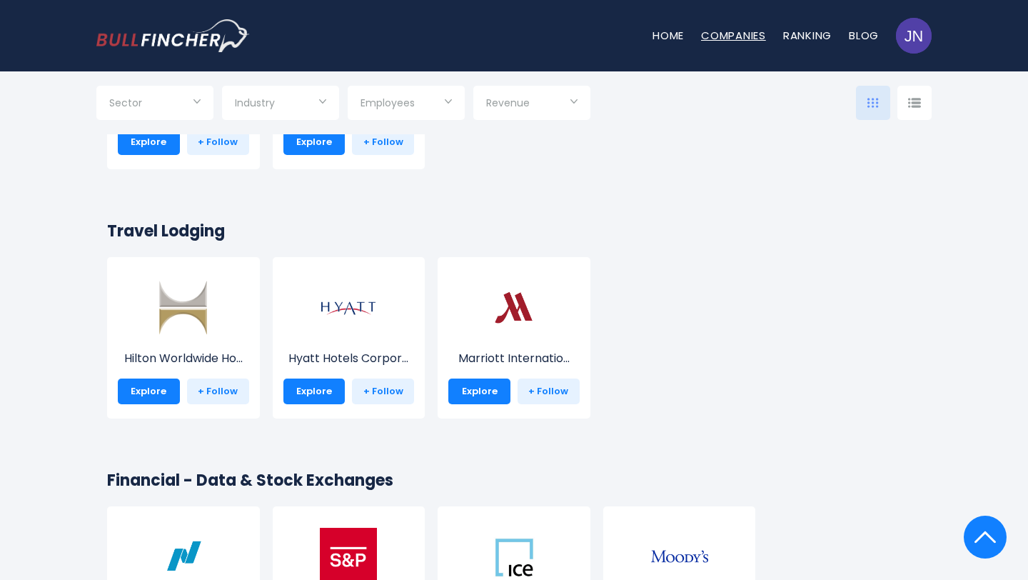
click at [733, 34] on link "Companies" at bounding box center [733, 35] width 65 height 15
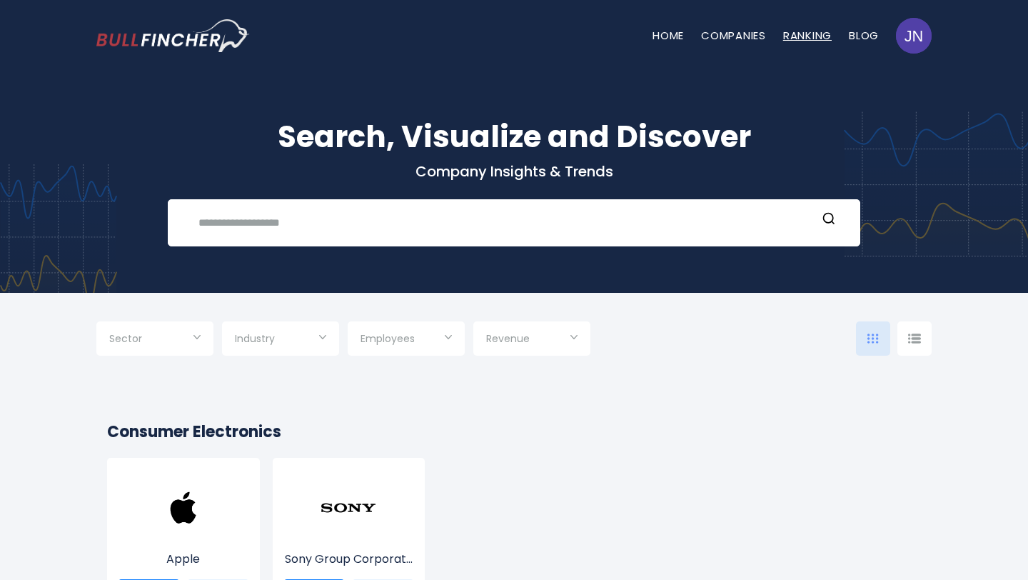
click at [815, 36] on link "Ranking" at bounding box center [807, 35] width 49 height 15
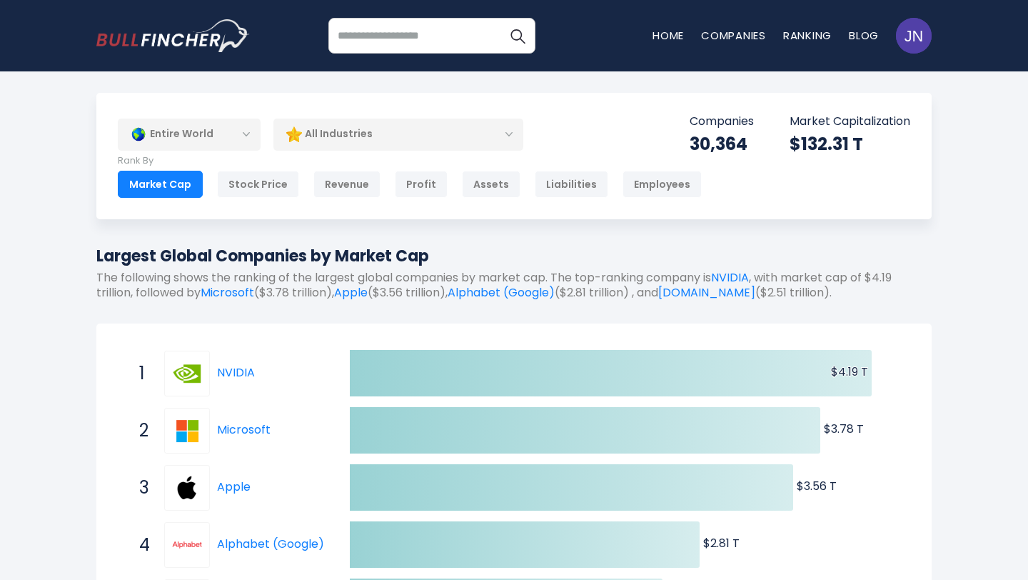
click at [241, 139] on div "Entire World" at bounding box center [189, 134] width 143 height 33
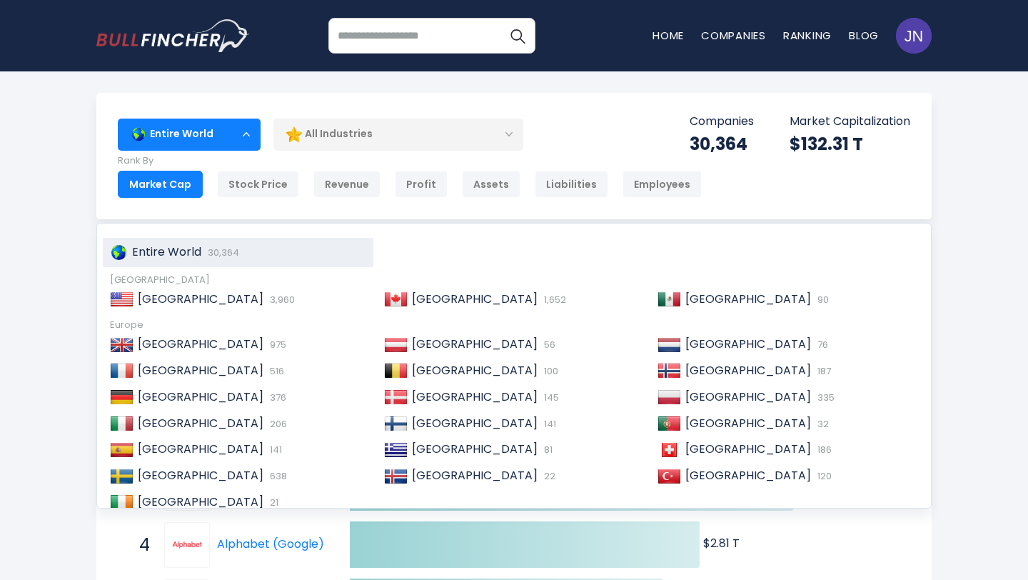
click at [200, 548] on div "China 5,301" at bounding box center [250, 548] width 233 height 15
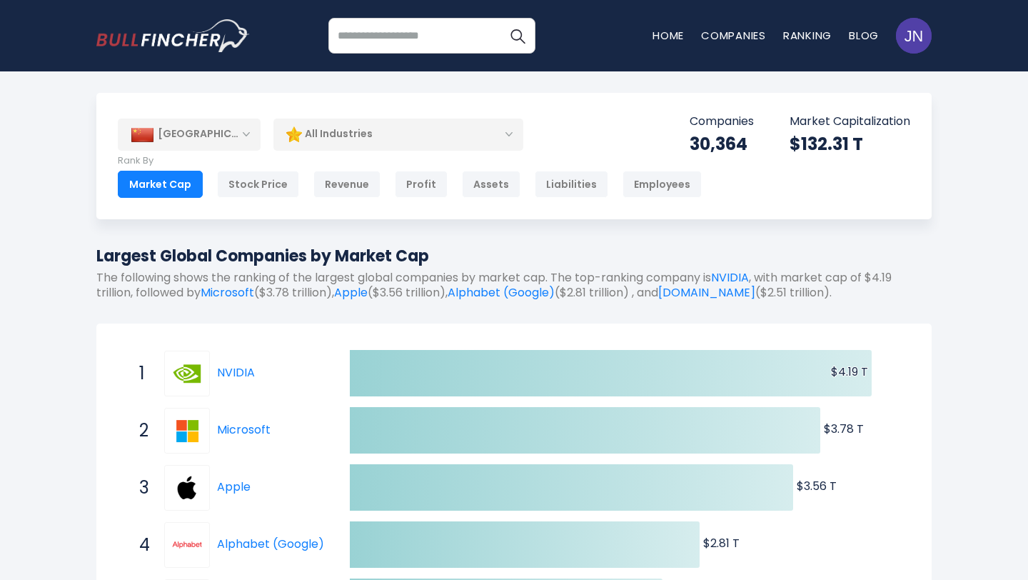
click at [416, 135] on div "All Industries" at bounding box center [398, 134] width 250 height 33
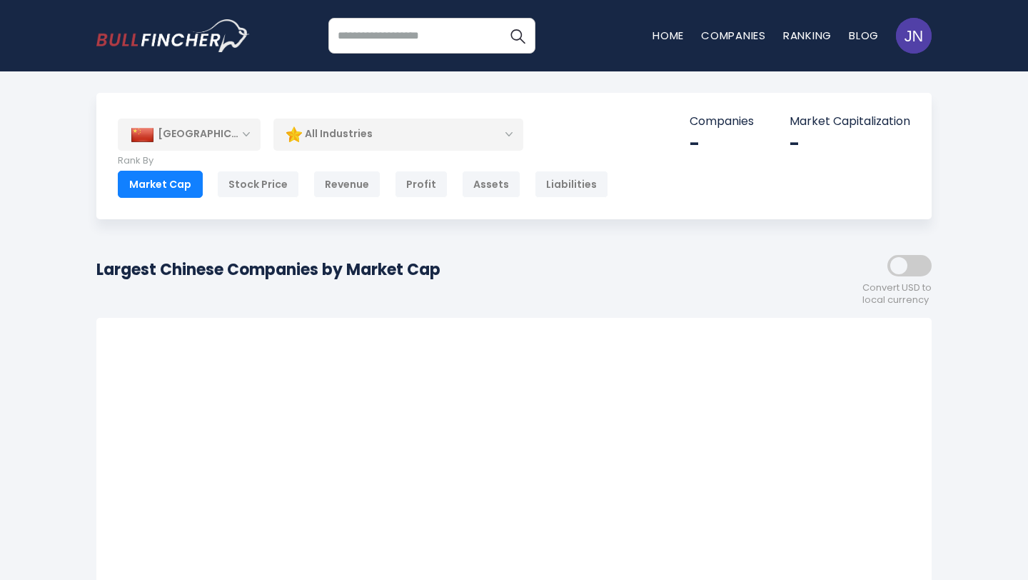
click at [364, 128] on div "All Industries" at bounding box center [398, 134] width 250 height 33
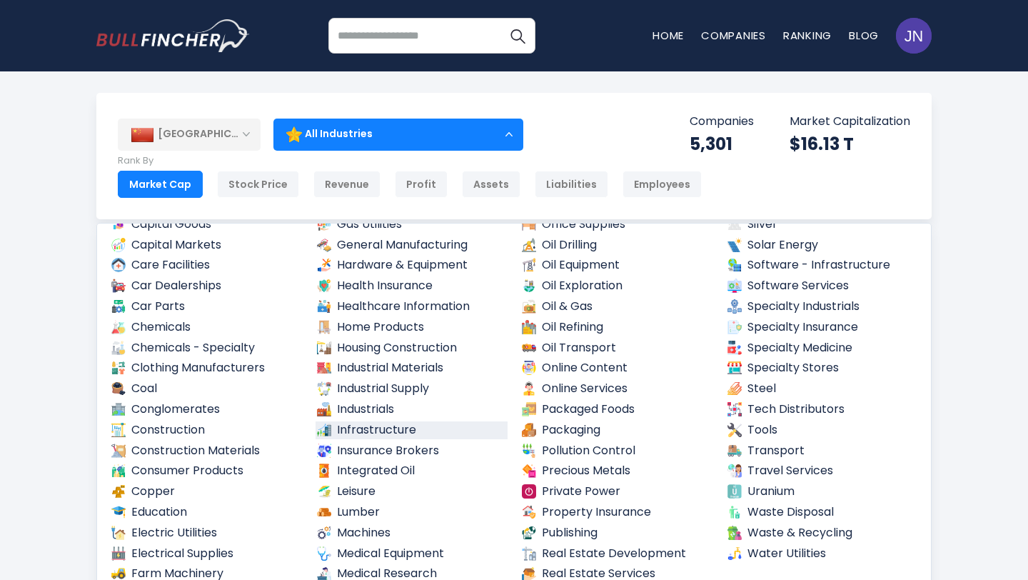
scroll to position [507, 0]
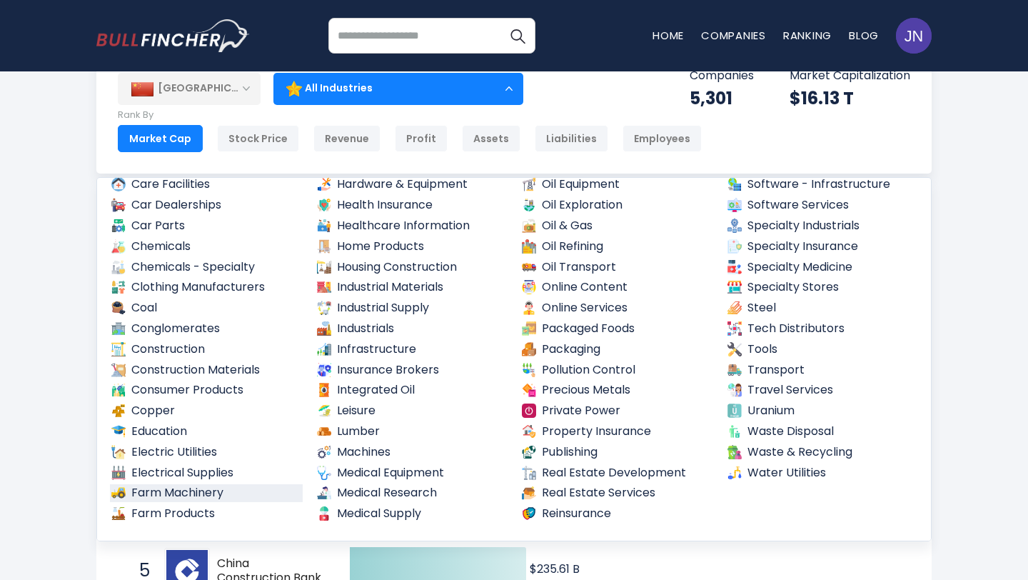
click at [177, 492] on link "Farm Machinery" at bounding box center [206, 493] width 193 height 18
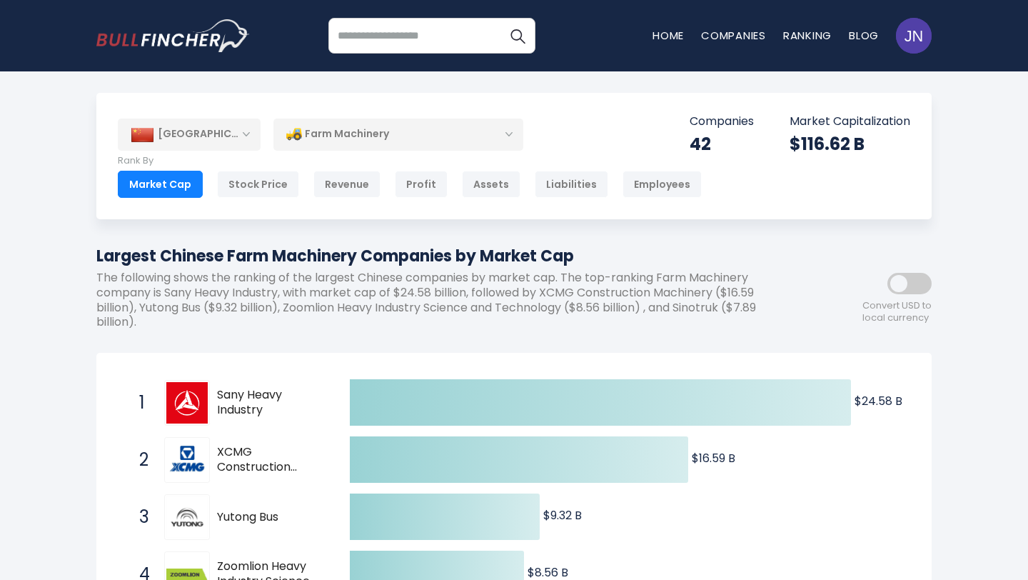
click at [373, 135] on div "Farm Machinery" at bounding box center [398, 134] width 250 height 33
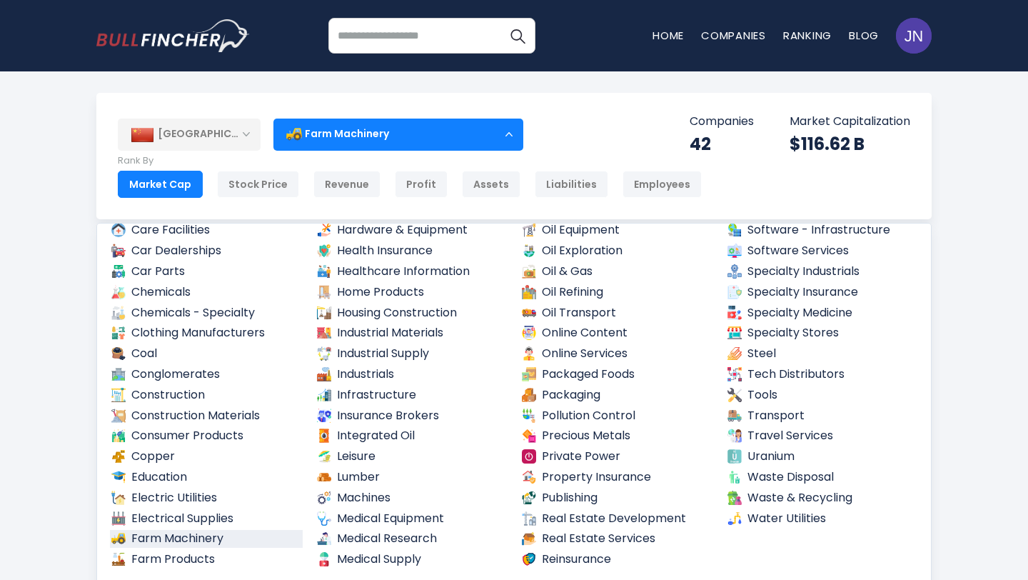
scroll to position [26, 0]
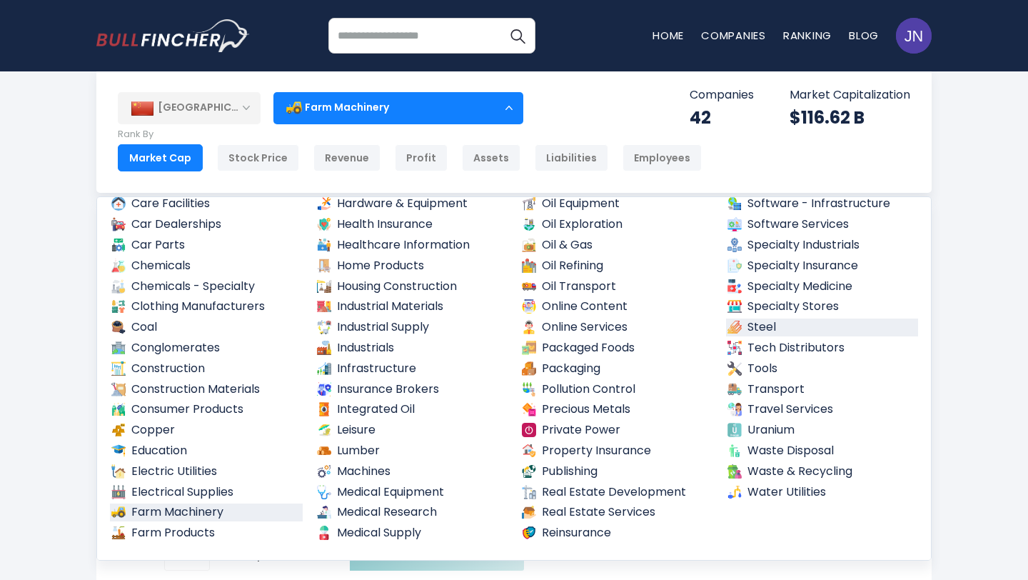
click at [745, 333] on link "Steel" at bounding box center [822, 327] width 193 height 18
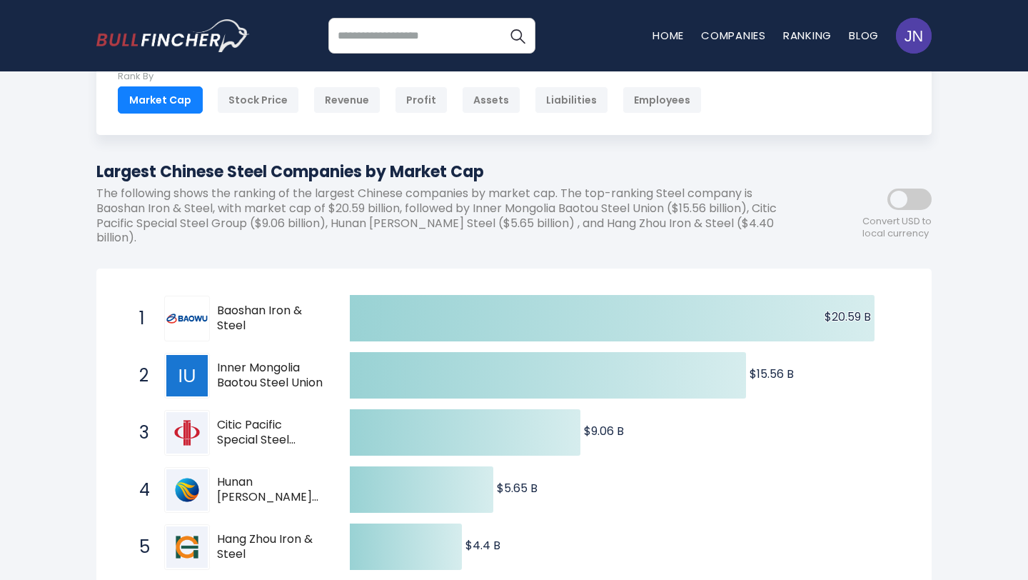
scroll to position [94, 0]
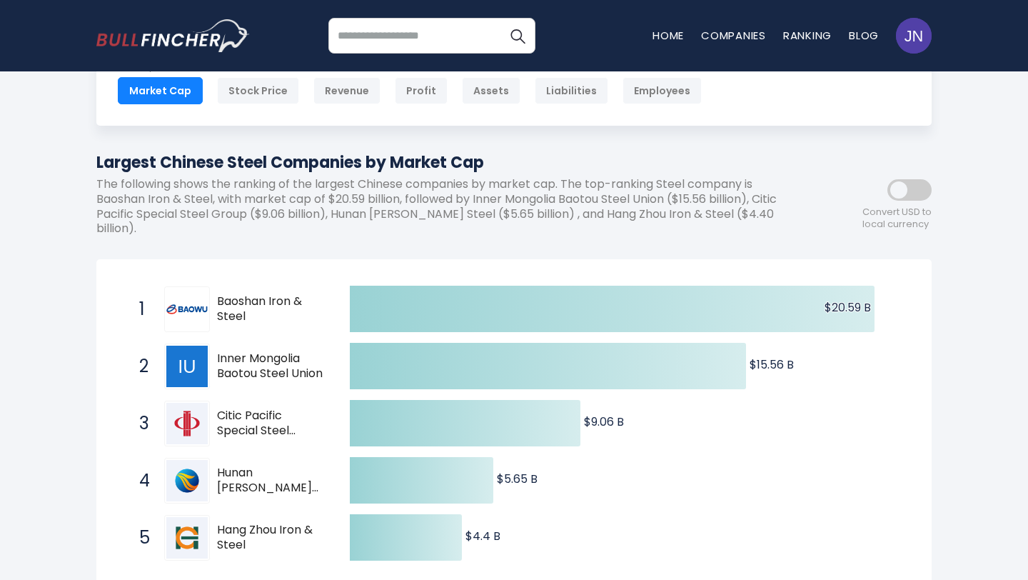
drag, startPoint x: 217, startPoint y: 337, endPoint x: 306, endPoint y: 358, distance: 91.8
click at [306, 358] on span "Inner Mongolia Baotou Steel Union" at bounding box center [271, 366] width 108 height 30
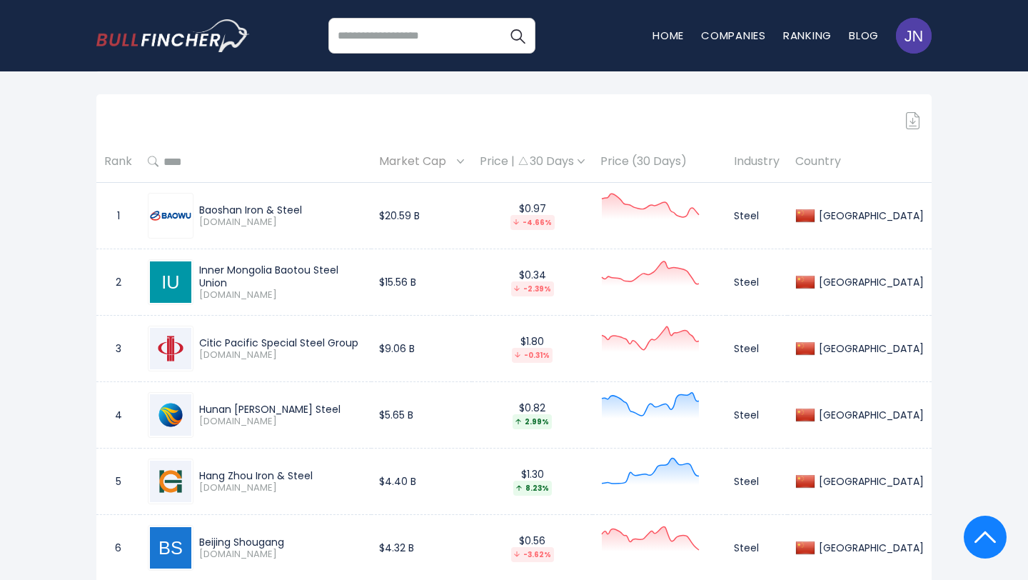
scroll to position [652, 0]
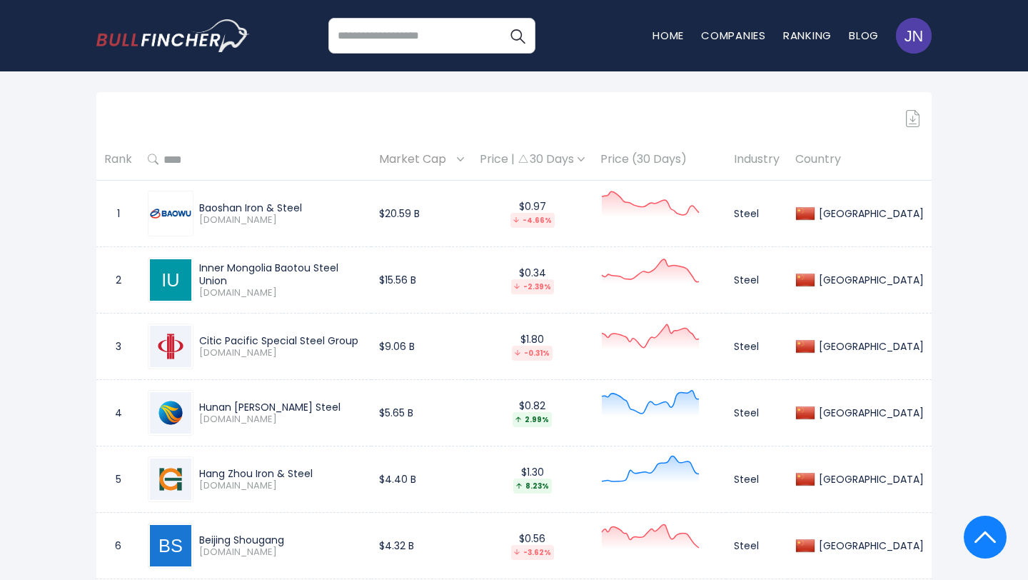
click at [363, 261] on div "Inner Mongolia Baotou Steel Union" at bounding box center [281, 274] width 164 height 26
copy div "Inner Mongolia Baotou Steel Union"
click at [363, 334] on div "Citic Pacific Special Steel Group" at bounding box center [281, 340] width 164 height 13
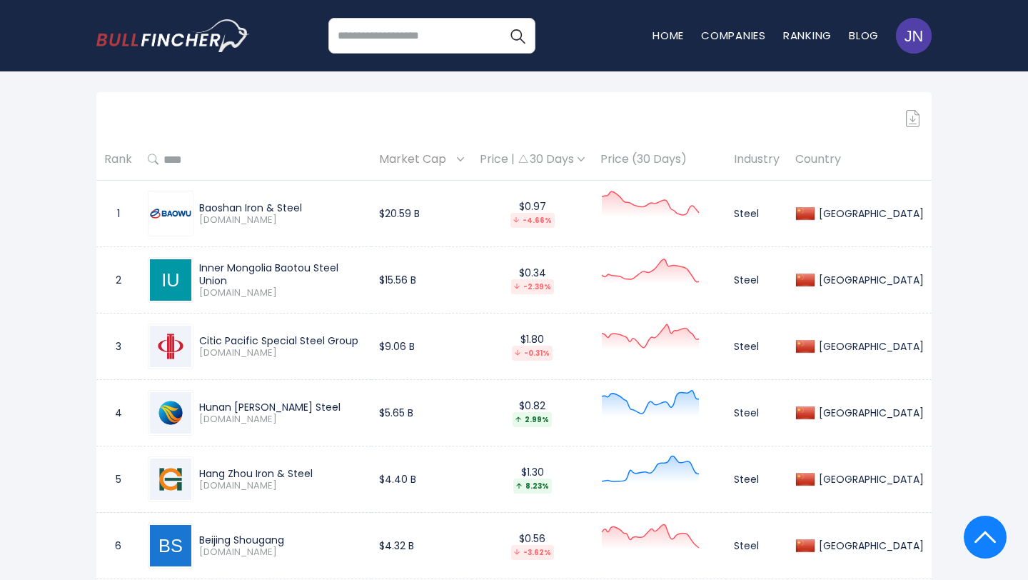
click at [363, 334] on div "Citic Pacific Special Steel Group" at bounding box center [281, 340] width 164 height 13
click at [371, 380] on td "Hunan [PERSON_NAME] Steel [DOMAIN_NAME]" at bounding box center [255, 413] width 231 height 66
click at [327, 467] on div "Hang Zhou Iron & Steel" at bounding box center [281, 473] width 164 height 13
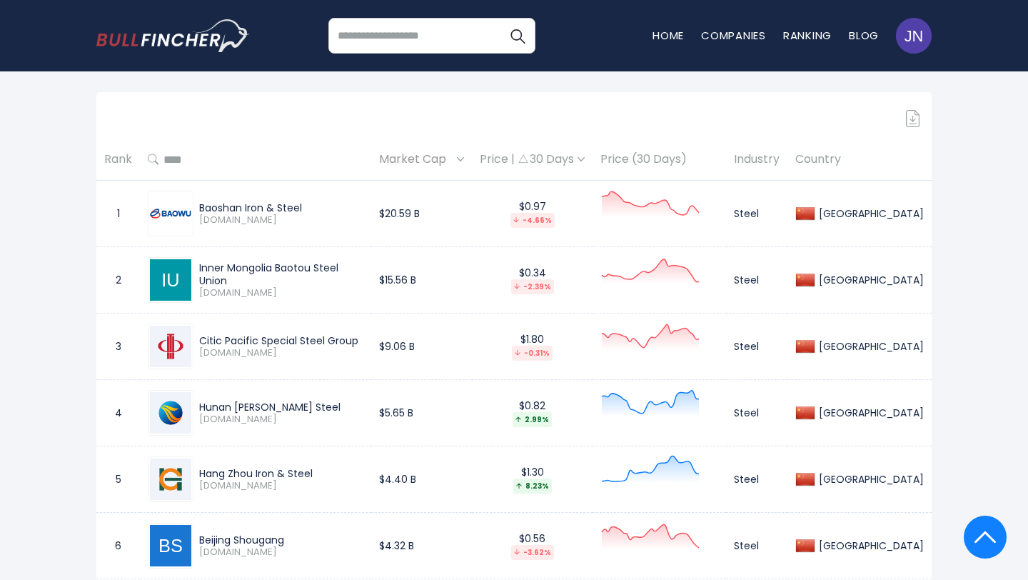
click at [327, 467] on div "Hang Zhou Iron & Steel" at bounding box center [281, 473] width 164 height 13
copy div "Hang Zhou Iron & Steel"
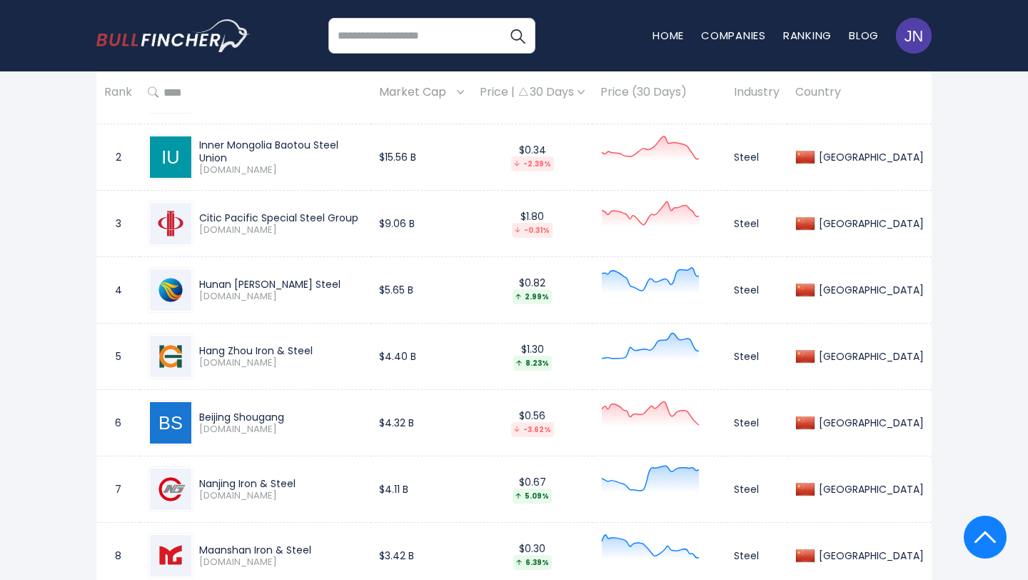
scroll to position [837, 0]
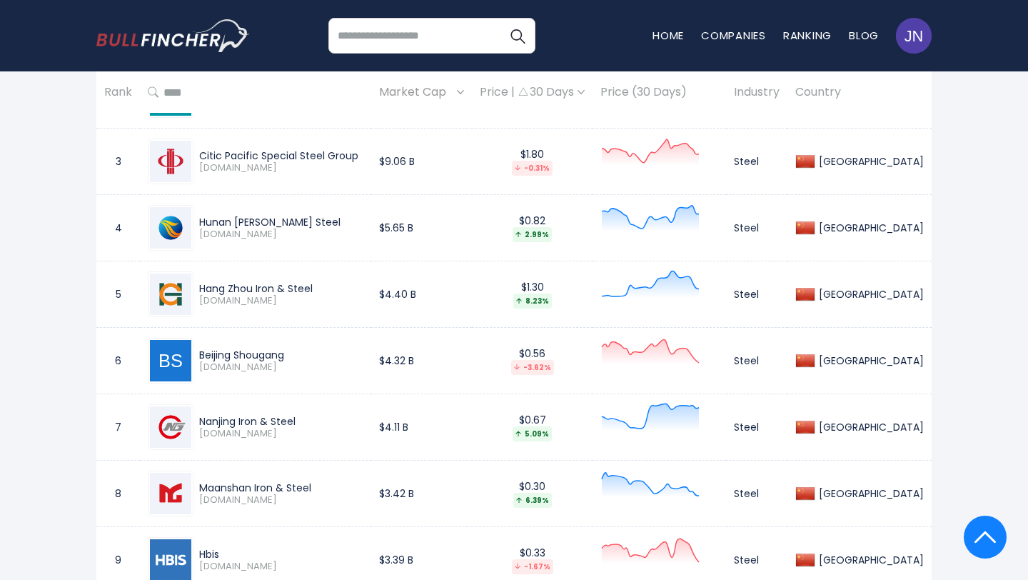
drag, startPoint x: 313, startPoint y: 333, endPoint x: 197, endPoint y: 338, distance: 116.5
click at [197, 348] on div "Beijing Shougang [DOMAIN_NAME]" at bounding box center [278, 360] width 170 height 25
copy div "Beijing Shougang"
drag, startPoint x: 296, startPoint y: 409, endPoint x: 189, endPoint y: 409, distance: 107.8
click at [189, 409] on div "Nanjing Iron & Steel [DOMAIN_NAME]" at bounding box center [256, 427] width 216 height 46
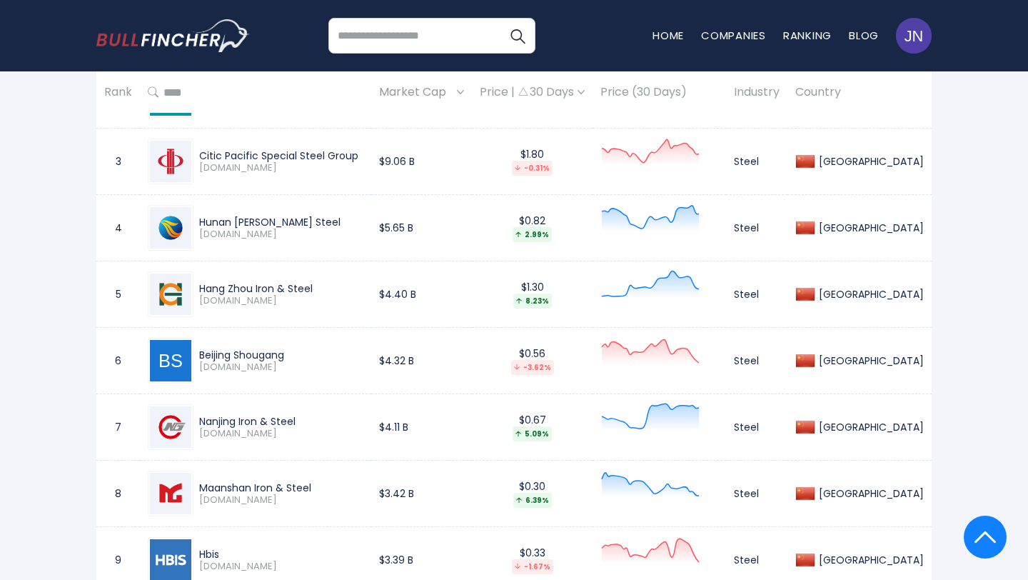
copy div "Nanjing Iron & Steel"
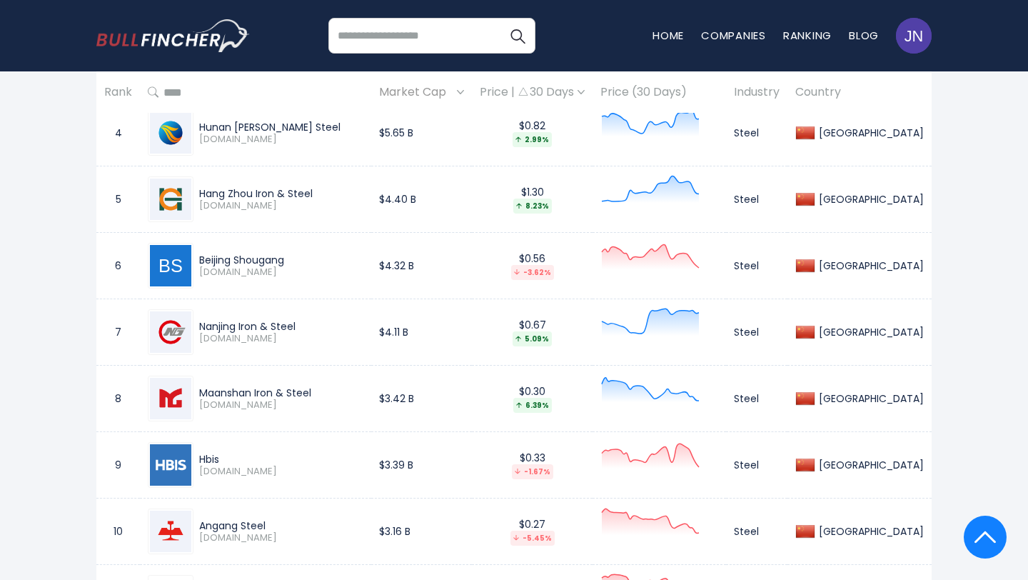
scroll to position [943, 0]
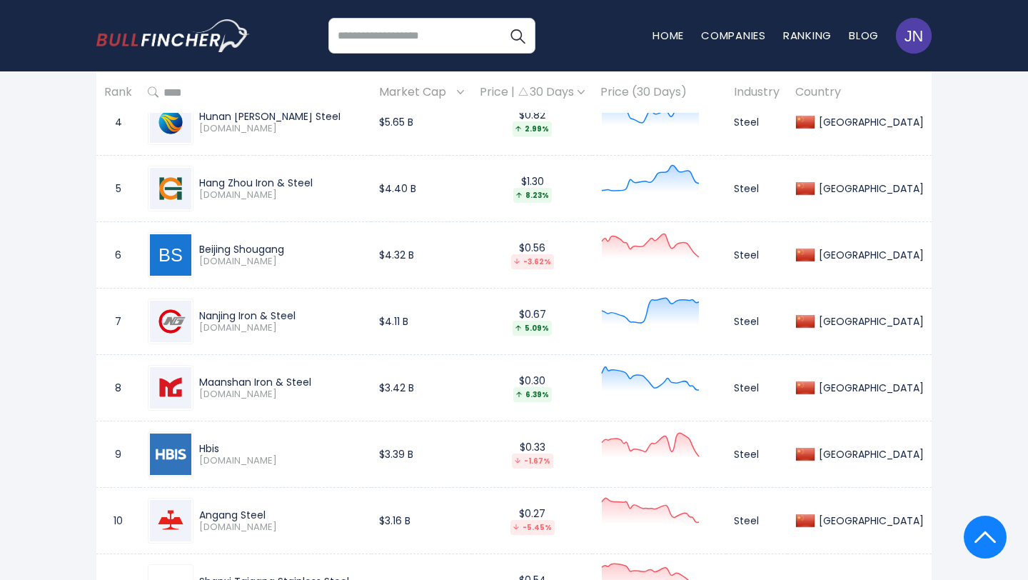
click at [315, 376] on div "Maanshan Iron & Steel" at bounding box center [281, 382] width 164 height 13
copy div "Maanshan Iron & Steel"
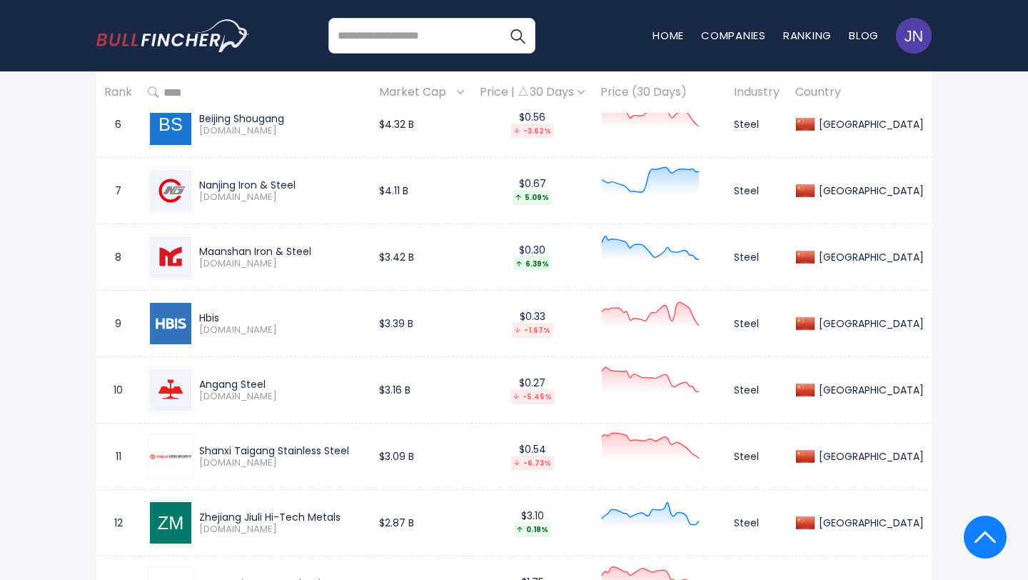
scroll to position [1079, 0]
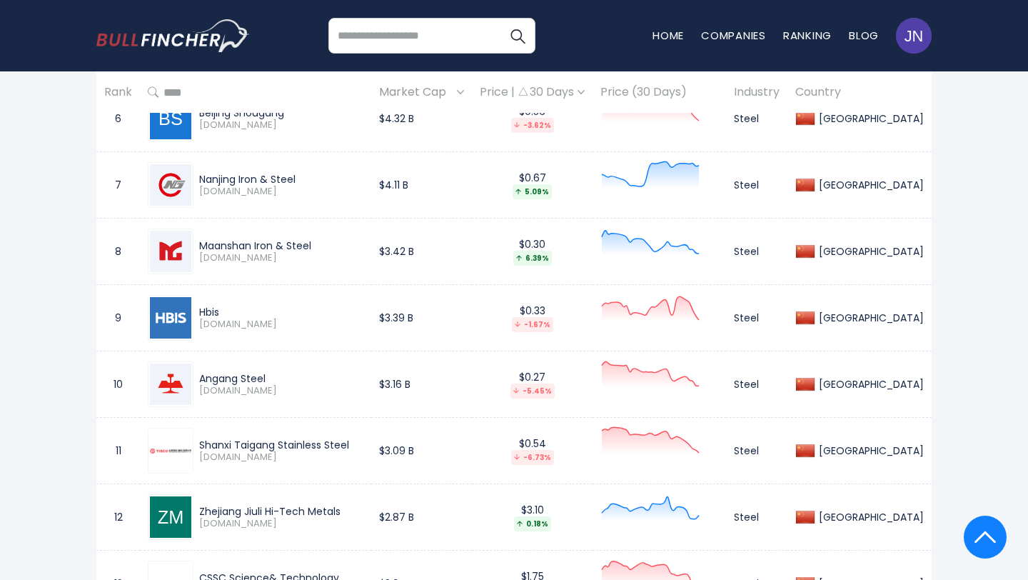
click at [248, 306] on div "Hbis" at bounding box center [281, 312] width 164 height 13
copy div "Hbis"
click at [278, 372] on div "Angang Steel" at bounding box center [281, 378] width 164 height 13
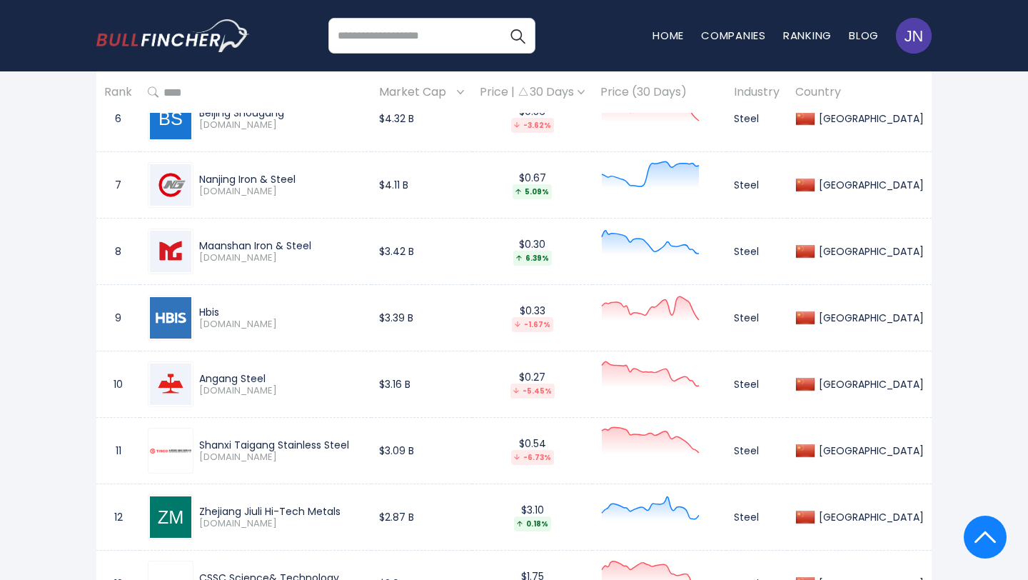
click at [278, 372] on div "Angang Steel" at bounding box center [281, 378] width 164 height 13
copy div "Angang Steel"
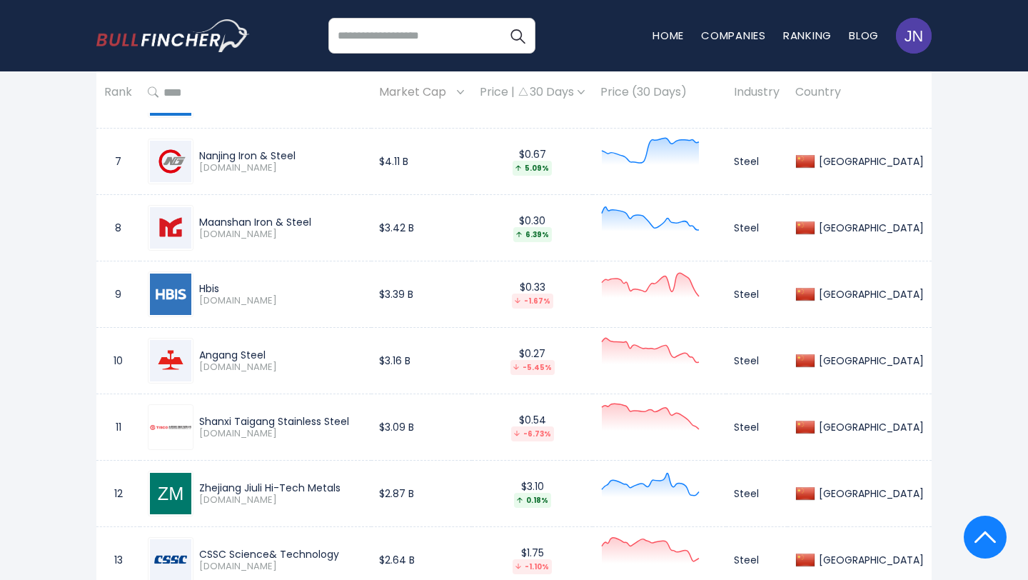
scroll to position [1119, 0]
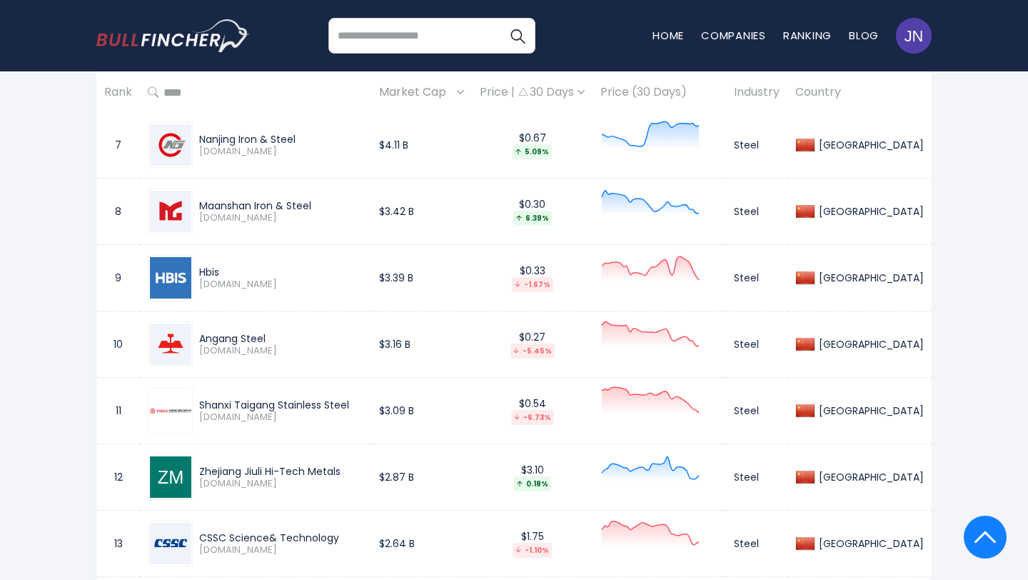
click at [356, 398] on div "Shanxi Taigang Stainless Steel" at bounding box center [281, 404] width 164 height 13
copy div "Shanxi Taigang Stainless Steel"
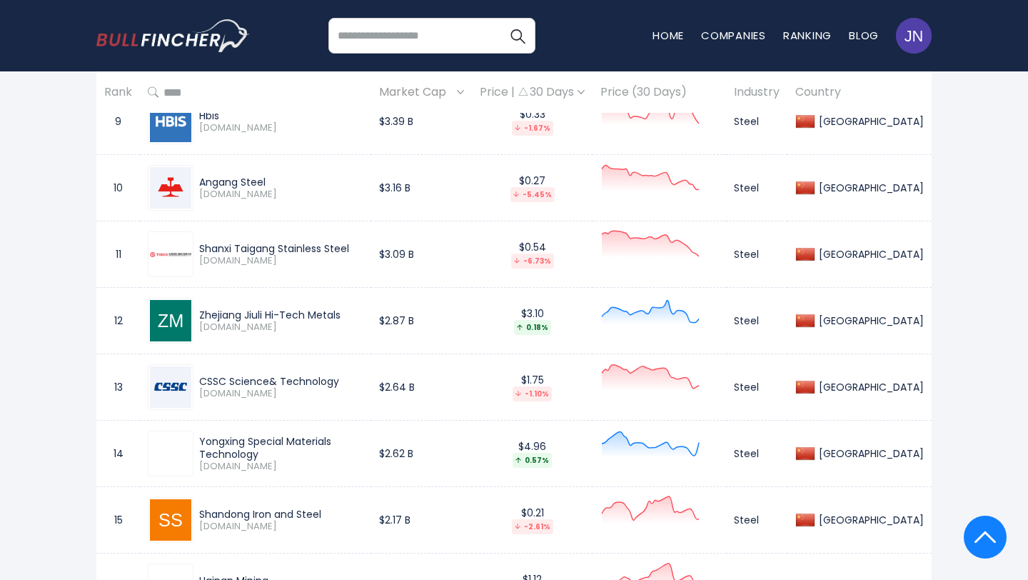
scroll to position [1281, 0]
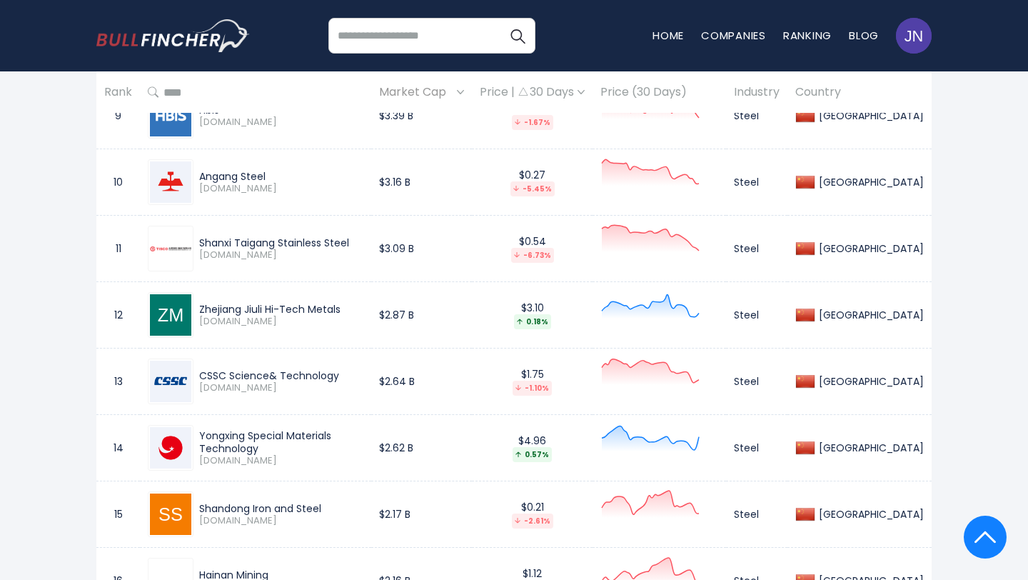
drag, startPoint x: 358, startPoint y: 298, endPoint x: 200, endPoint y: 293, distance: 158.6
click at [200, 303] on div "Zhejiang Jiuli Hi-Tech Metals" at bounding box center [281, 309] width 164 height 13
copy div "Zhejiang Jiuli Hi-Tech Metals"
click at [353, 369] on div "CSSC Science& Technology" at bounding box center [281, 375] width 164 height 13
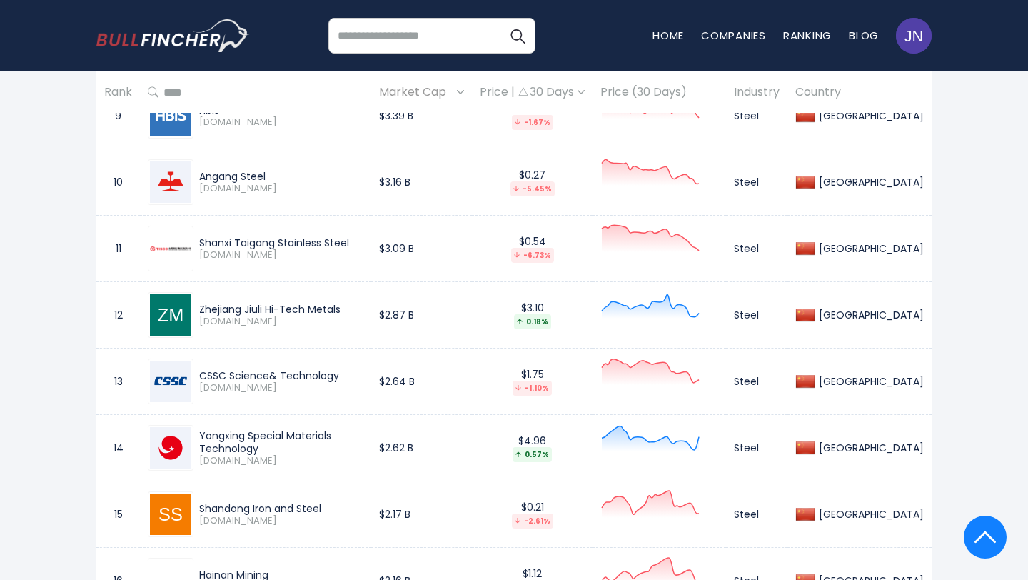
click at [353, 369] on div "CSSC Science& Technology" at bounding box center [281, 375] width 164 height 13
copy div "CSSC Science& Technology"
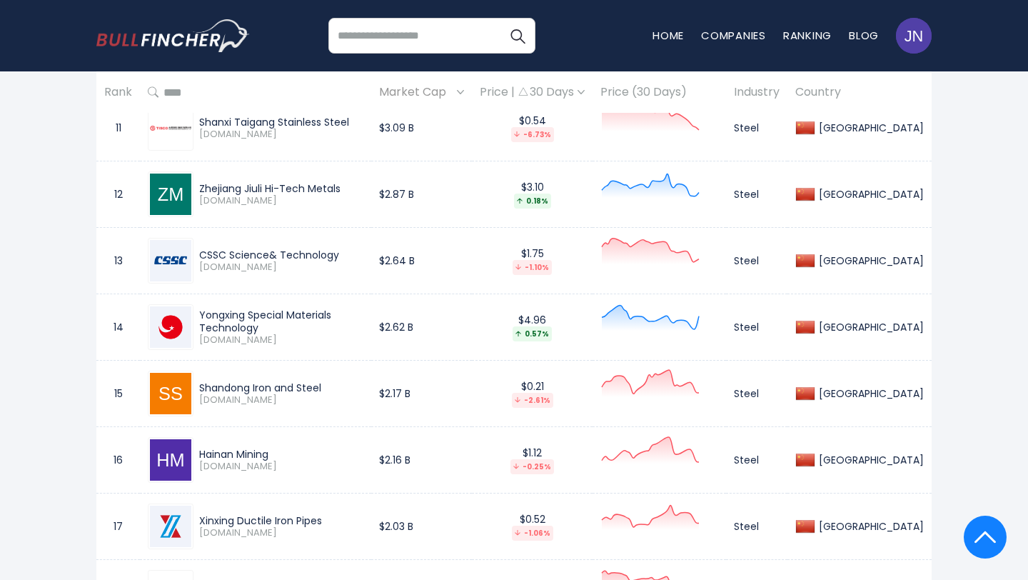
scroll to position [1411, 0]
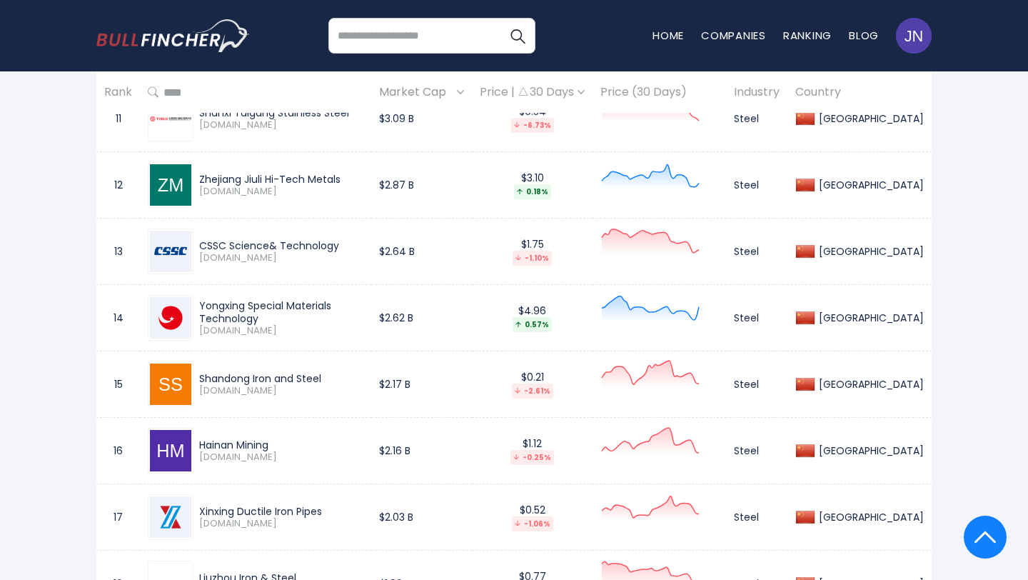
click at [363, 299] on div "Yongxing Special Materials Technology" at bounding box center [281, 312] width 164 height 26
click at [320, 372] on div "Shandong Iron and Steel" at bounding box center [281, 378] width 164 height 13
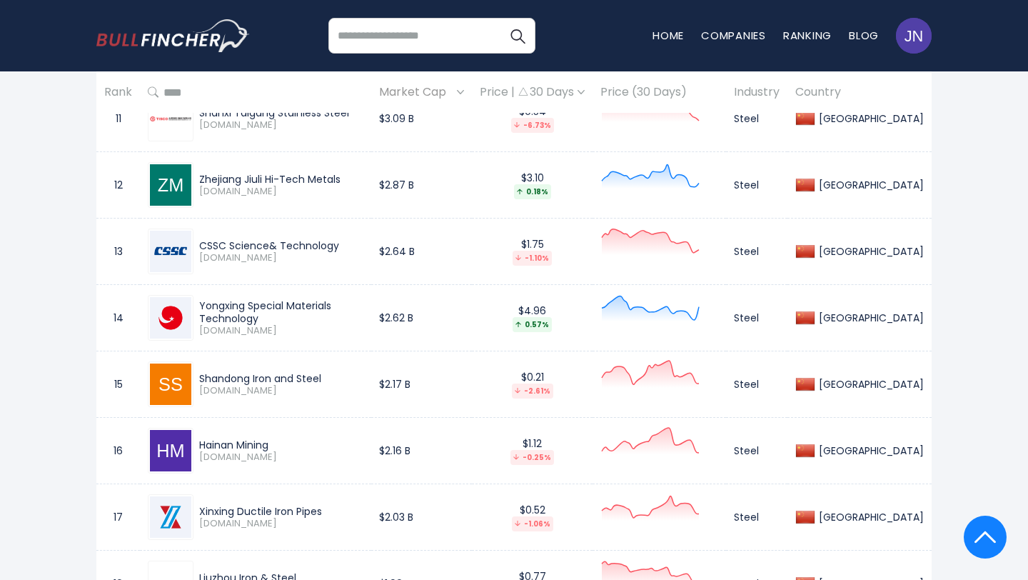
click at [320, 372] on div "Shandong Iron and Steel" at bounding box center [281, 378] width 164 height 13
